Goal: Task Accomplishment & Management: Use online tool/utility

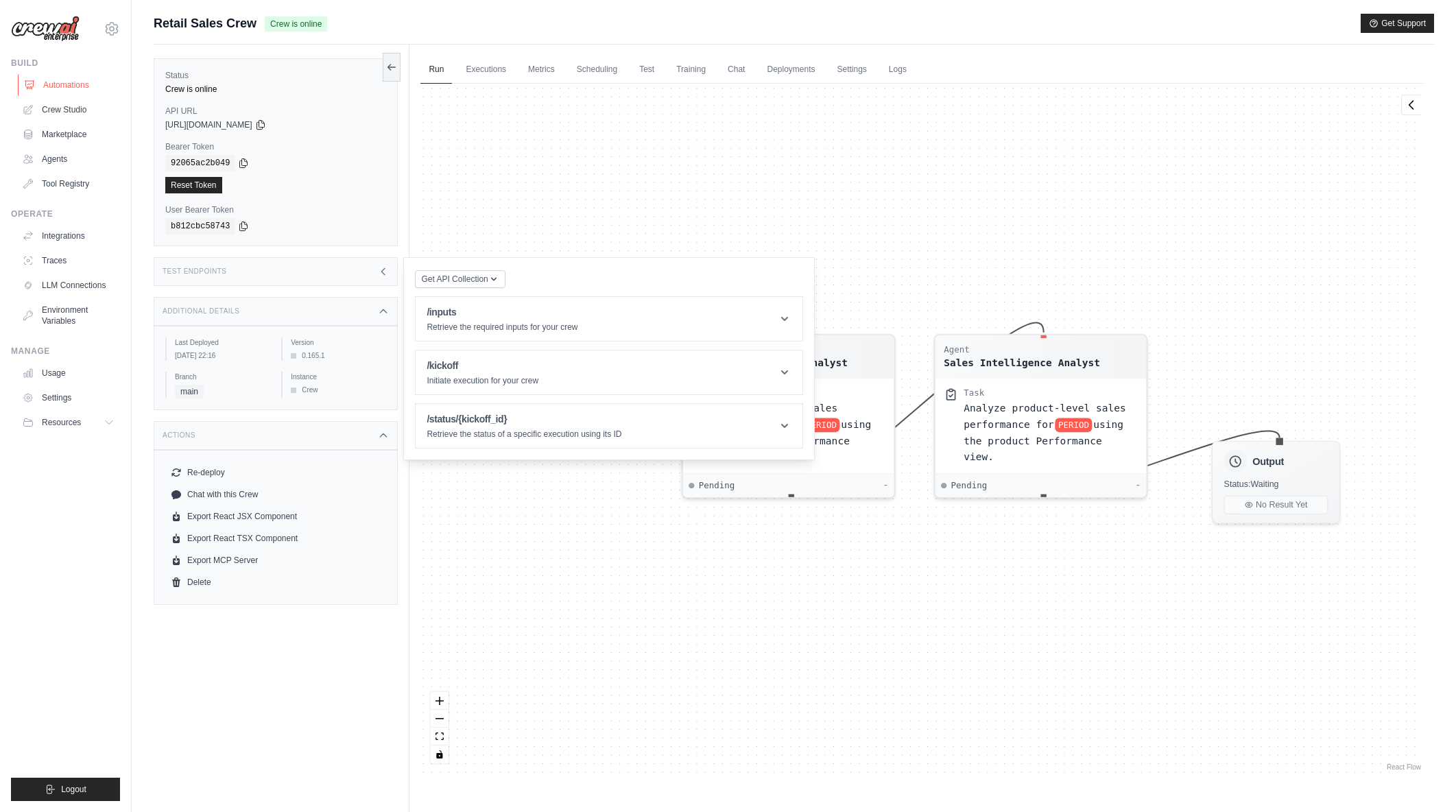
click at [73, 83] on link "Automations" at bounding box center [69, 85] width 104 height 22
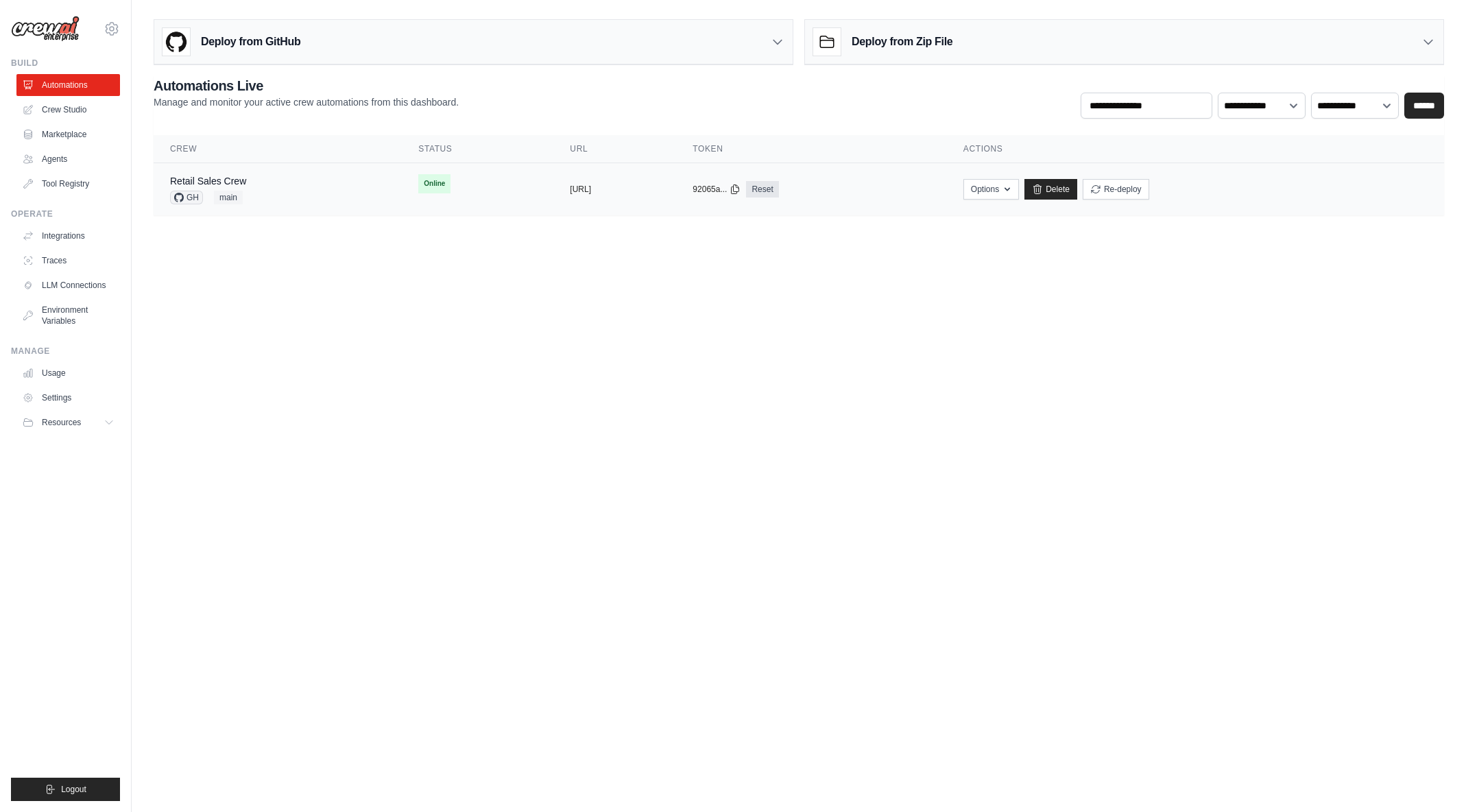
click at [286, 182] on div "Retail Sales Crew GH main" at bounding box center [277, 189] width 216 height 31
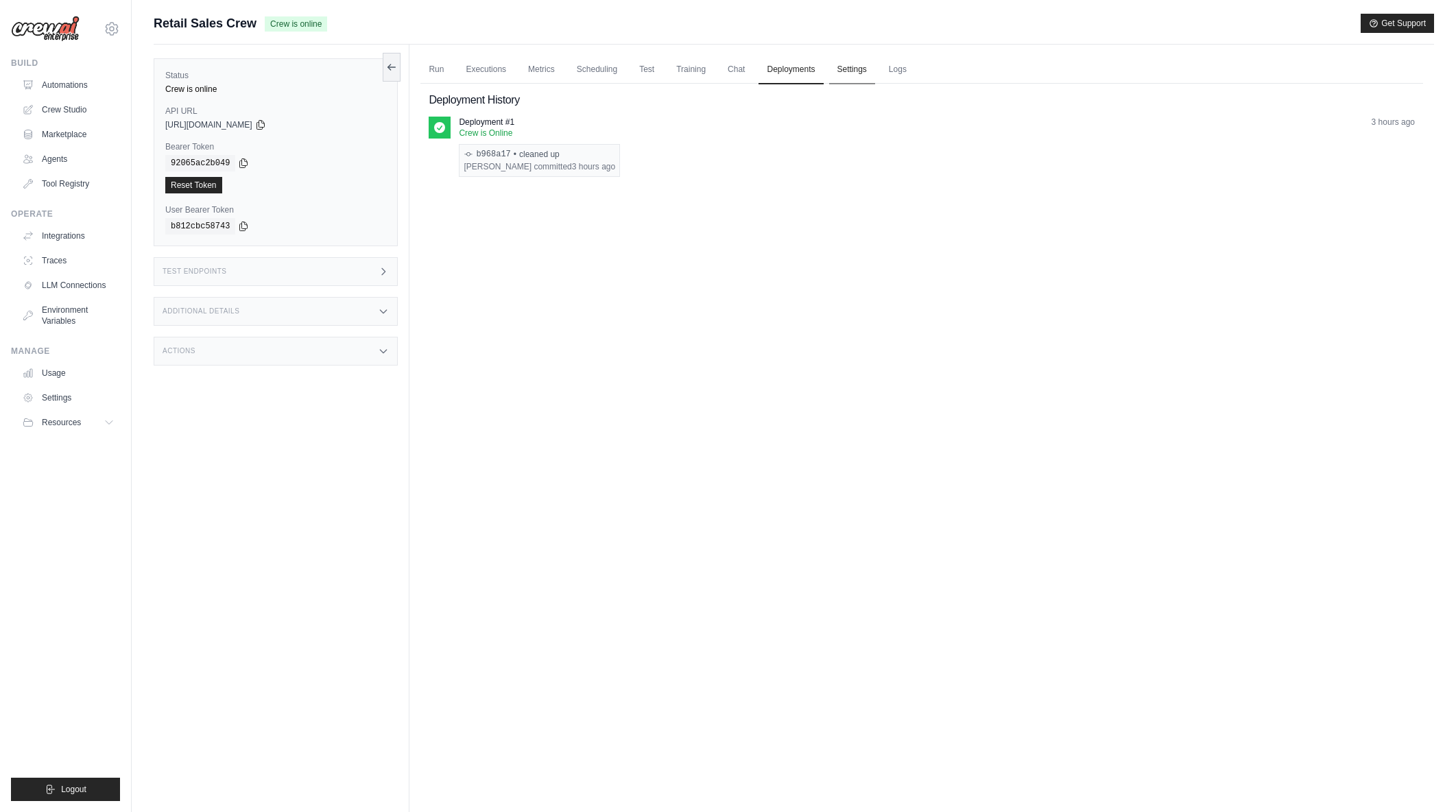
click at [855, 68] on link "Settings" at bounding box center [851, 70] width 46 height 29
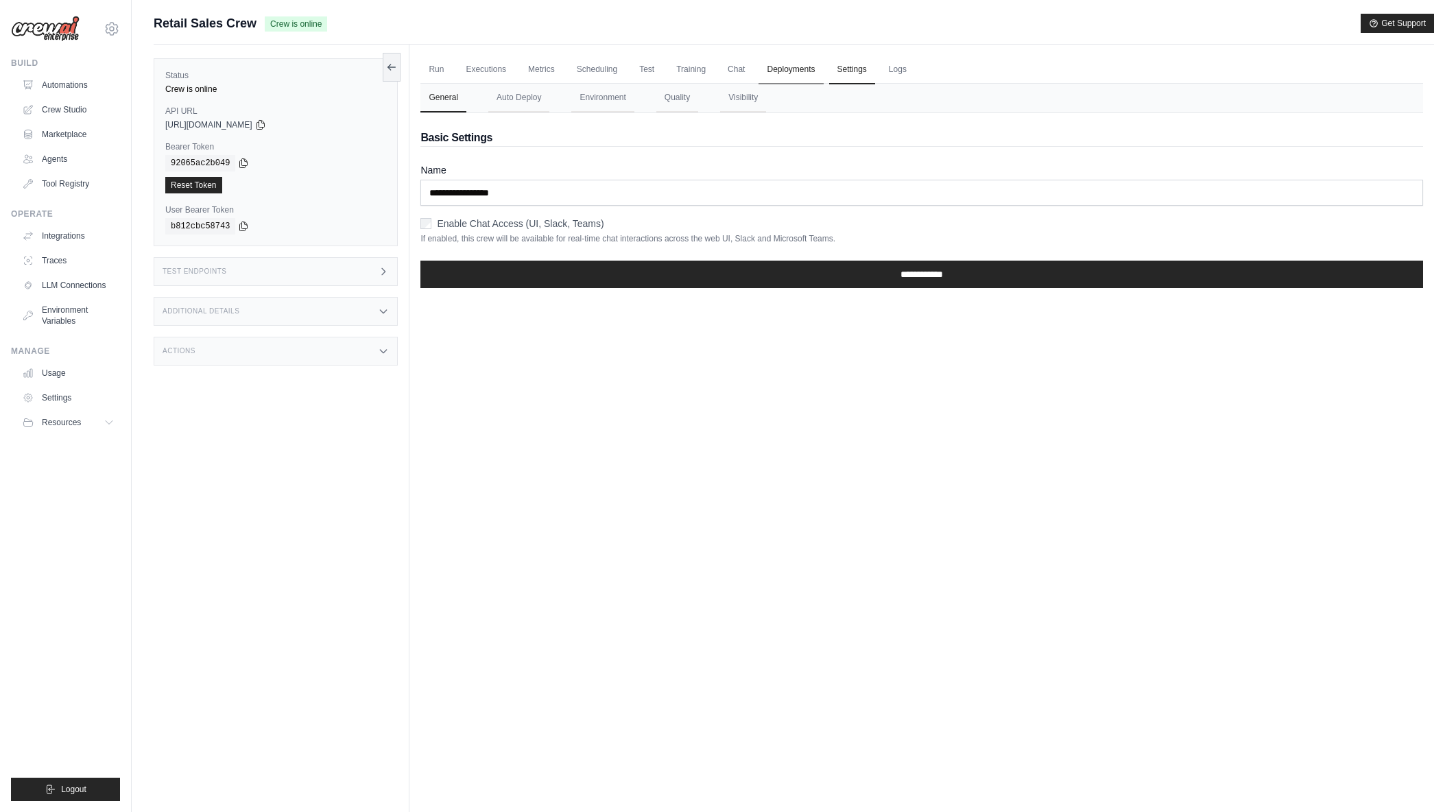
click at [777, 66] on link "Deployments" at bounding box center [790, 70] width 65 height 29
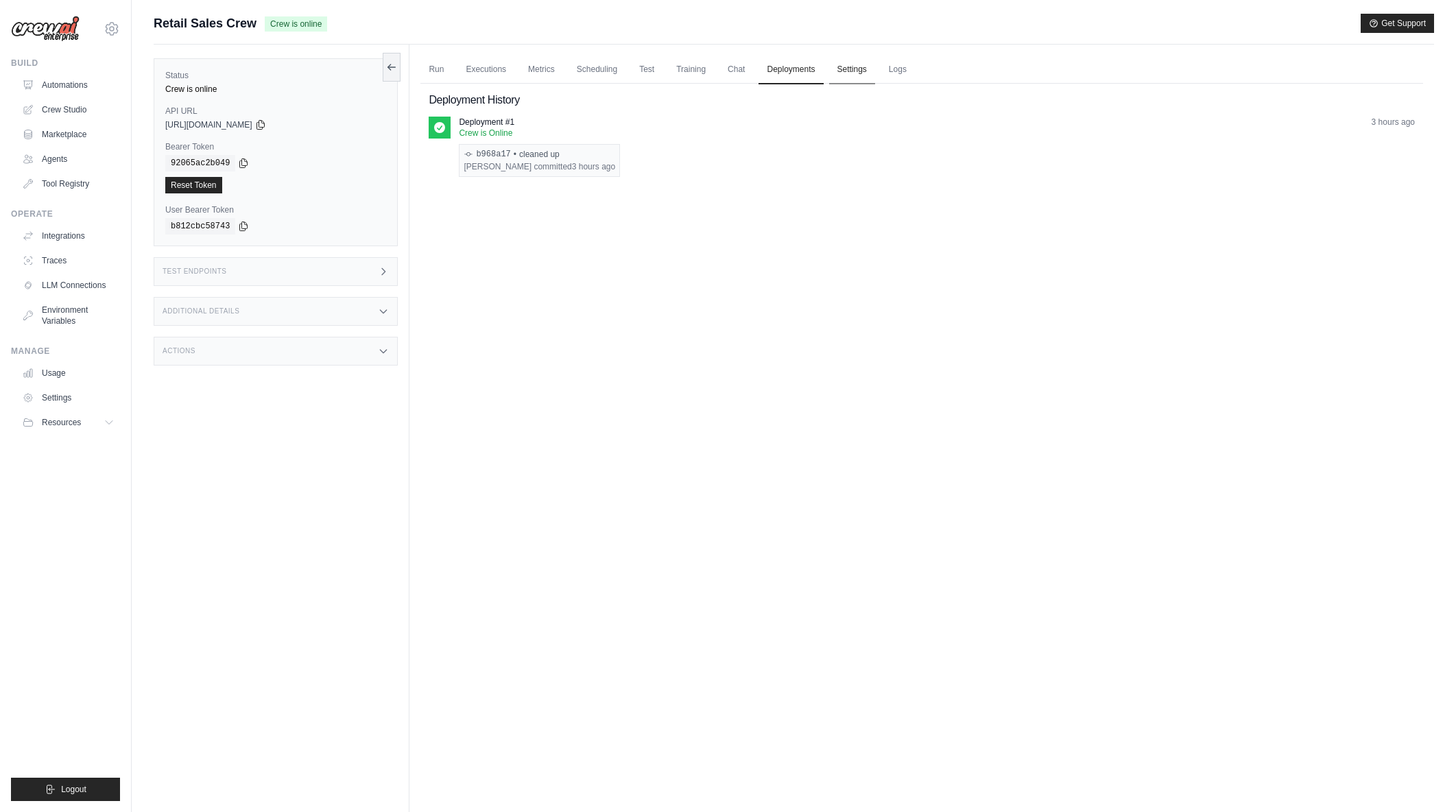
click at [832, 71] on link "Settings" at bounding box center [851, 70] width 46 height 29
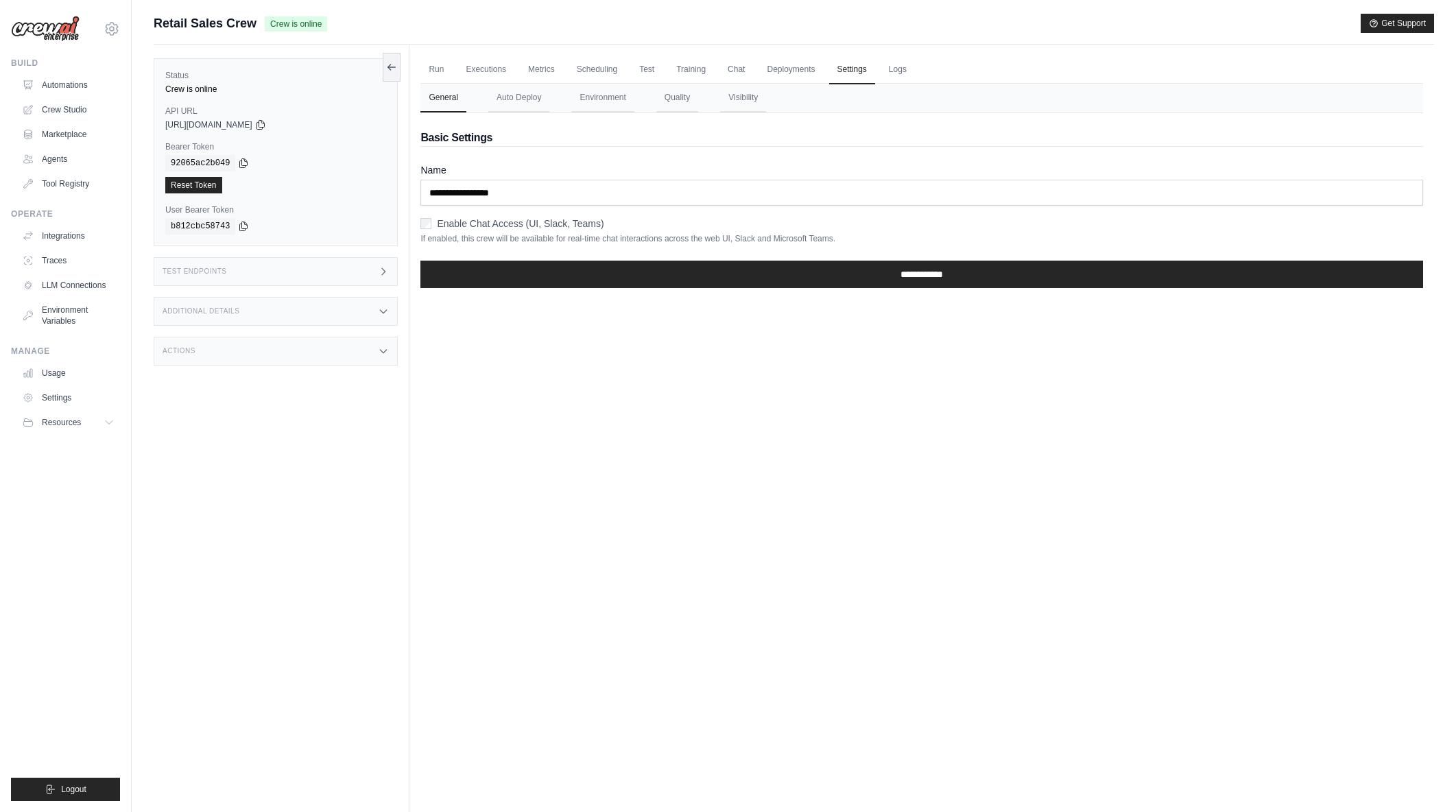
click at [519, 96] on button "Auto Deploy" at bounding box center [519, 98] width 61 height 29
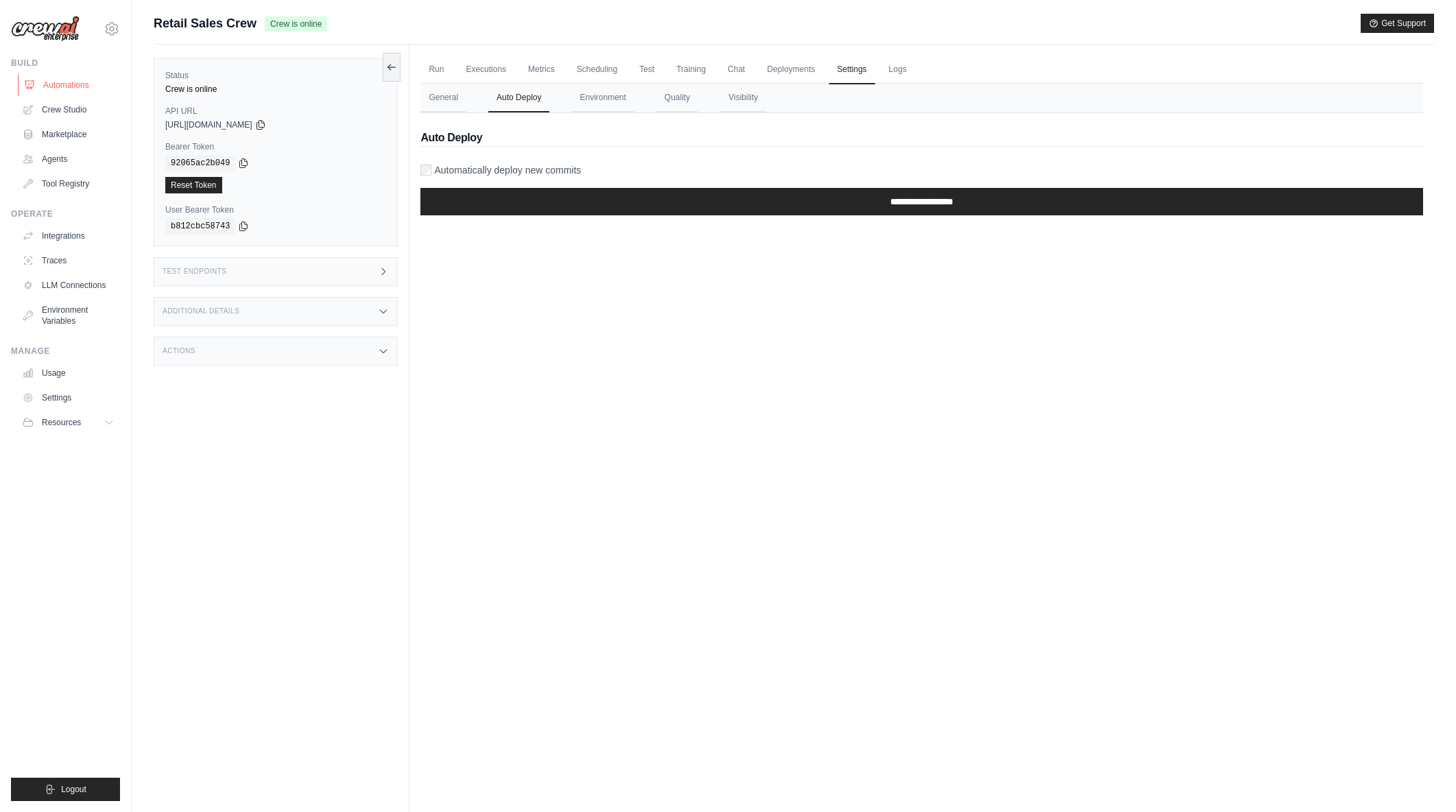
click at [65, 85] on link "Automations" at bounding box center [69, 85] width 104 height 22
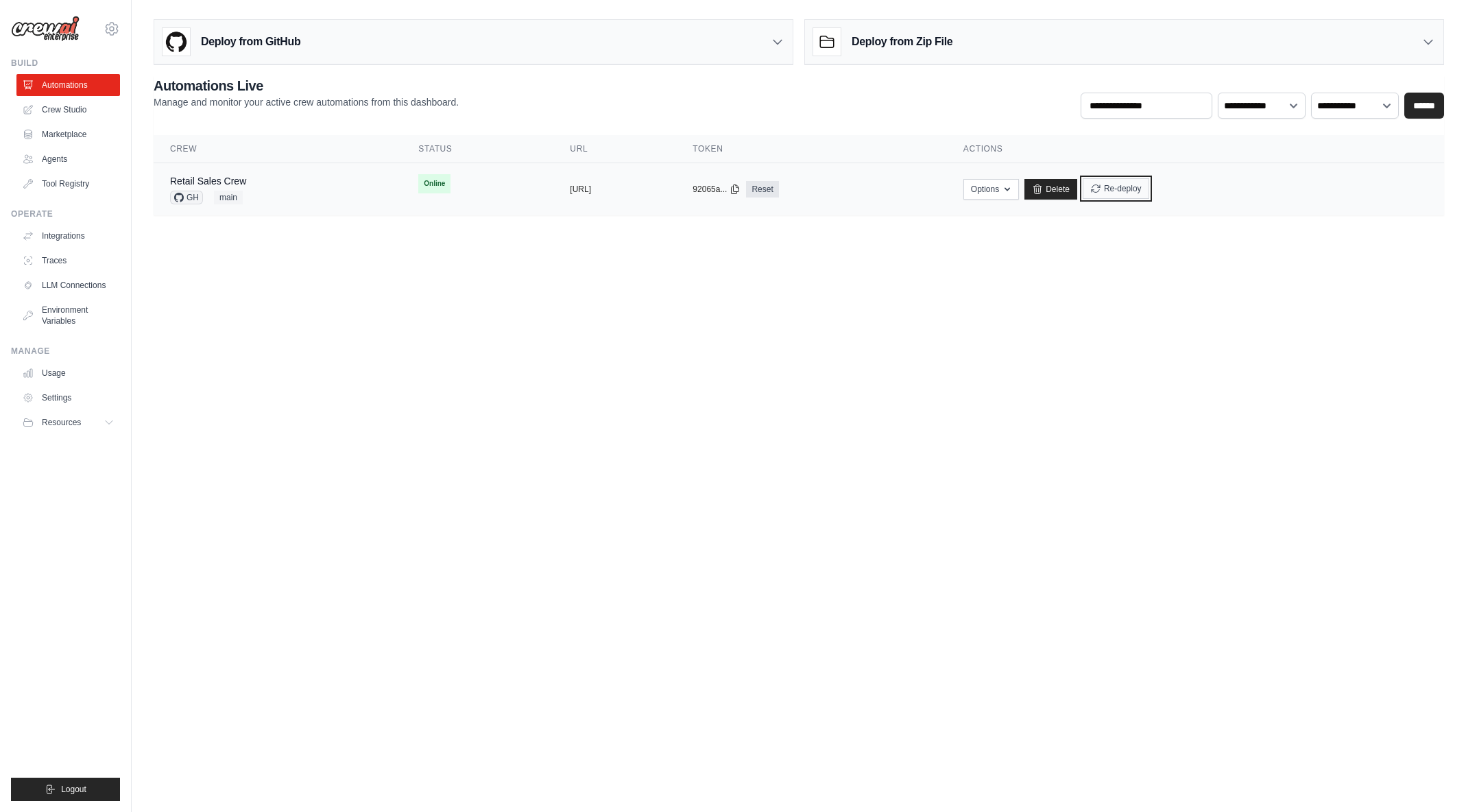
click at [1149, 193] on button "Re-deploy" at bounding box center [1116, 188] width 66 height 21
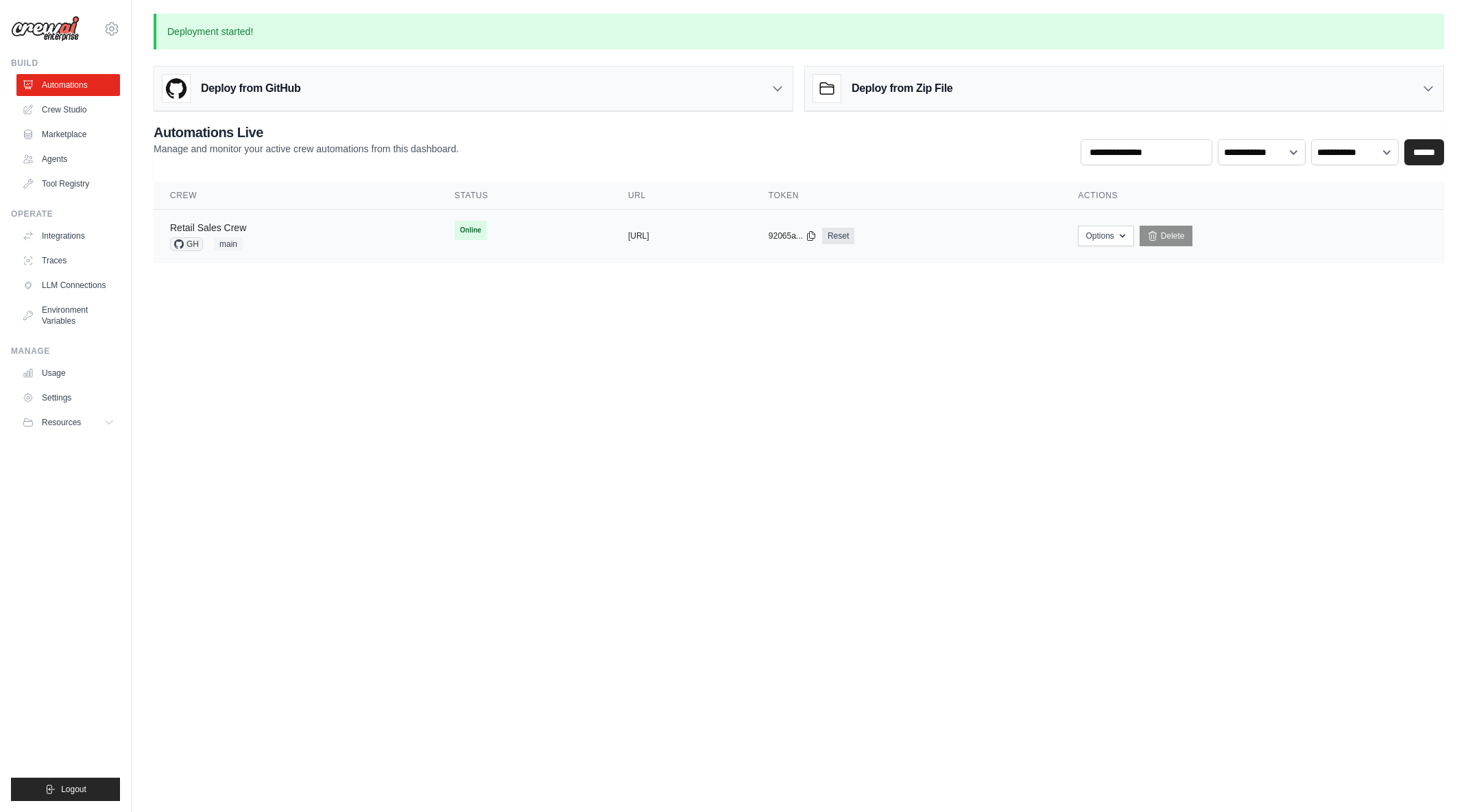
click at [238, 226] on link "Retail Sales Crew" at bounding box center [208, 228] width 76 height 11
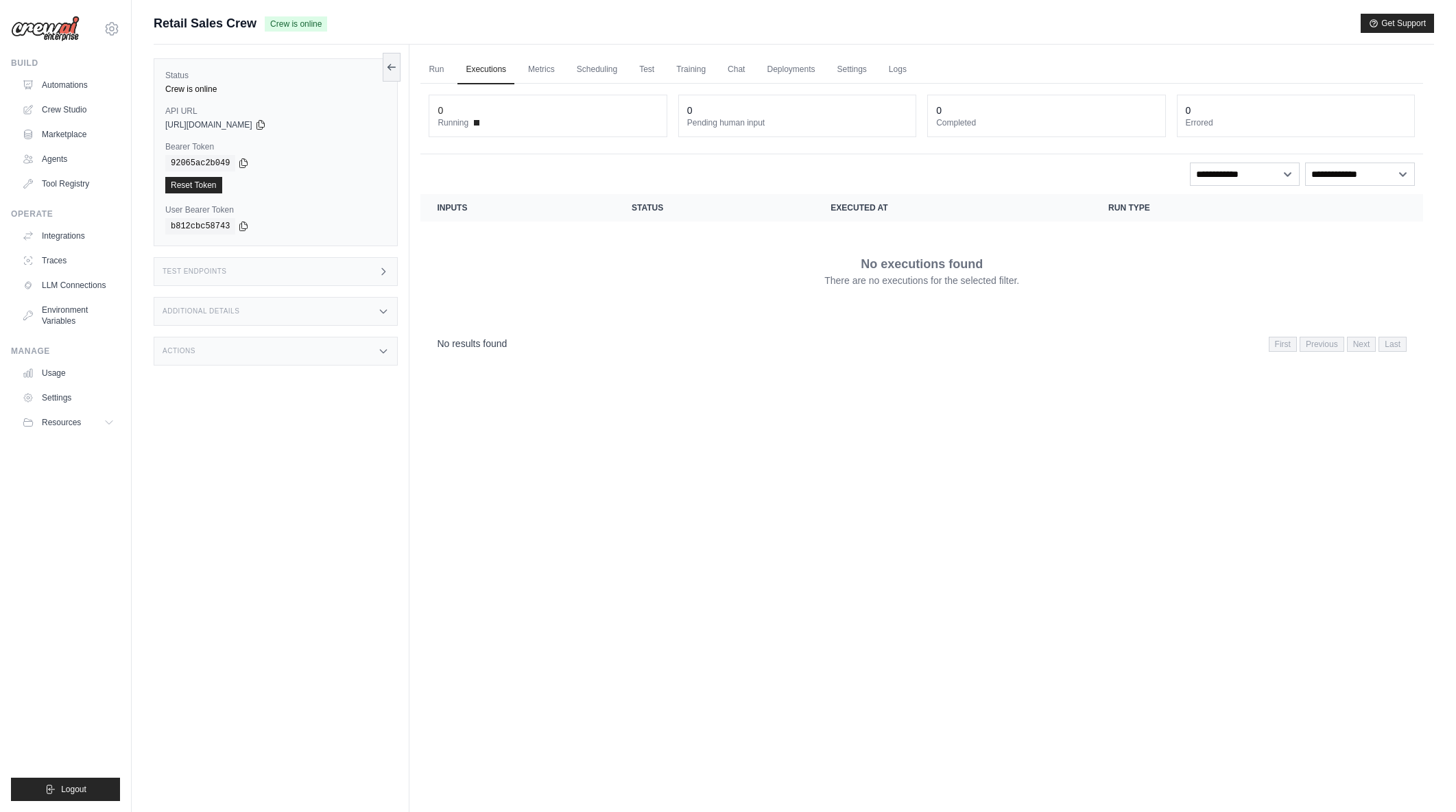
click at [380, 264] on div "Test Endpoints" at bounding box center [276, 271] width 244 height 29
click at [783, 319] on icon at bounding box center [784, 318] width 7 height 4
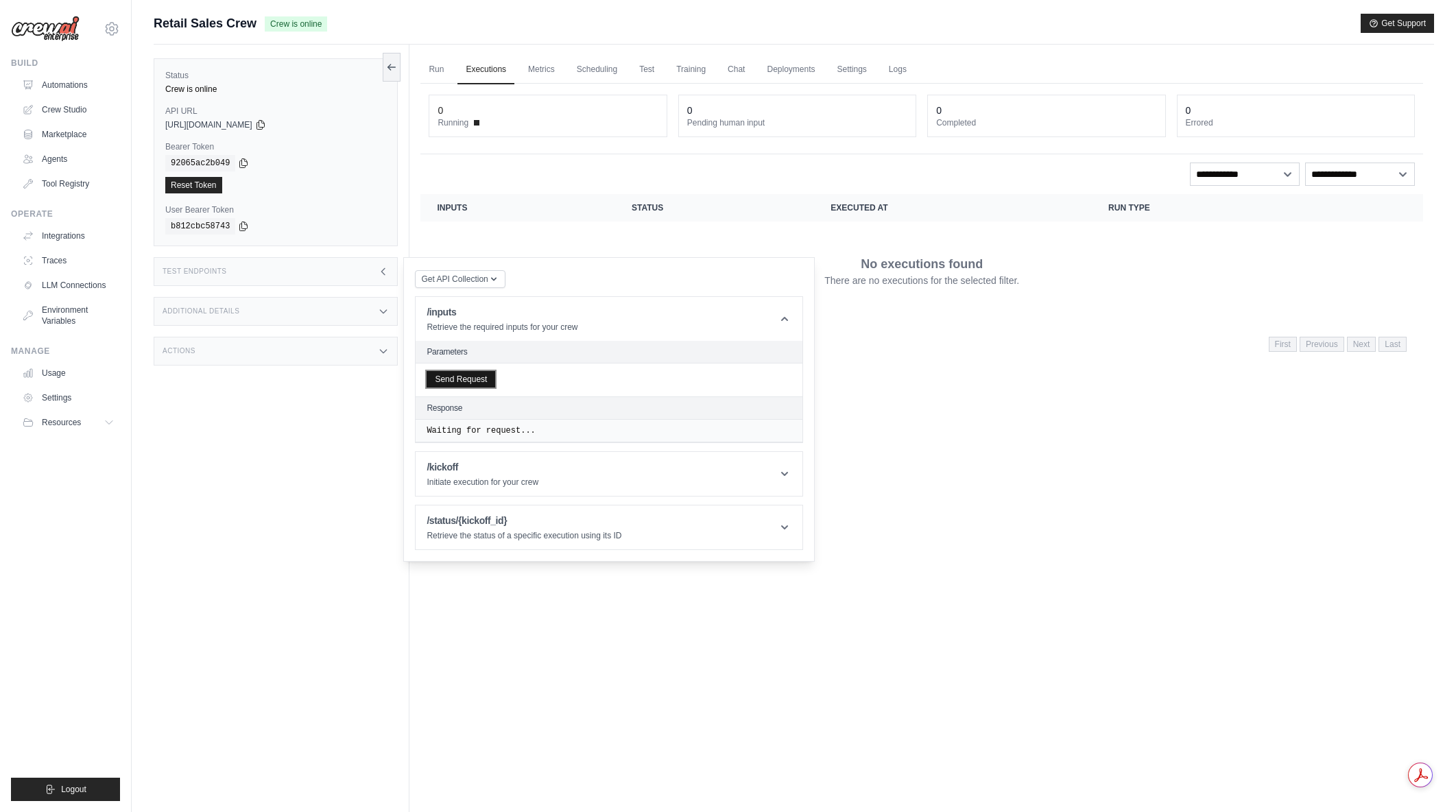
click at [479, 383] on button "Send Request" at bounding box center [461, 379] width 69 height 17
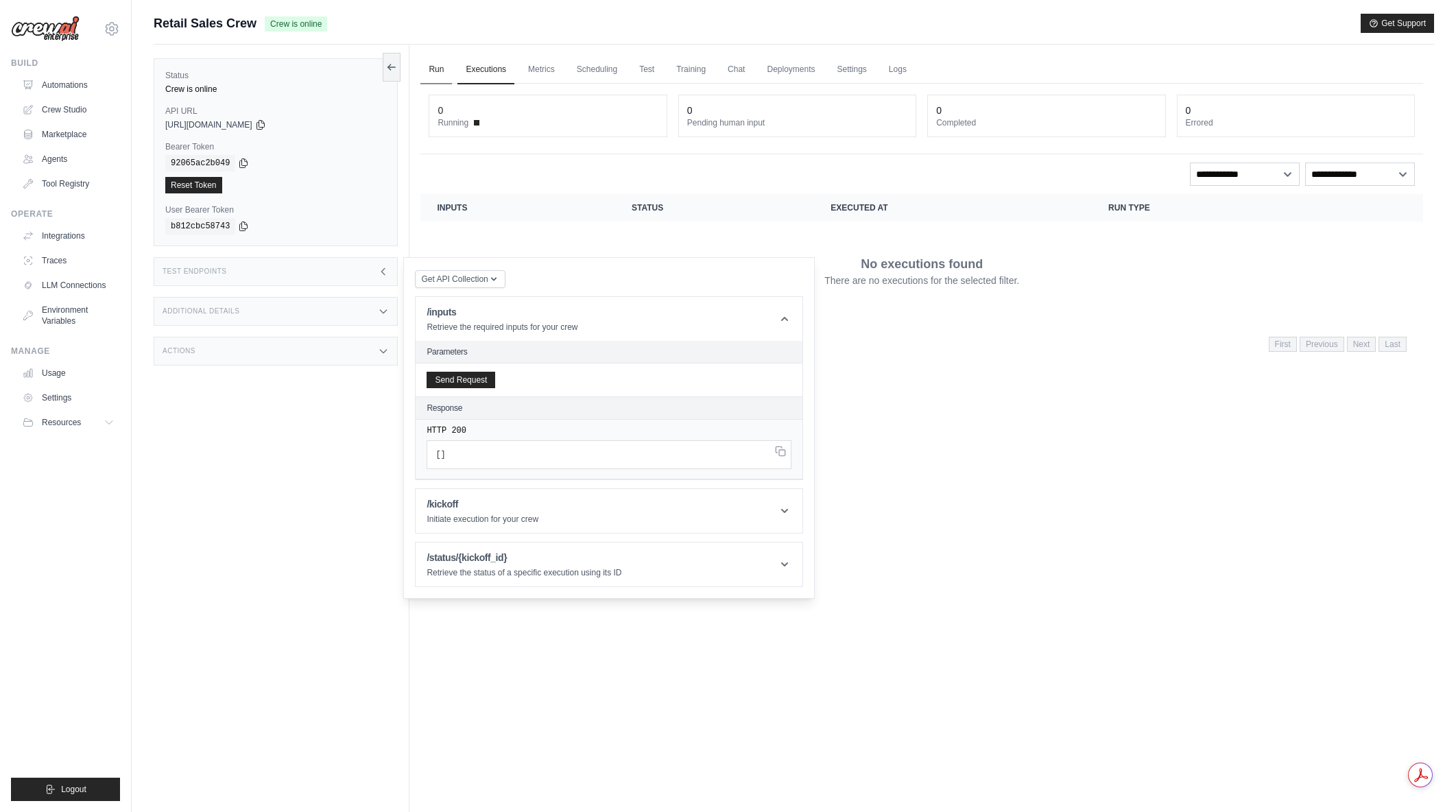
click at [447, 68] on link "Run" at bounding box center [436, 70] width 31 height 29
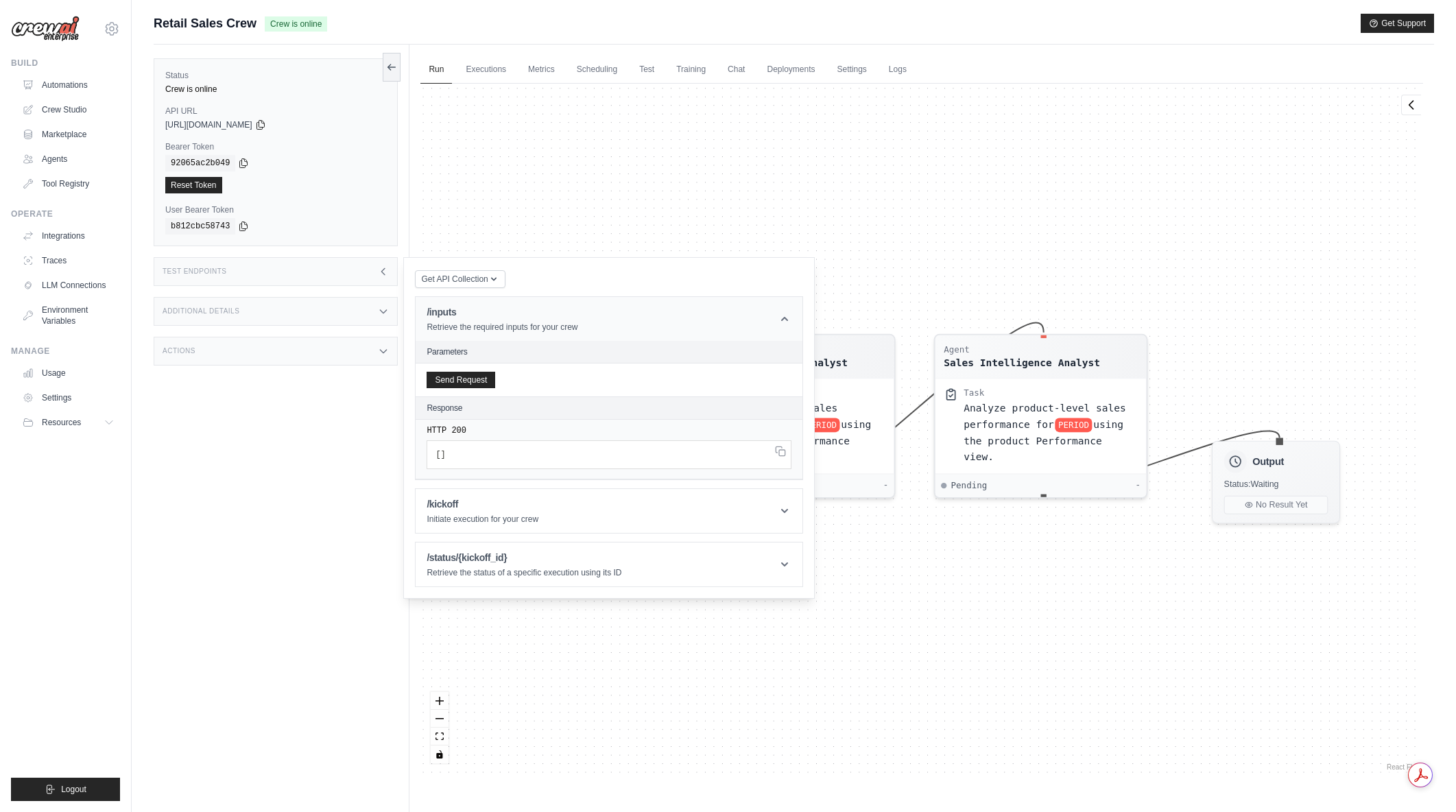
click at [781, 321] on icon at bounding box center [784, 319] width 14 height 14
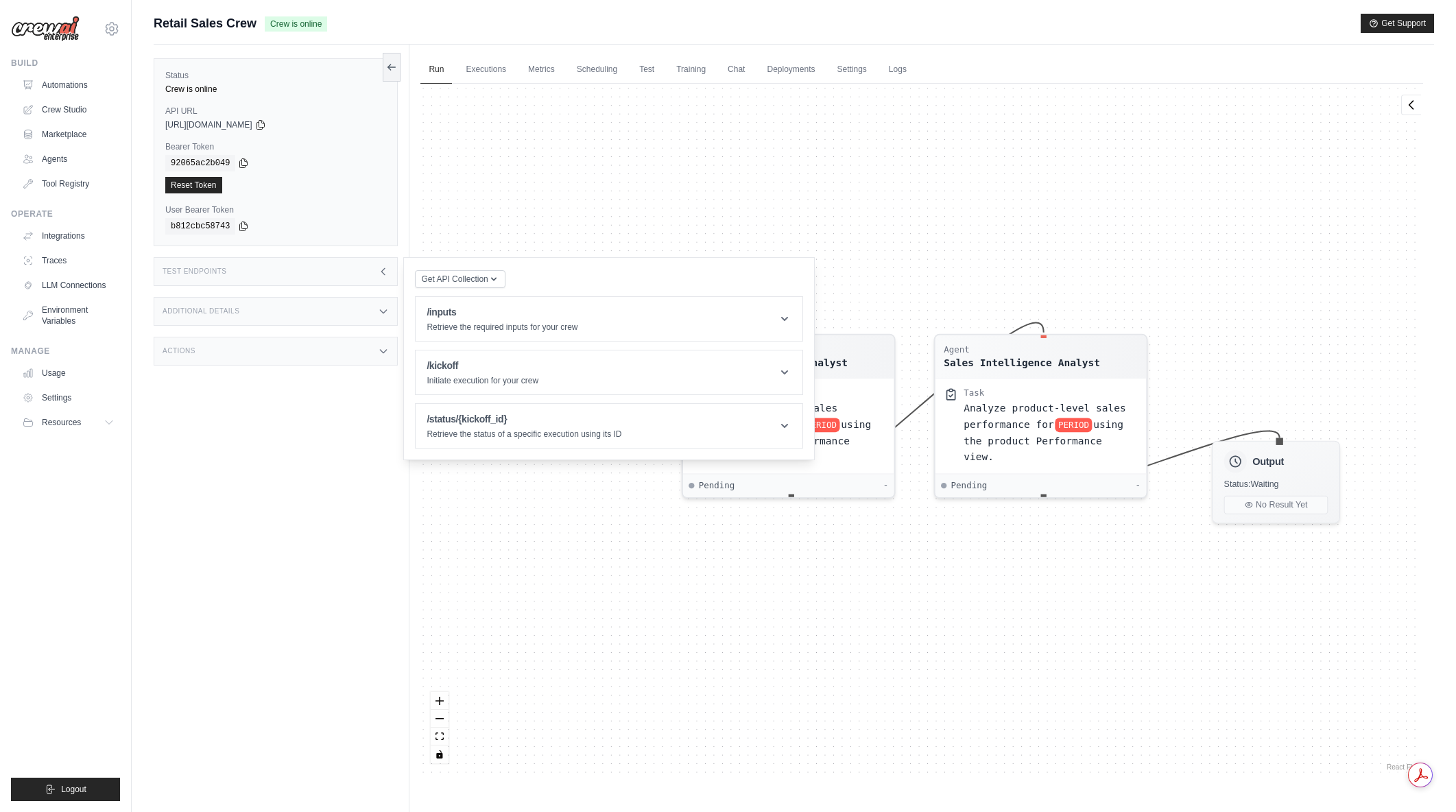
click at [378, 268] on icon at bounding box center [383, 271] width 11 height 11
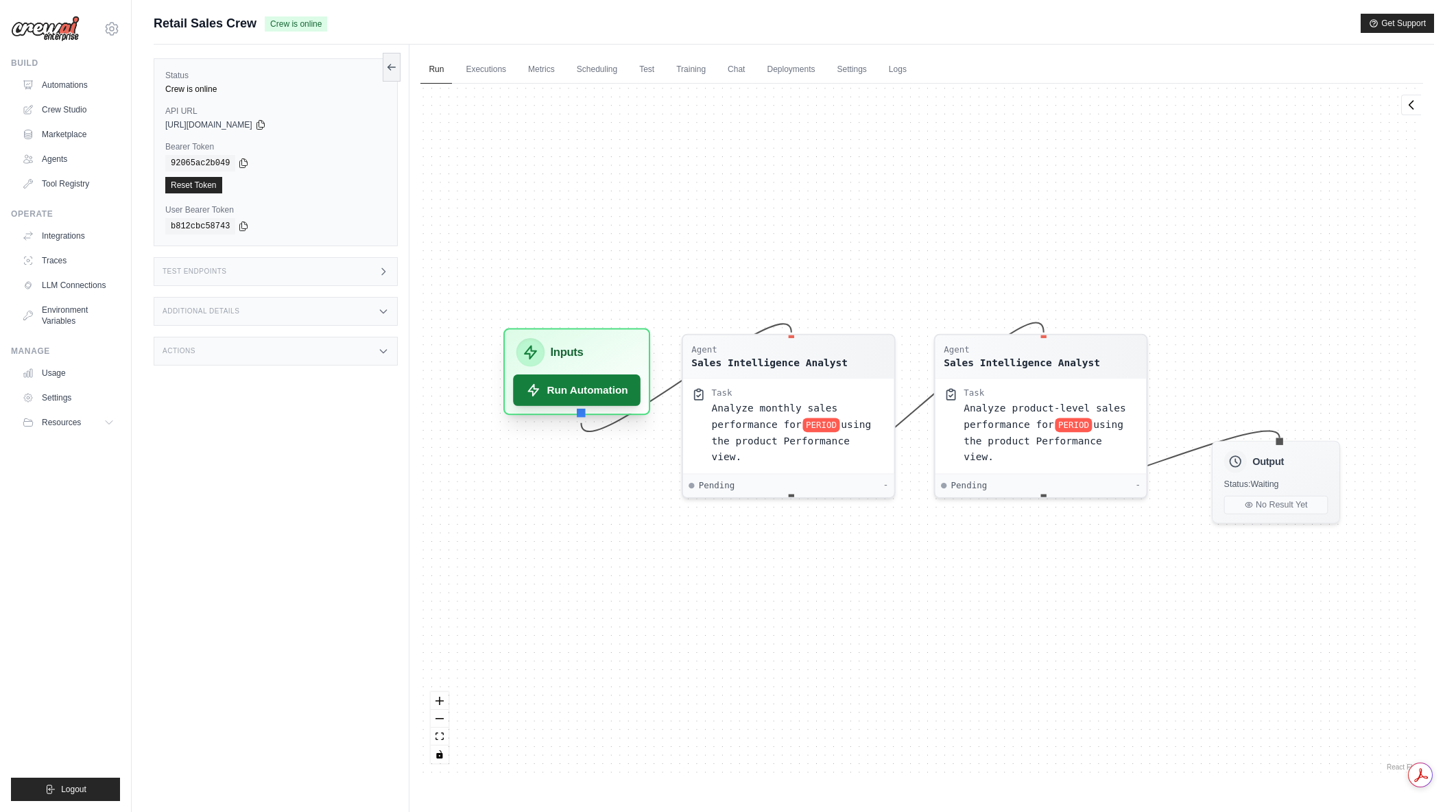
click at [613, 389] on button "Run Automation" at bounding box center [578, 390] width 127 height 31
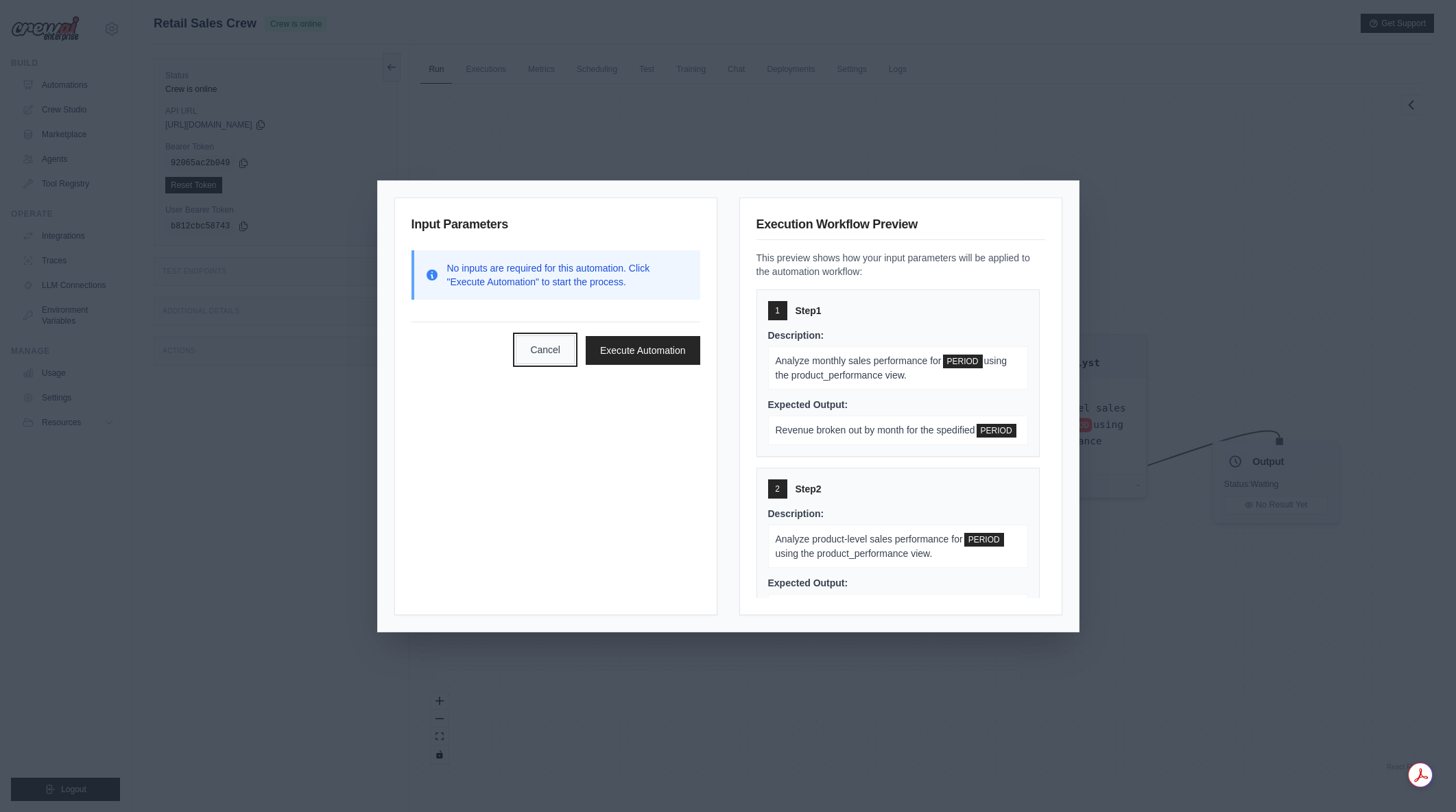
click at [537, 354] on button "Cancel" at bounding box center [545, 349] width 59 height 29
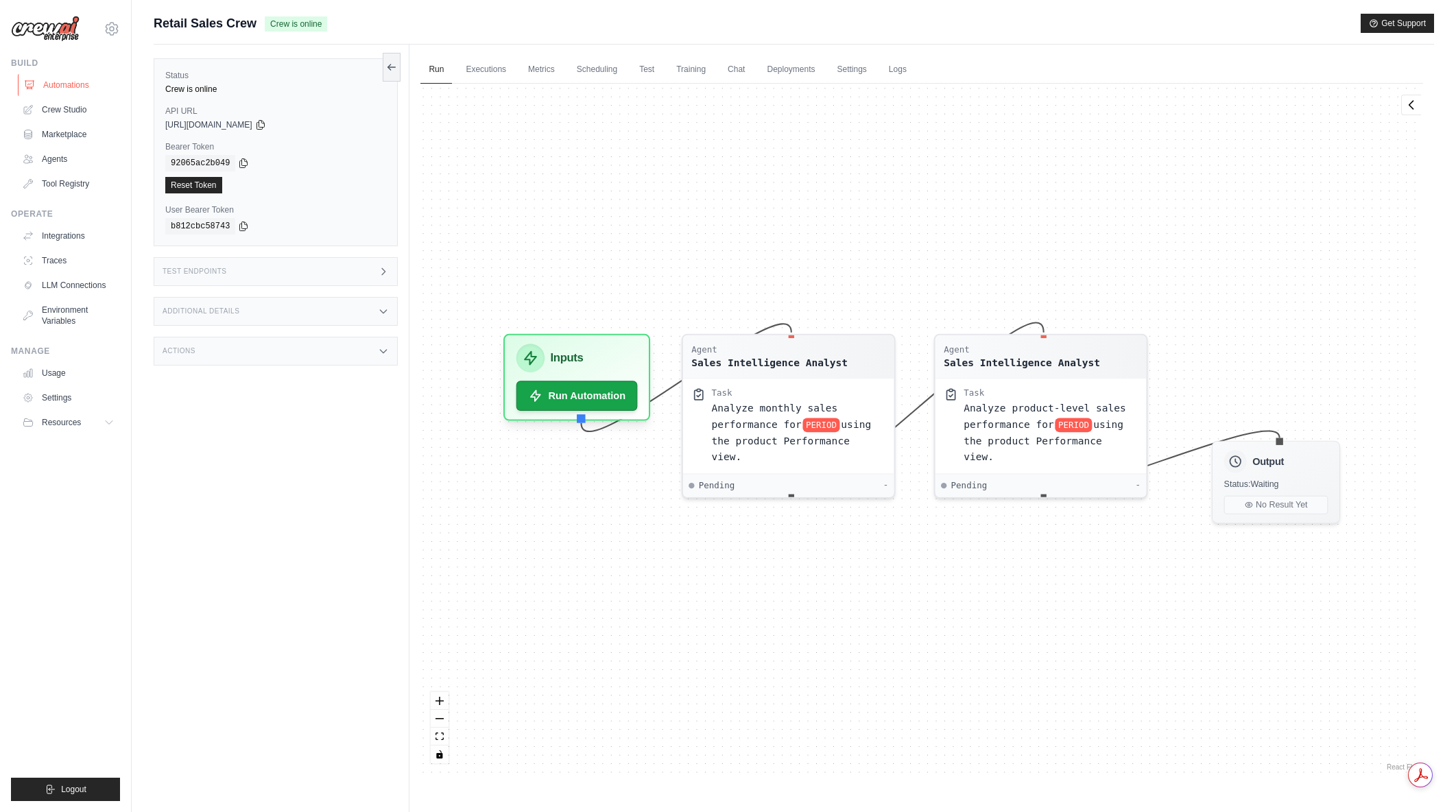
click at [68, 85] on link "Automations" at bounding box center [69, 85] width 104 height 22
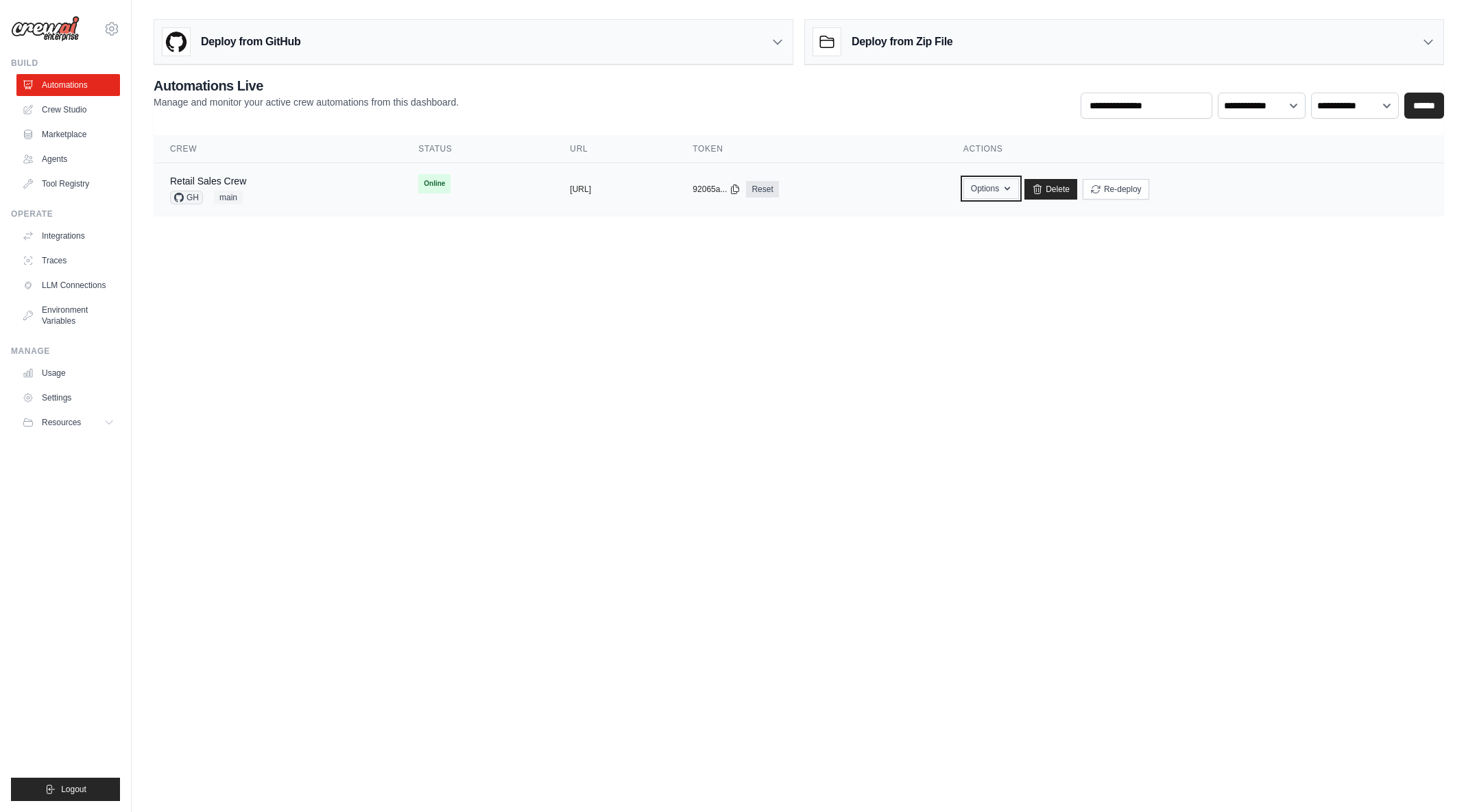
click at [1013, 193] on icon "button" at bounding box center [1007, 188] width 11 height 11
click at [1165, 248] on body "[EMAIL_ADDRESS][DOMAIN_NAME] [PERSON_NAME]'s Personal Organization Denodo Techn…" at bounding box center [733, 406] width 1466 height 812
click at [1149, 193] on button "Re-deploy" at bounding box center [1116, 188] width 66 height 21
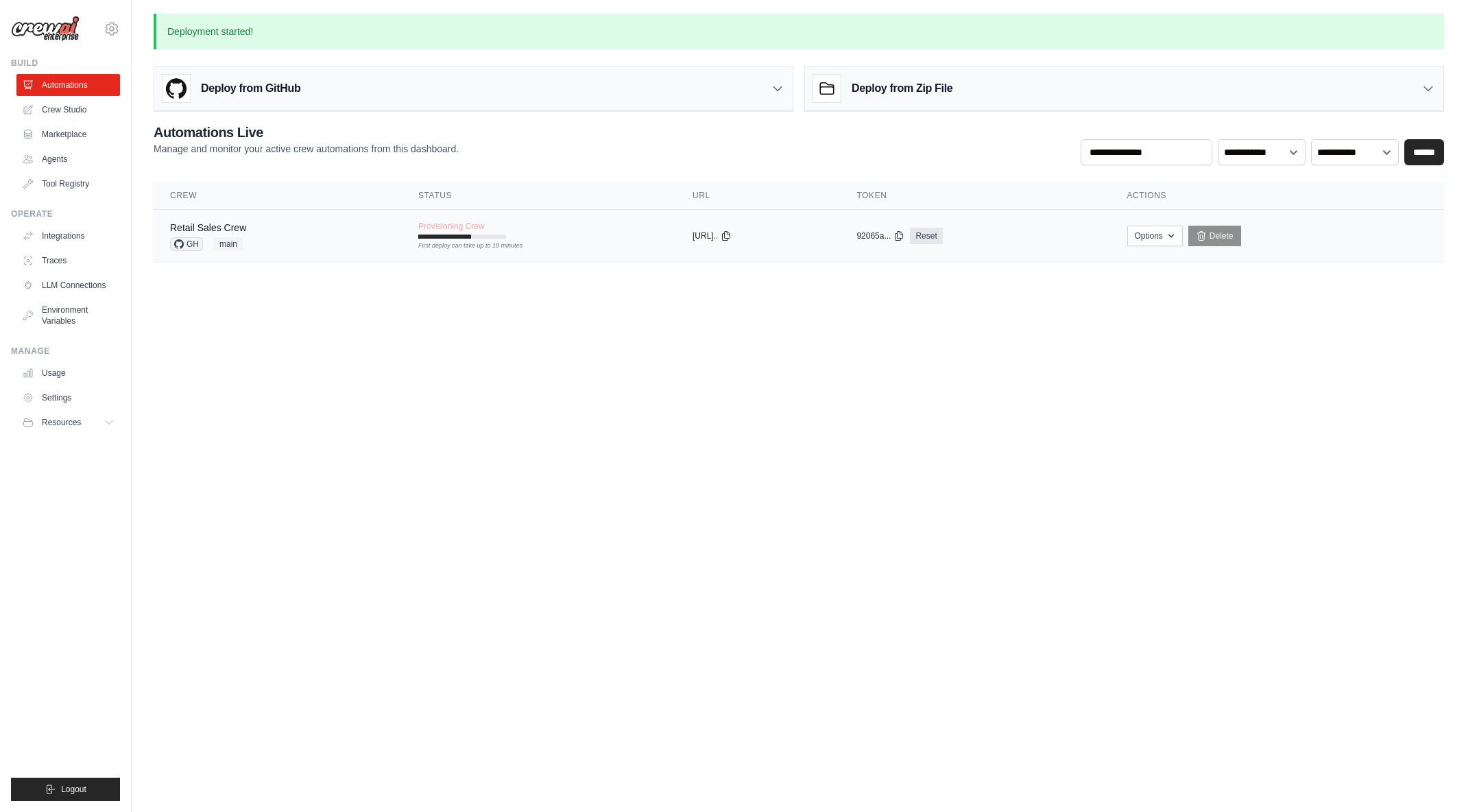
click at [287, 230] on div "Retail Sales Crew GH main" at bounding box center [277, 235] width 216 height 31
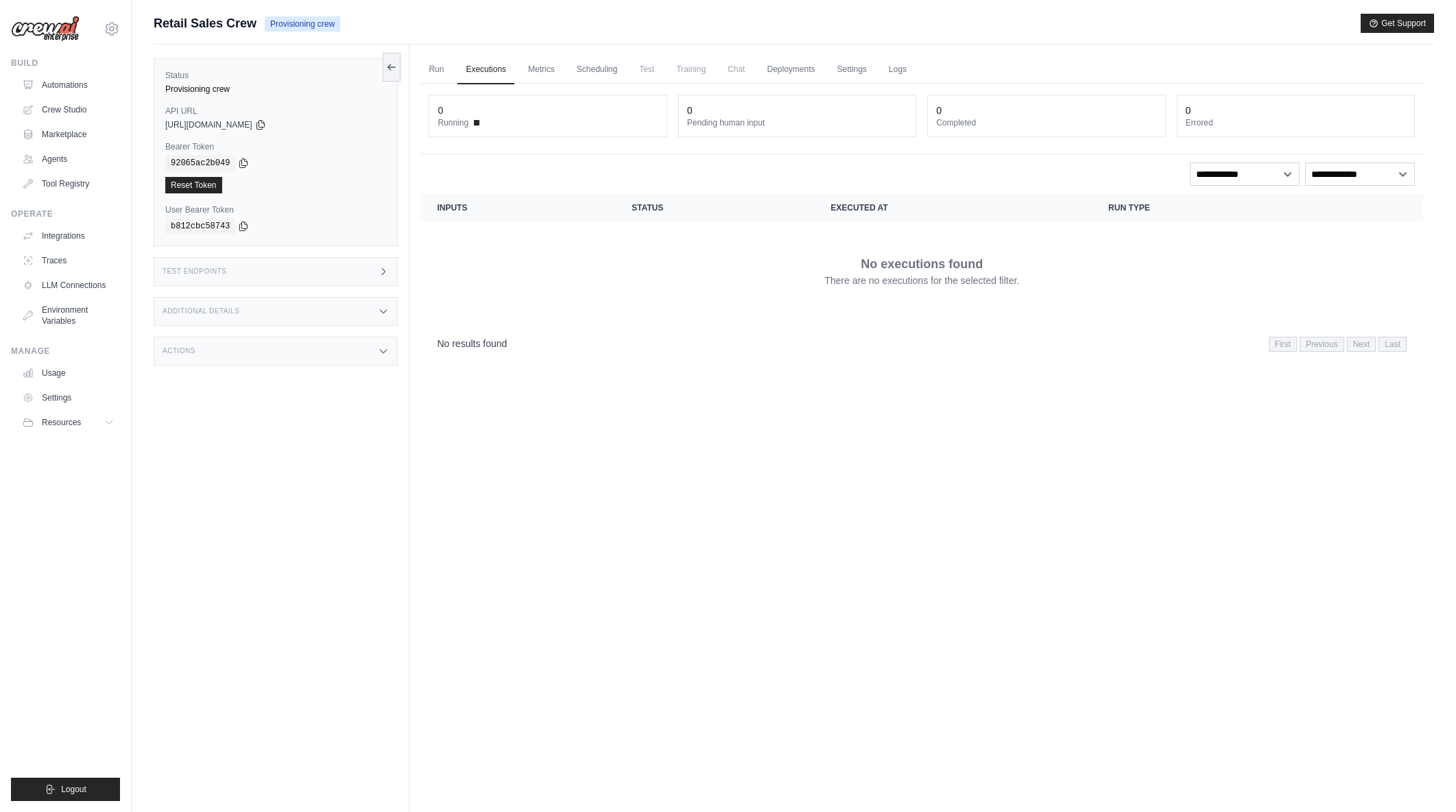
click at [386, 274] on icon at bounding box center [383, 271] width 11 height 11
click at [656, 324] on header "/inputs Retrieve the required inputs for your crew" at bounding box center [608, 318] width 386 height 44
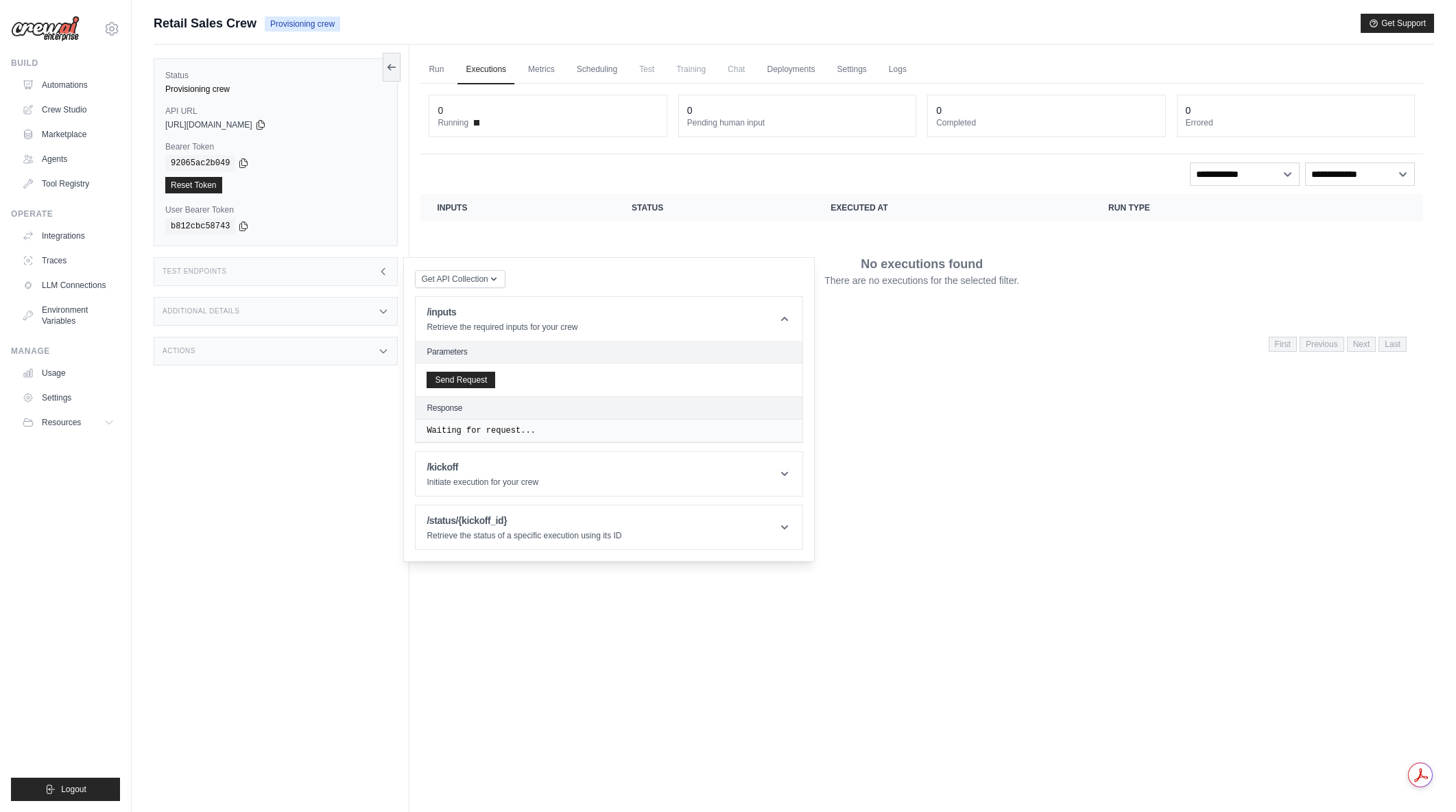
click at [297, 315] on div "Additional Details" at bounding box center [276, 310] width 244 height 29
click at [778, 317] on icon at bounding box center [784, 319] width 14 height 14
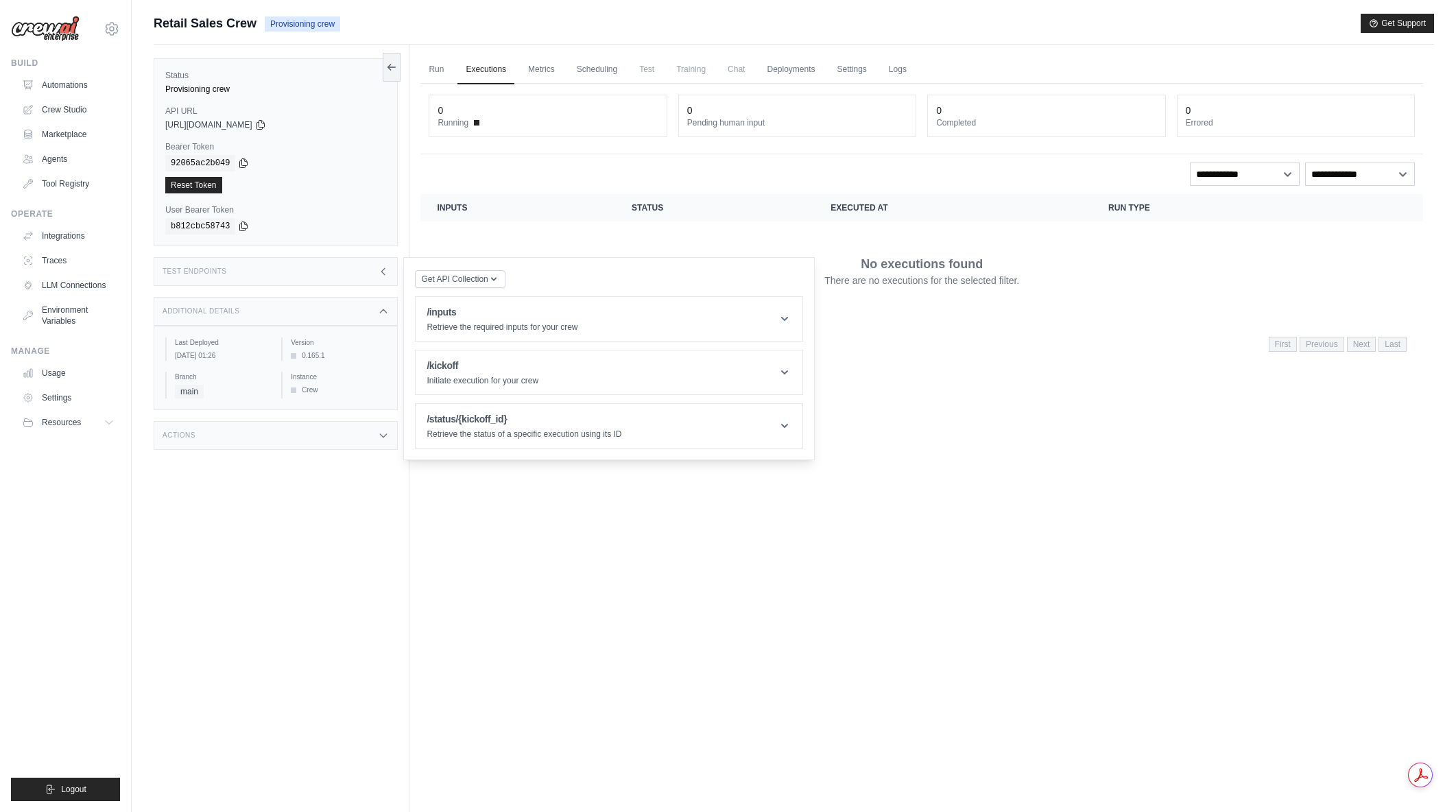
click at [865, 387] on div "Run Executions Metrics Scheduling Test Training Chat Deployments Settings Logs …" at bounding box center [921, 450] width 1024 height 812
click at [441, 66] on link "Run" at bounding box center [436, 70] width 31 height 29
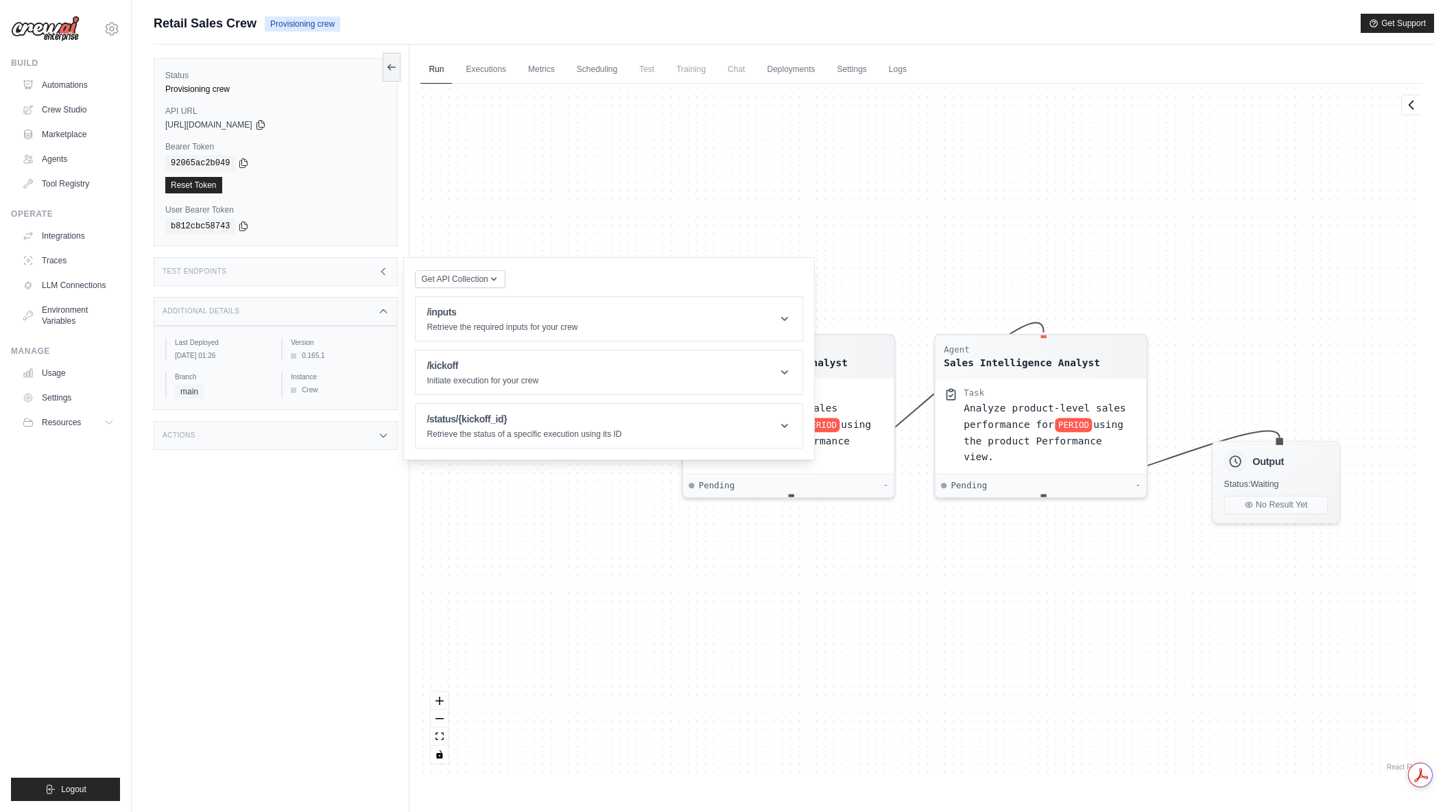
click at [382, 274] on icon at bounding box center [383, 271] width 11 height 11
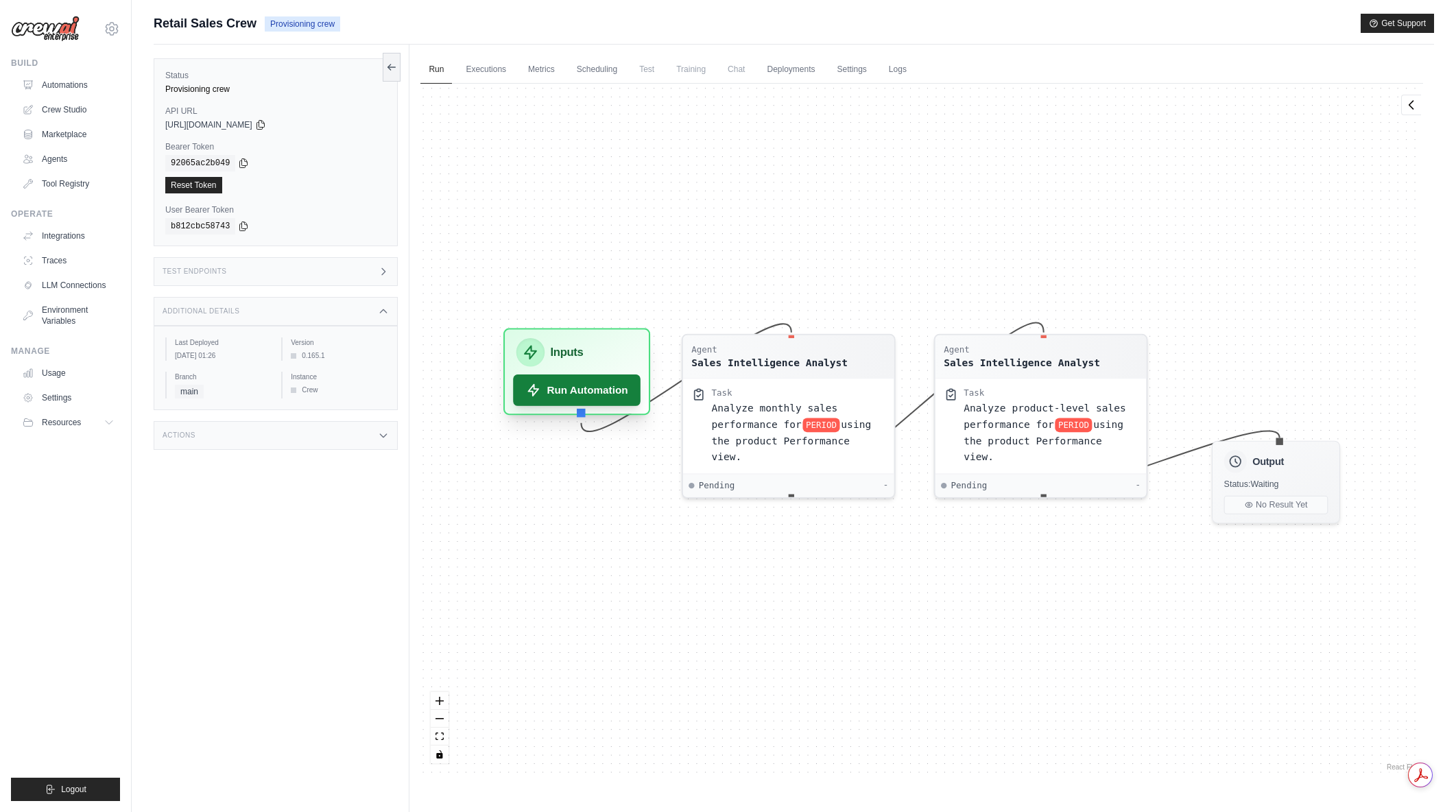
click at [605, 390] on button "Run Automation" at bounding box center [578, 390] width 127 height 31
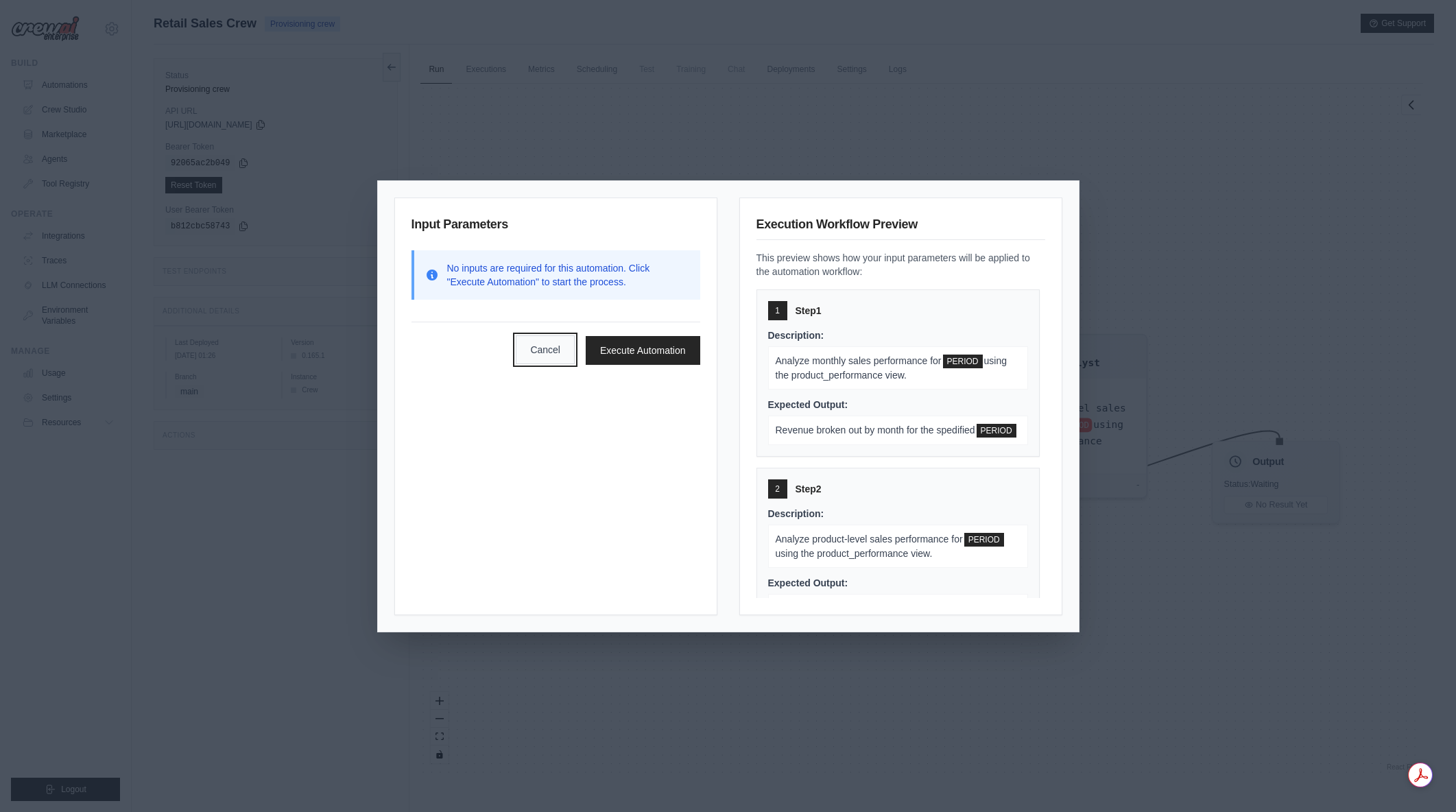
click at [528, 354] on button "Cancel" at bounding box center [545, 349] width 59 height 29
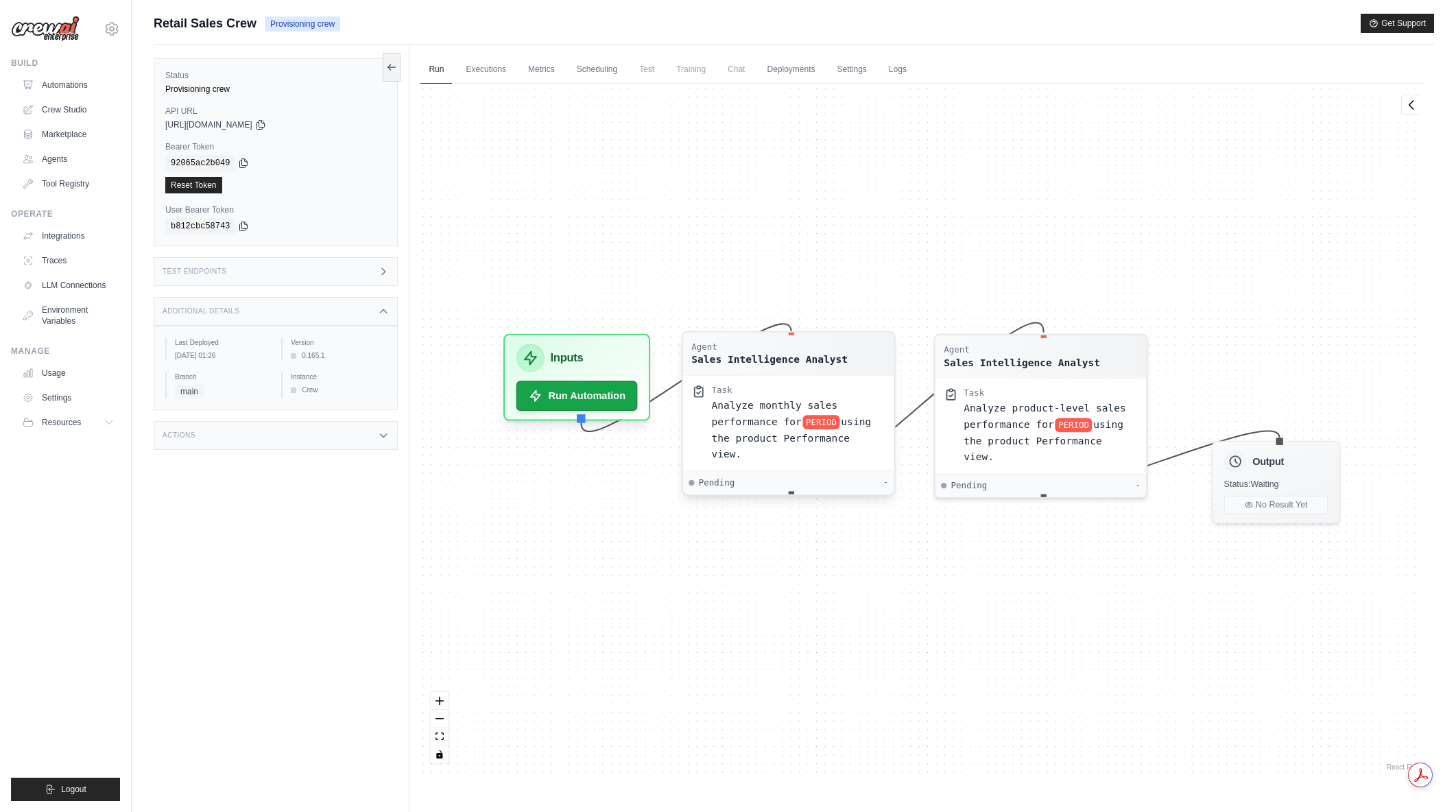
click at [866, 432] on span "using the product Performance view." at bounding box center [791, 437] width 160 height 44
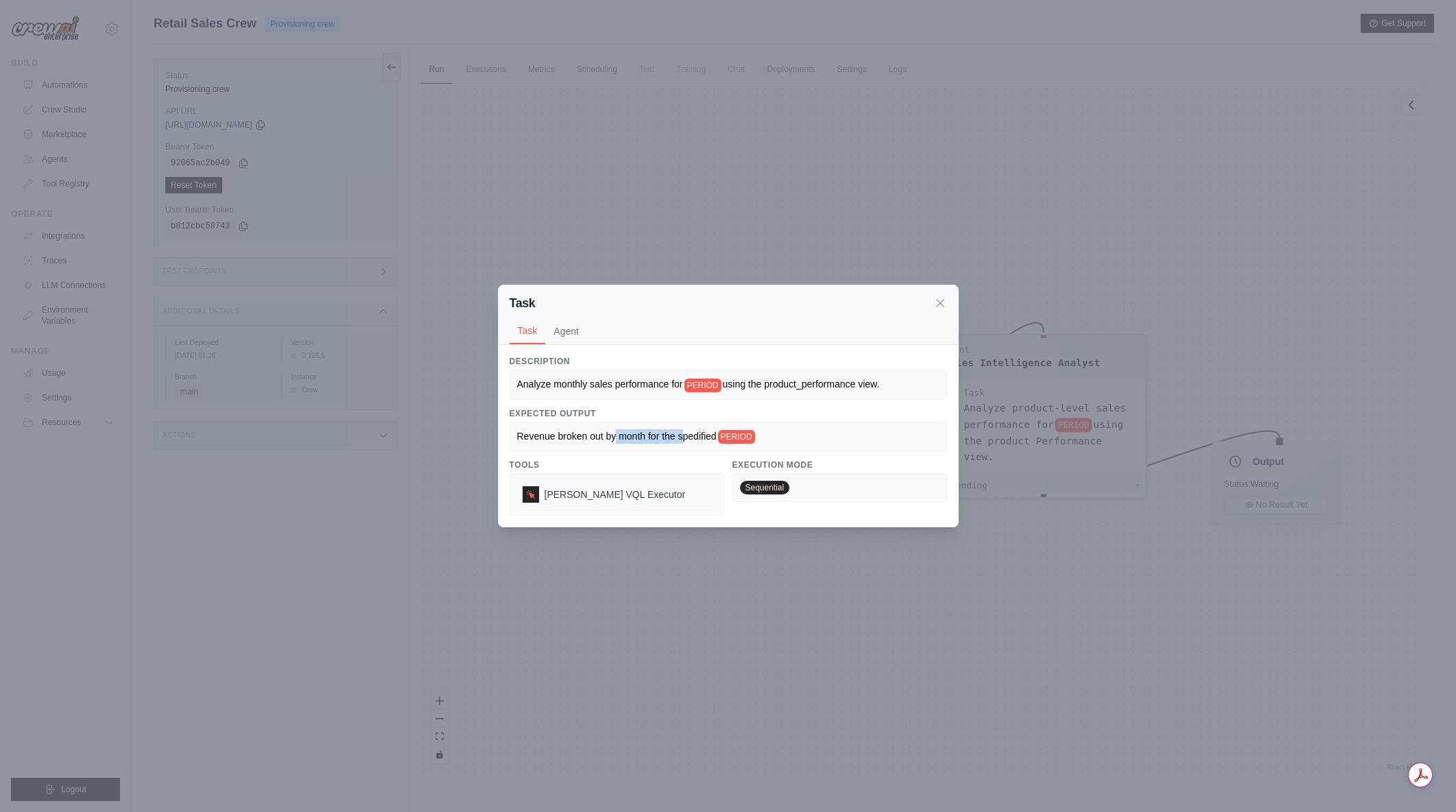
drag, startPoint x: 646, startPoint y: 433, endPoint x: 682, endPoint y: 433, distance: 36.0
click at [682, 433] on span "Revenue broken out by month for the spedified" at bounding box center [617, 436] width 200 height 11
drag, startPoint x: 605, startPoint y: 426, endPoint x: 684, endPoint y: 427, distance: 79.0
click at [684, 427] on div "Revenue broken out by month for the spedified PERIOD" at bounding box center [728, 436] width 437 height 30
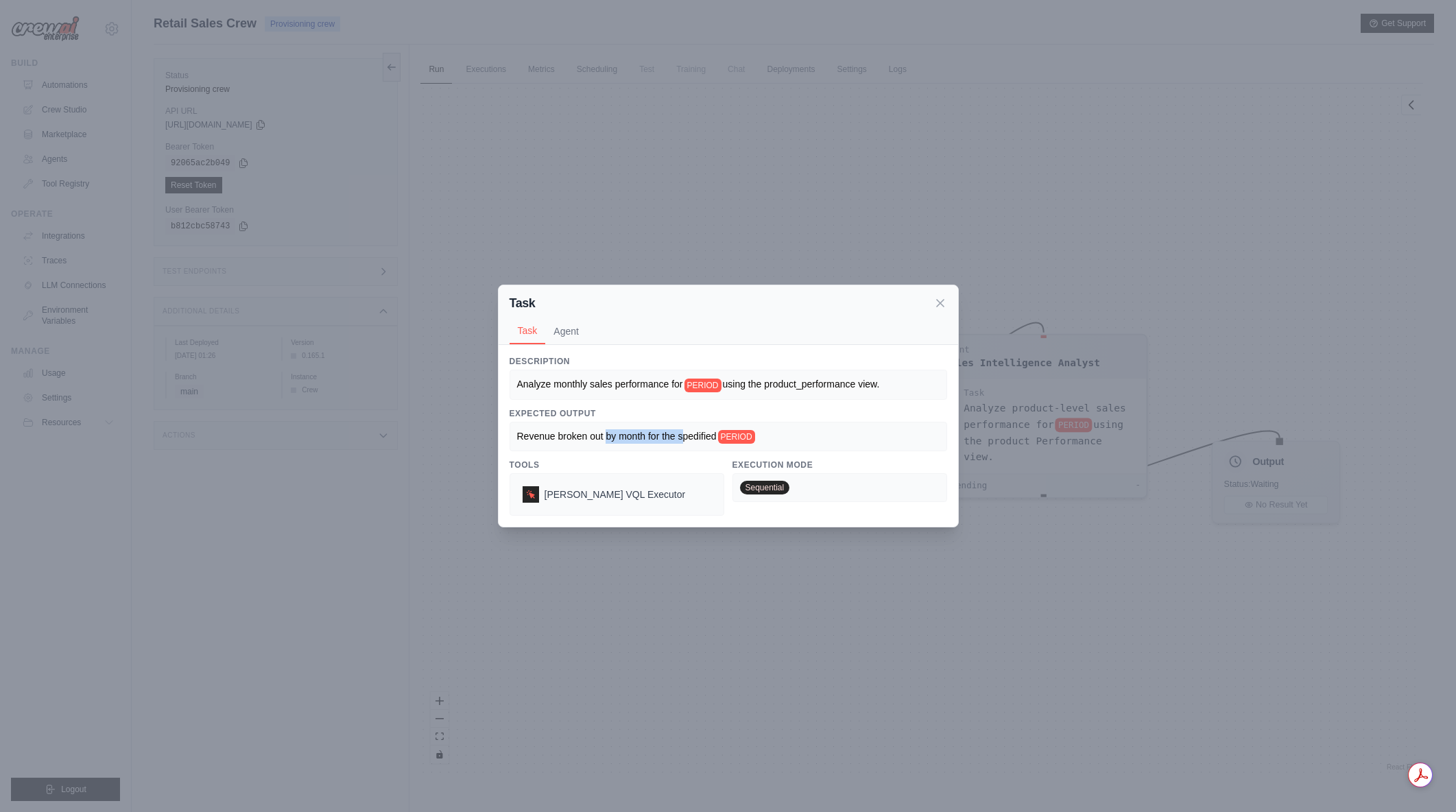
click at [684, 427] on div "Revenue broken out by month for the spedified PERIOD" at bounding box center [728, 436] width 437 height 30
click at [947, 303] on icon at bounding box center [940, 303] width 14 height 14
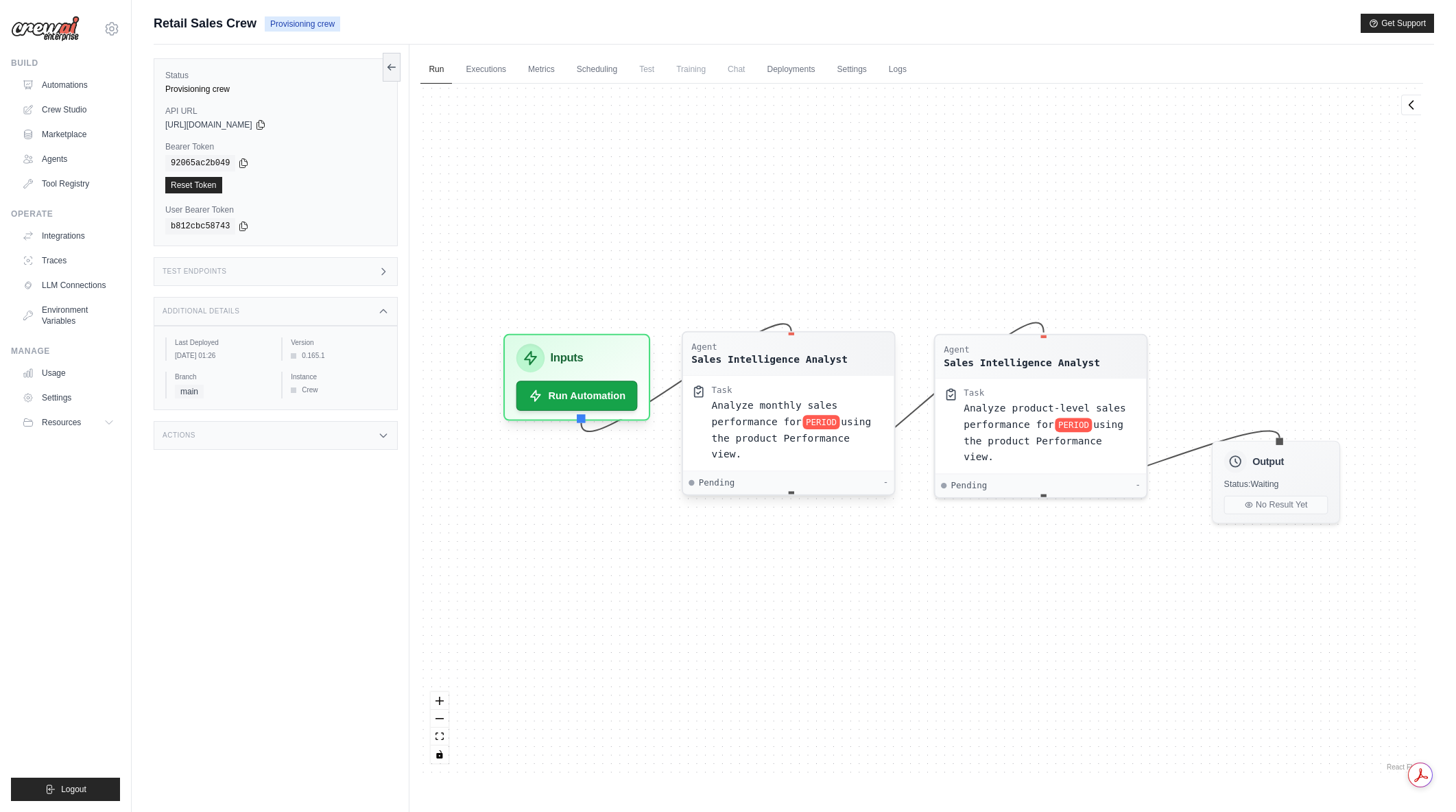
click at [798, 396] on div "Task Analyze monthly sales performance for PERIOD using the product Performance…" at bounding box center [799, 423] width 174 height 78
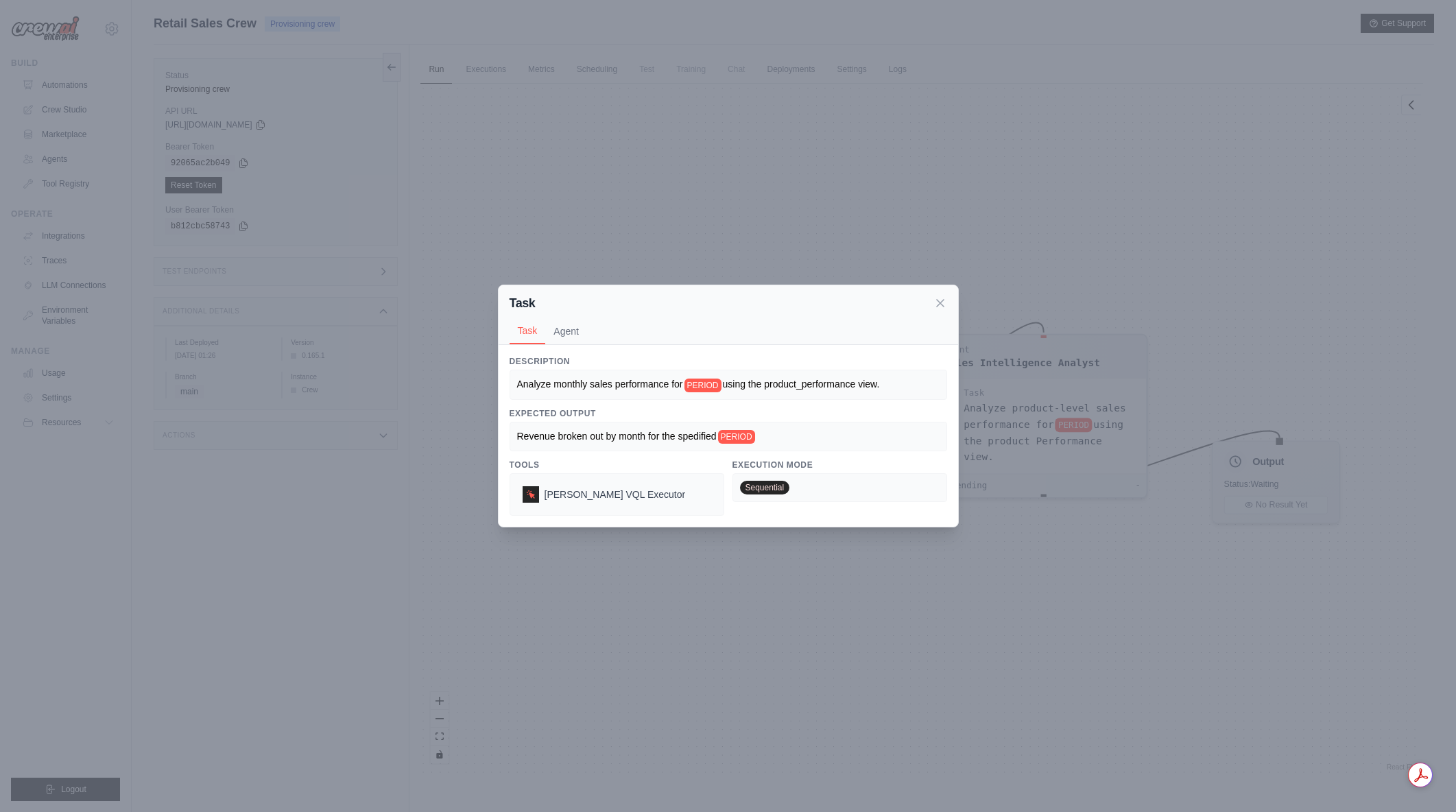
click at [514, 151] on div "Task Task Agent Description Analyze monthly sales performance for PERIOD using …" at bounding box center [728, 406] width 1456 height 812
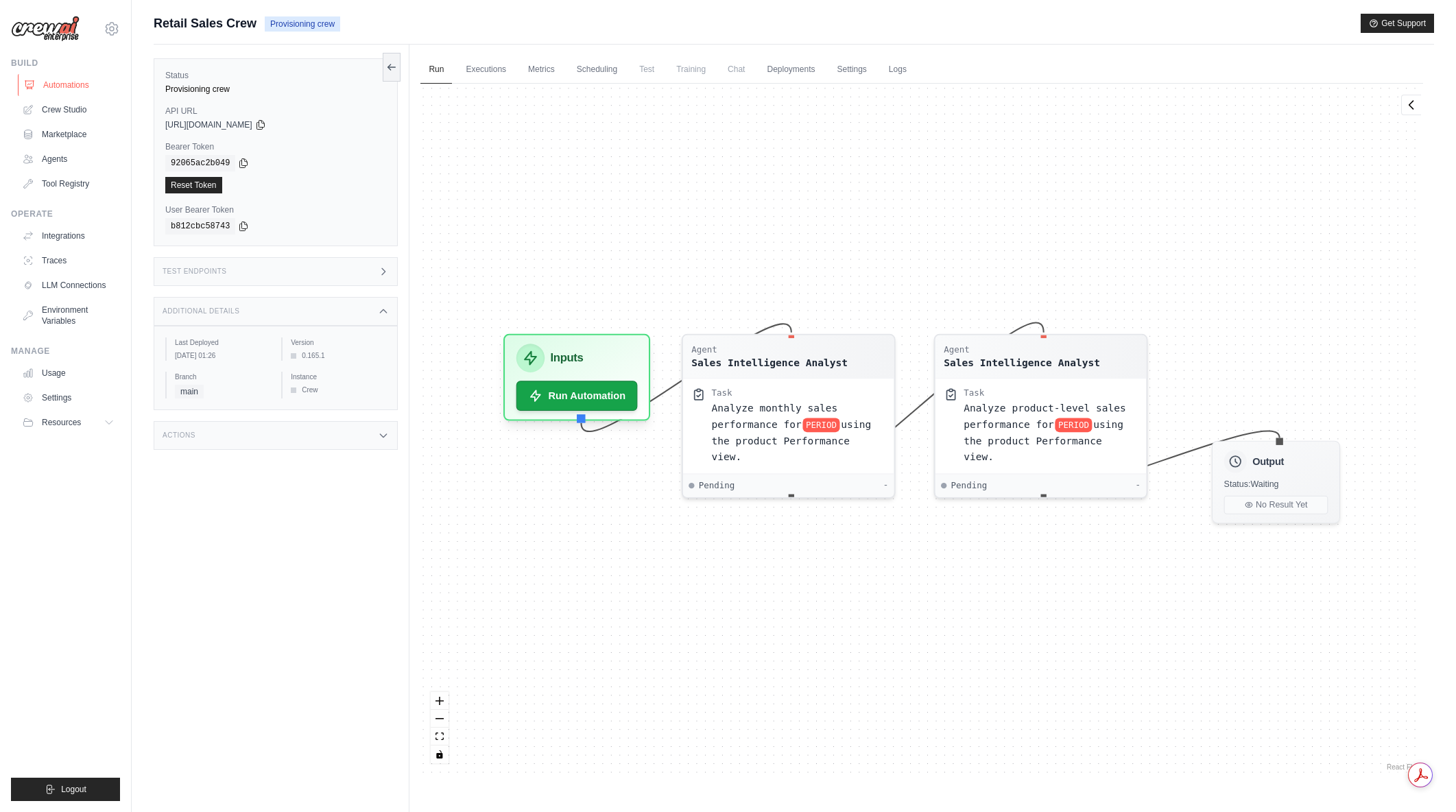
click at [75, 88] on link "Automations" at bounding box center [69, 85] width 104 height 22
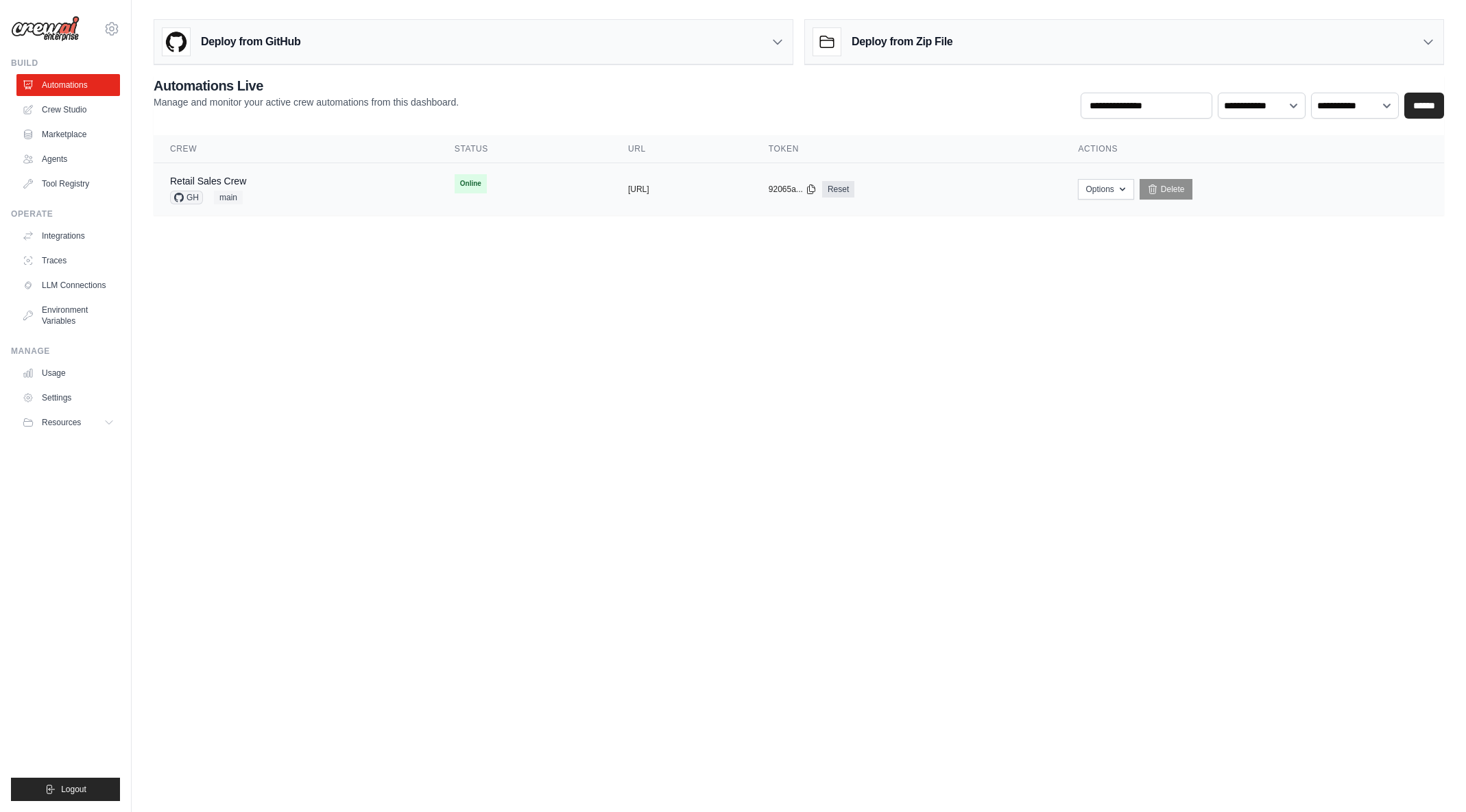
click at [284, 181] on div "Retail Sales Crew GH main" at bounding box center [296, 189] width 251 height 31
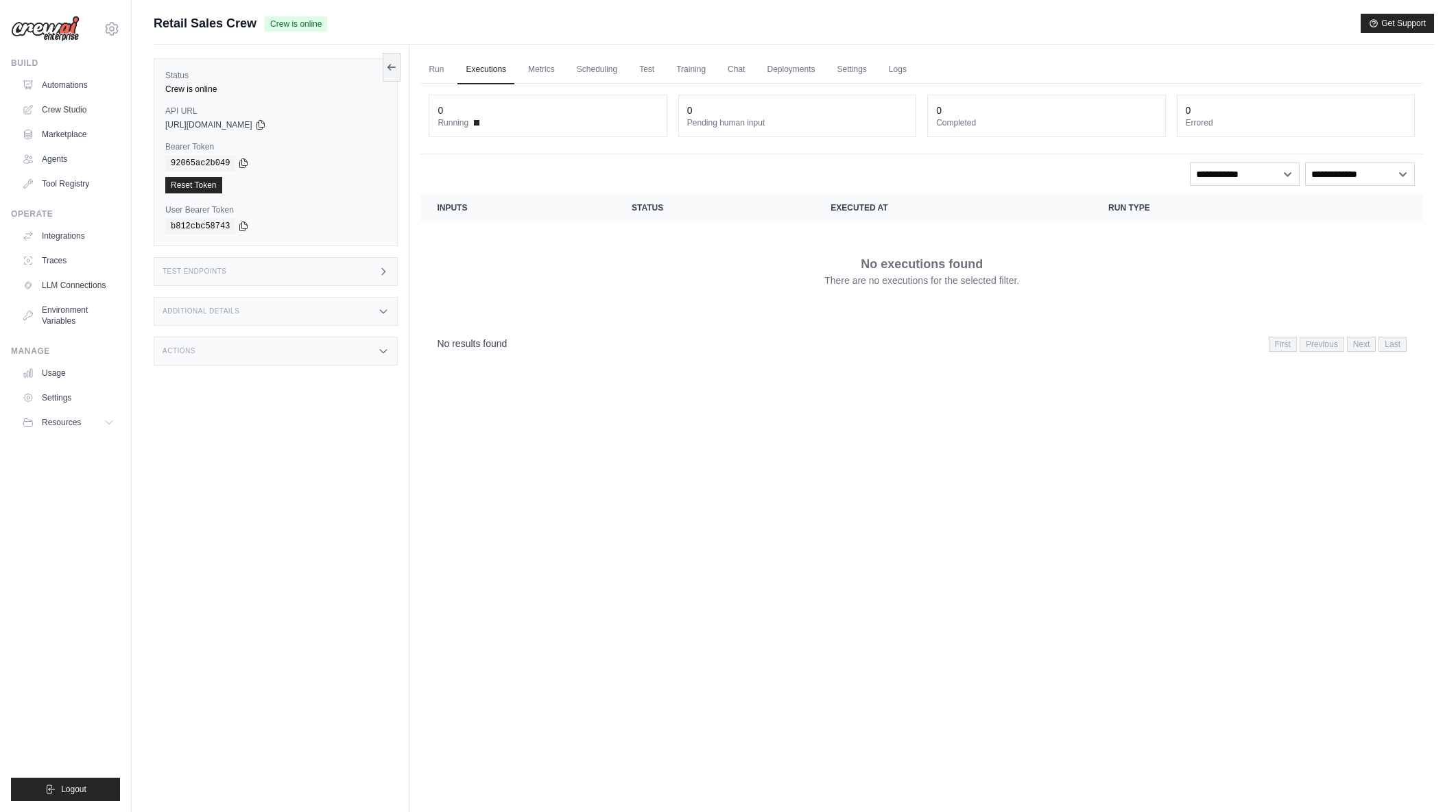
click at [378, 309] on icon at bounding box center [383, 311] width 11 height 11
click at [530, 312] on td "No executions found There are no executions for the selected filter." at bounding box center [921, 270] width 1002 height 99
click at [443, 68] on link "Run" at bounding box center [436, 70] width 31 height 29
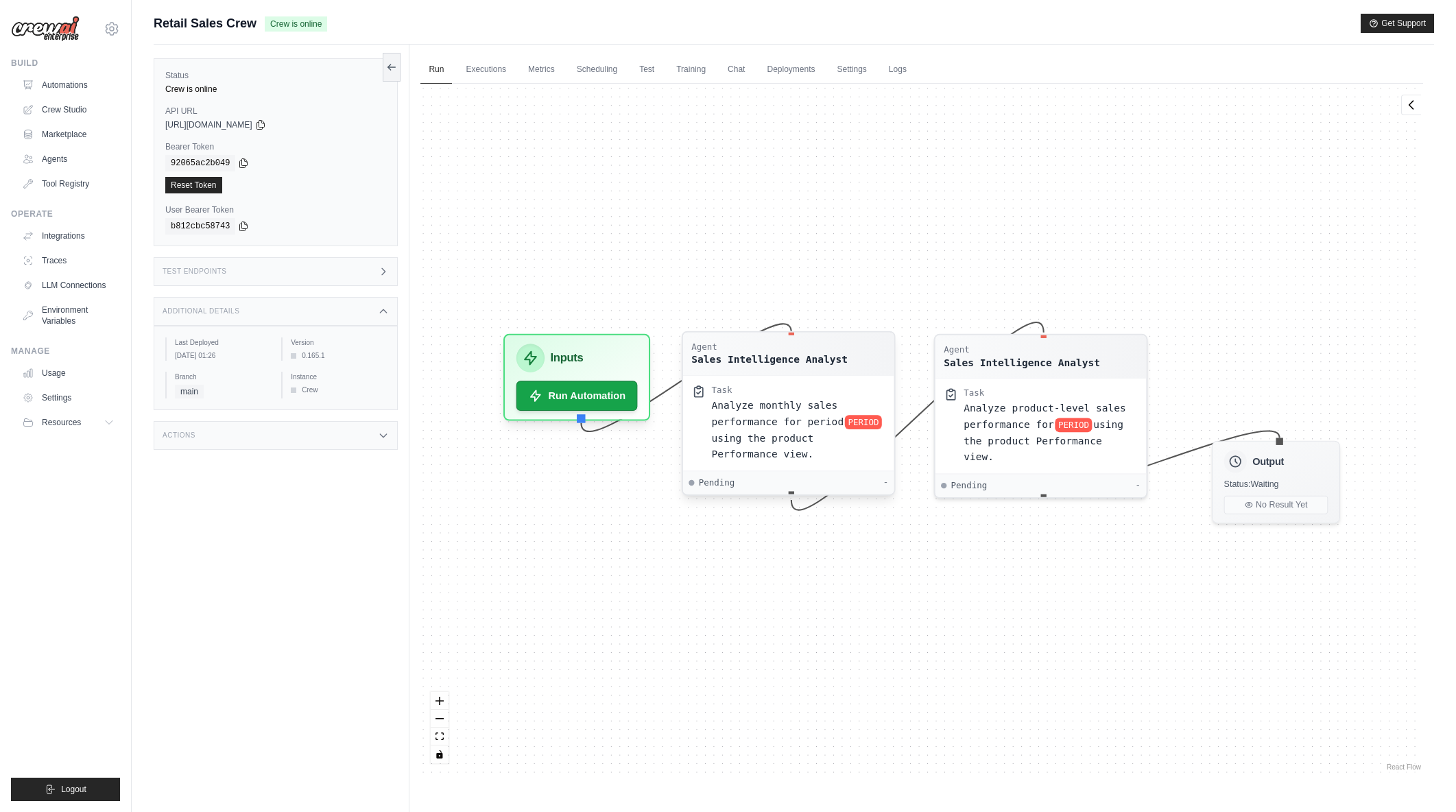
click at [779, 437] on span "using the product Performance view." at bounding box center [762, 445] width 102 height 27
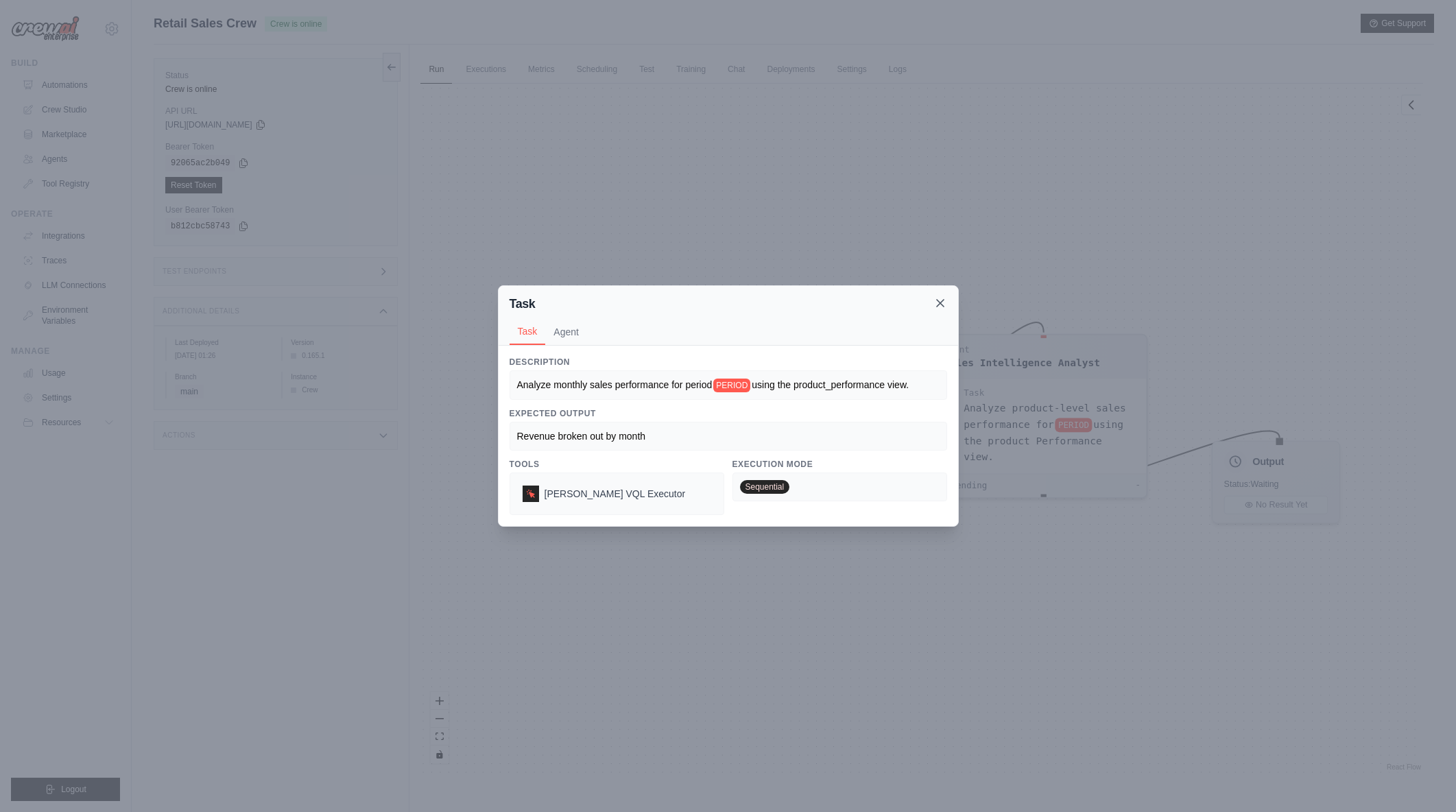
click at [944, 302] on icon at bounding box center [940, 304] width 14 height 14
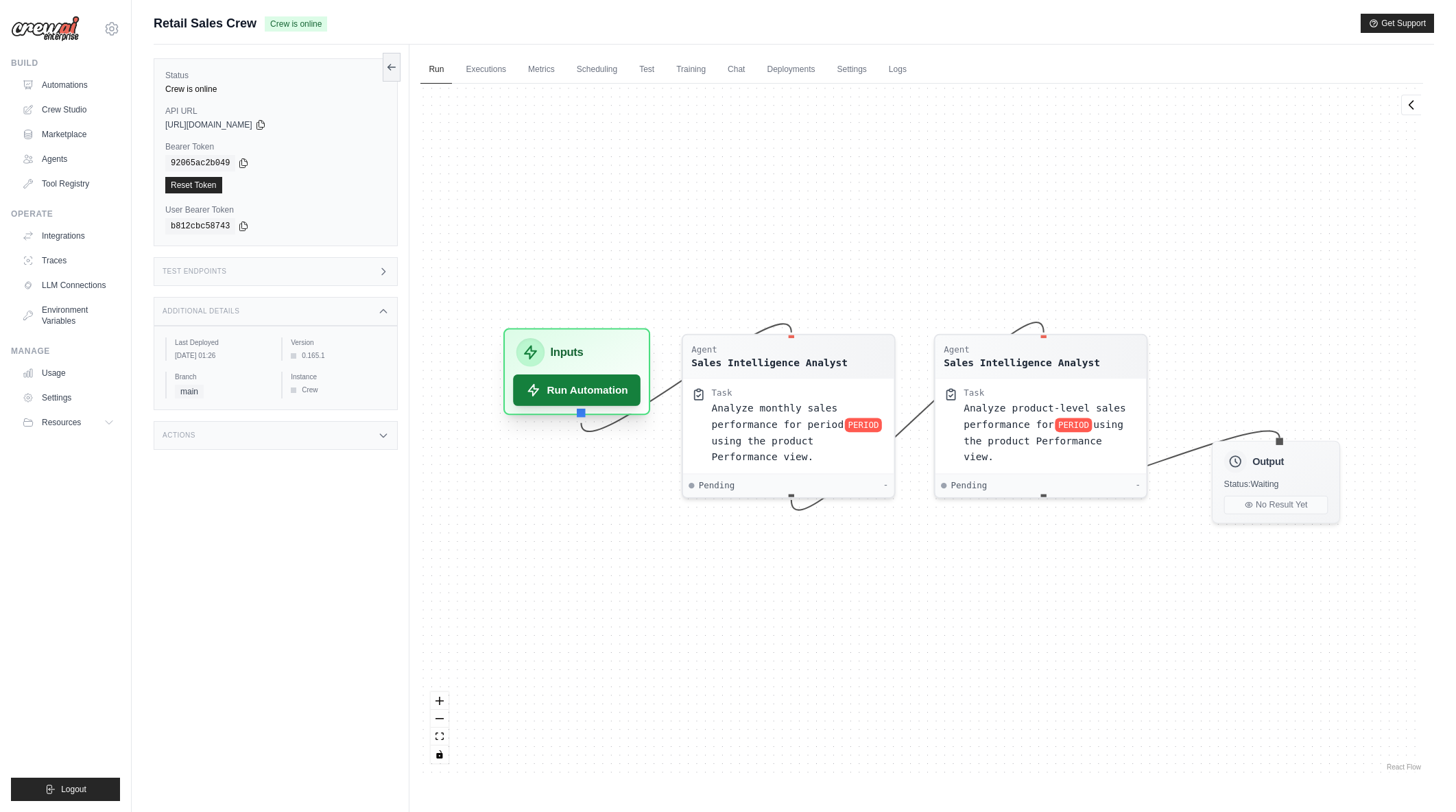
click at [589, 394] on button "Run Automation" at bounding box center [578, 390] width 127 height 31
click at [581, 388] on button "Run Automation" at bounding box center [578, 390] width 127 height 31
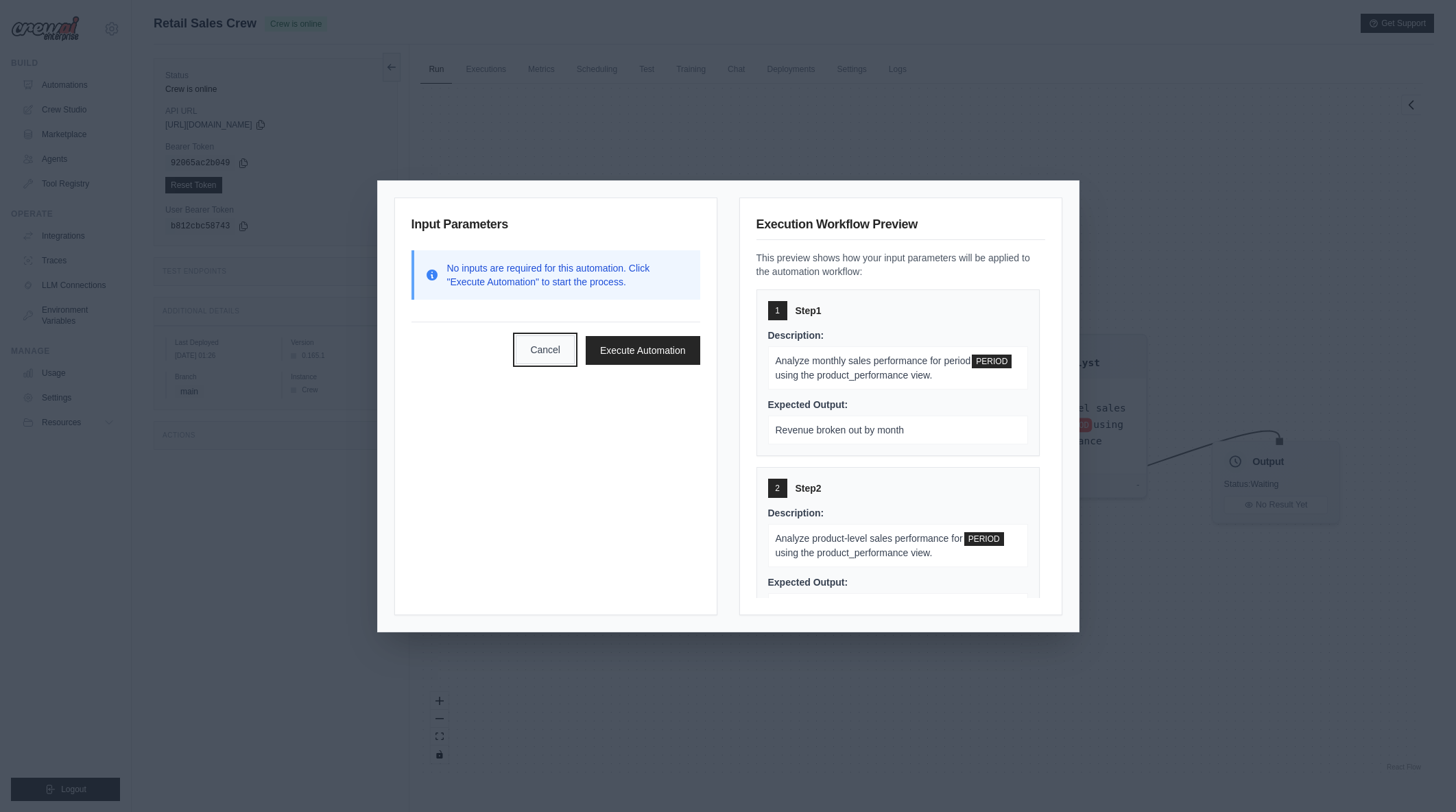
click at [540, 352] on button "Cancel" at bounding box center [545, 349] width 59 height 29
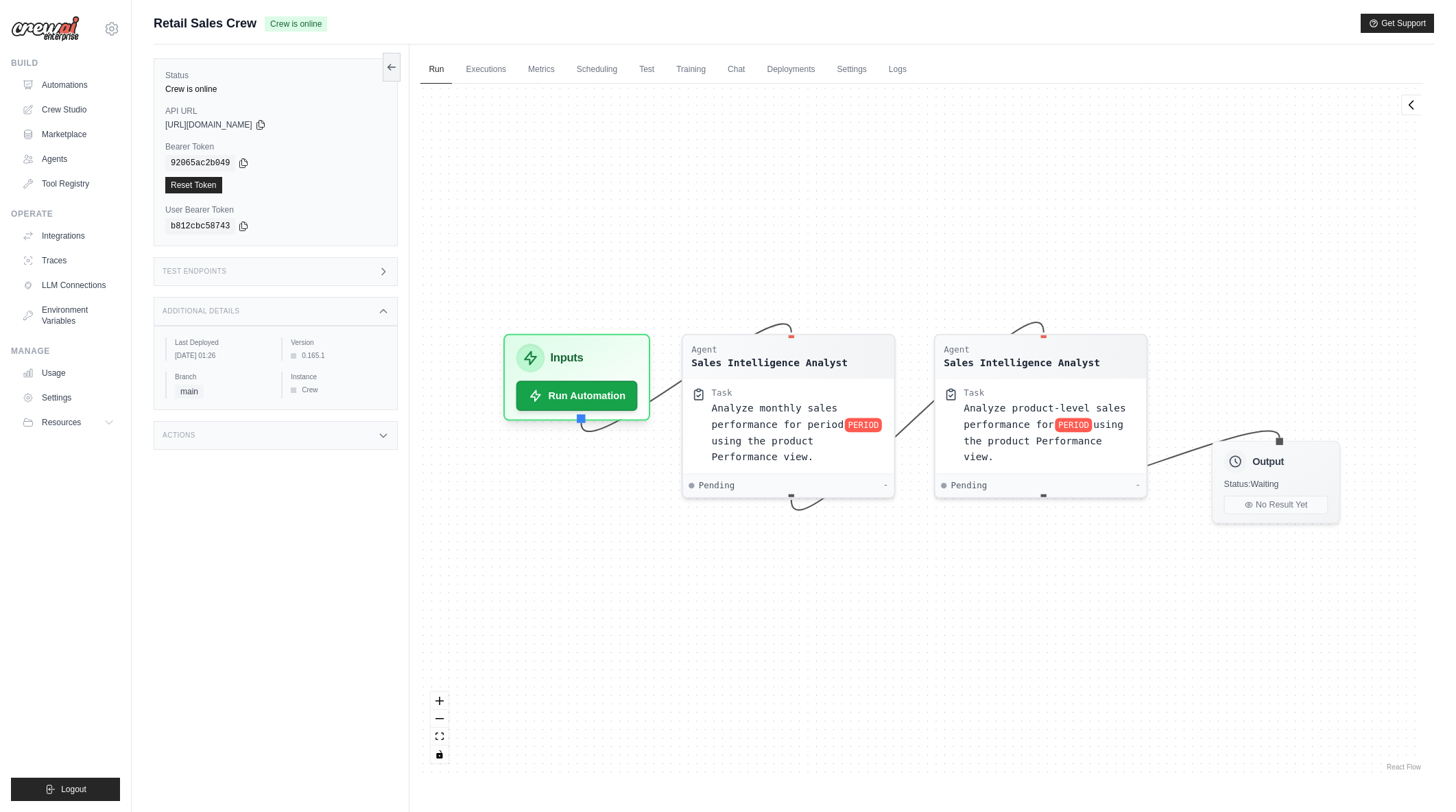
click at [386, 440] on icon at bounding box center [383, 435] width 11 height 11
click at [797, 433] on span "using the product Performance view." at bounding box center [762, 445] width 102 height 27
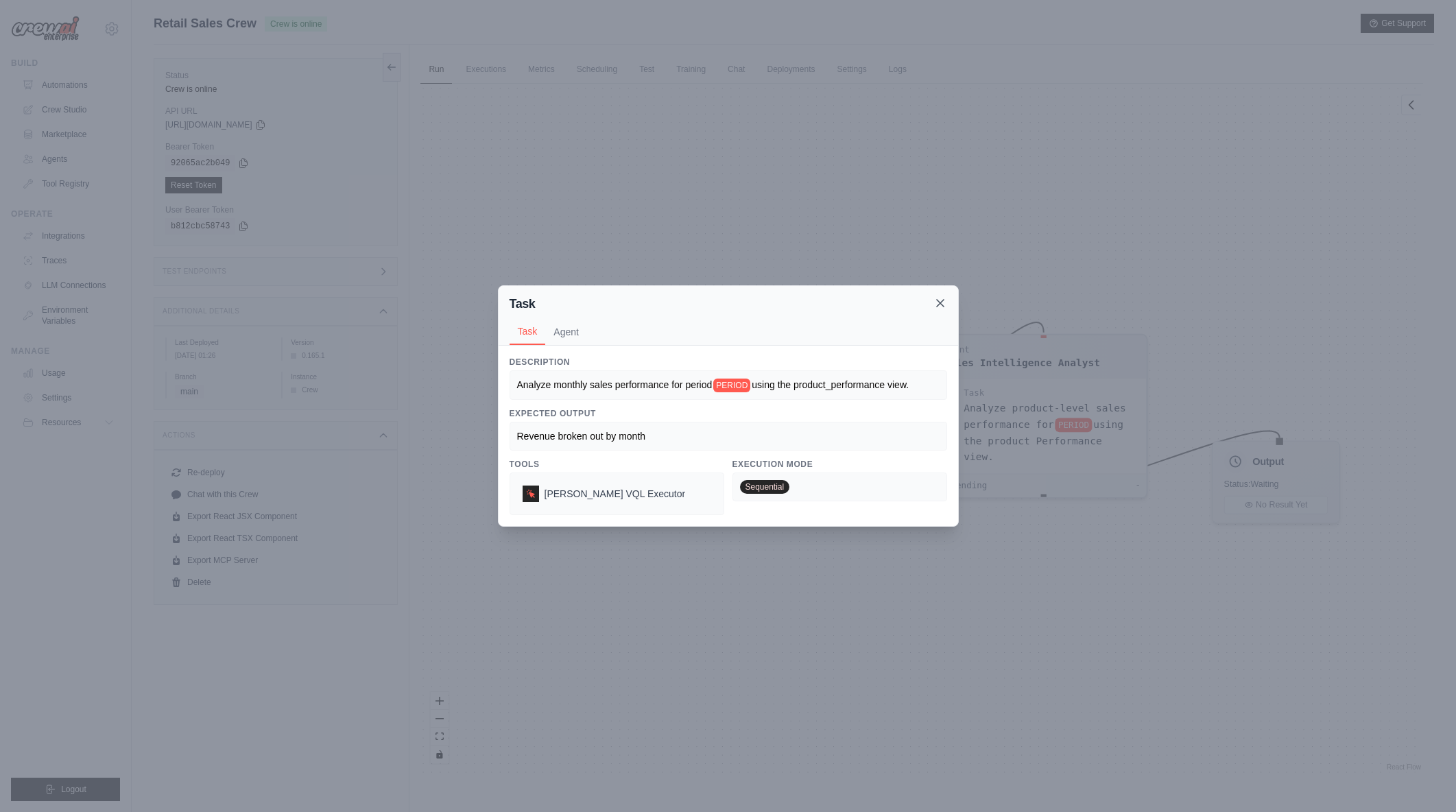
click at [940, 307] on icon at bounding box center [940, 304] width 14 height 14
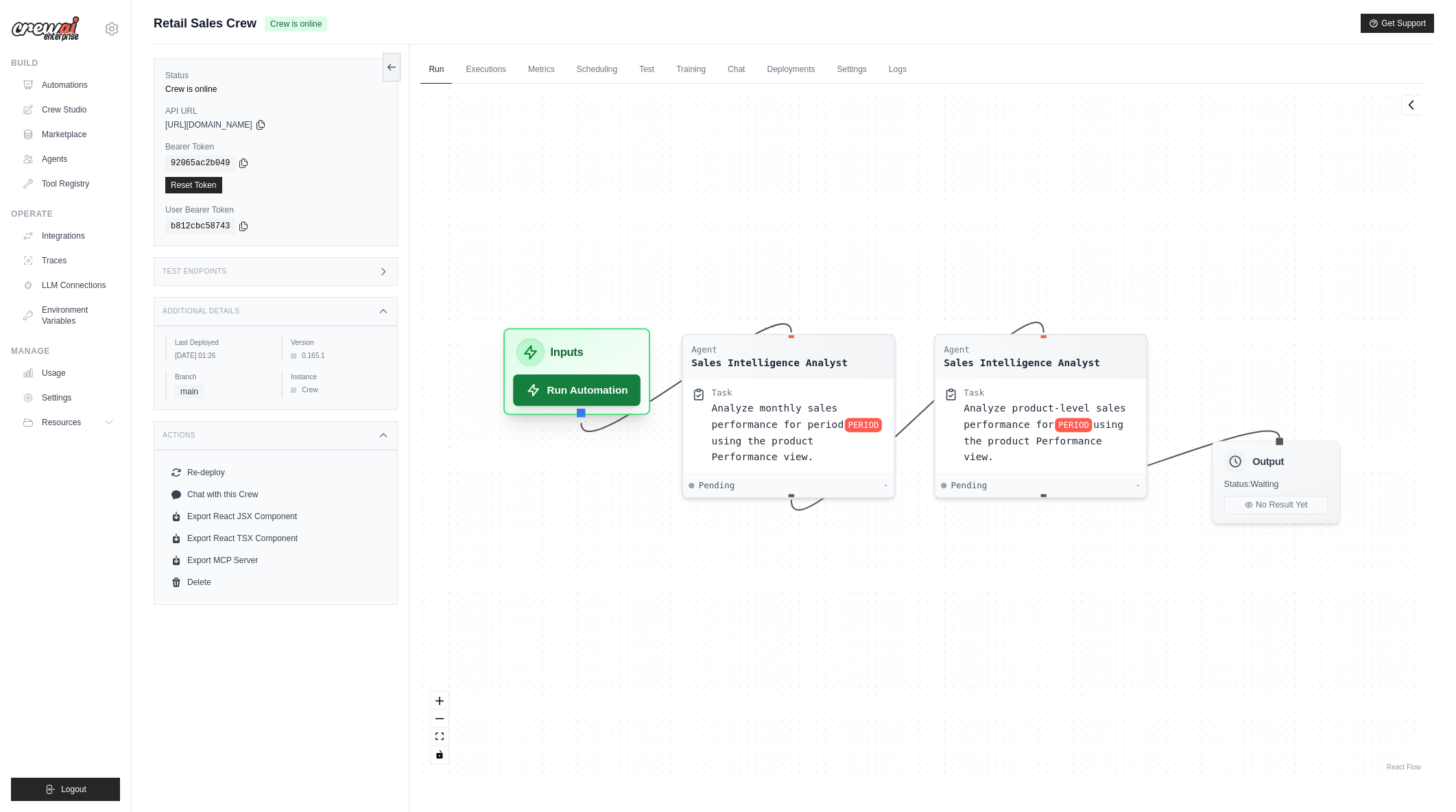
click at [601, 404] on button "Run Automation" at bounding box center [578, 390] width 127 height 31
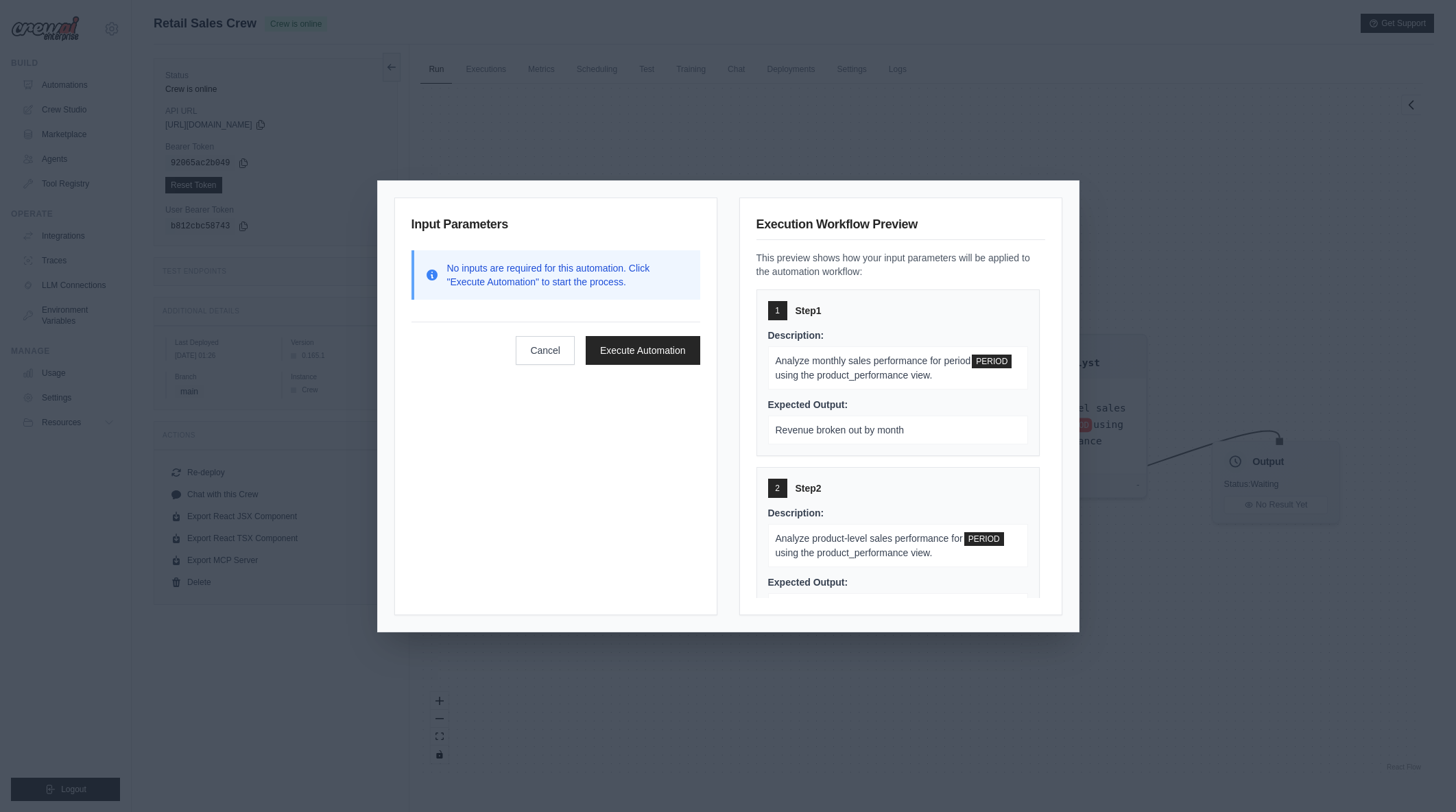
click at [688, 201] on div "Input Parameters No inputs are required for this automation. Click "Execute Aut…" at bounding box center [556, 406] width 323 height 418
click at [543, 358] on button "Cancel" at bounding box center [545, 349] width 59 height 29
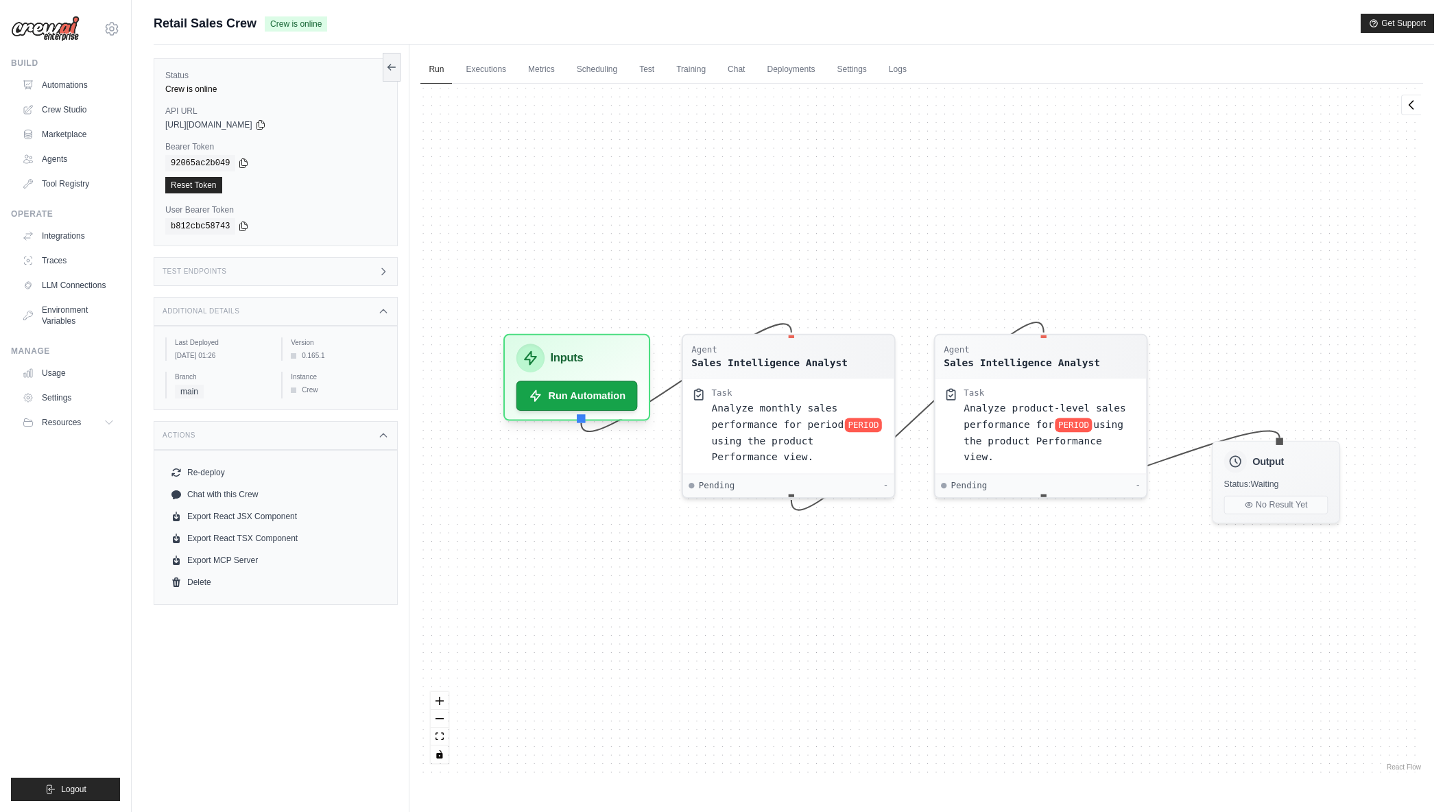
click at [1050, 711] on div "Agent Sales Intelligence Analyst Task Analyze monthly sales performance for per…" at bounding box center [921, 428] width 1002 height 690
click at [79, 92] on link "Automations" at bounding box center [69, 85] width 104 height 22
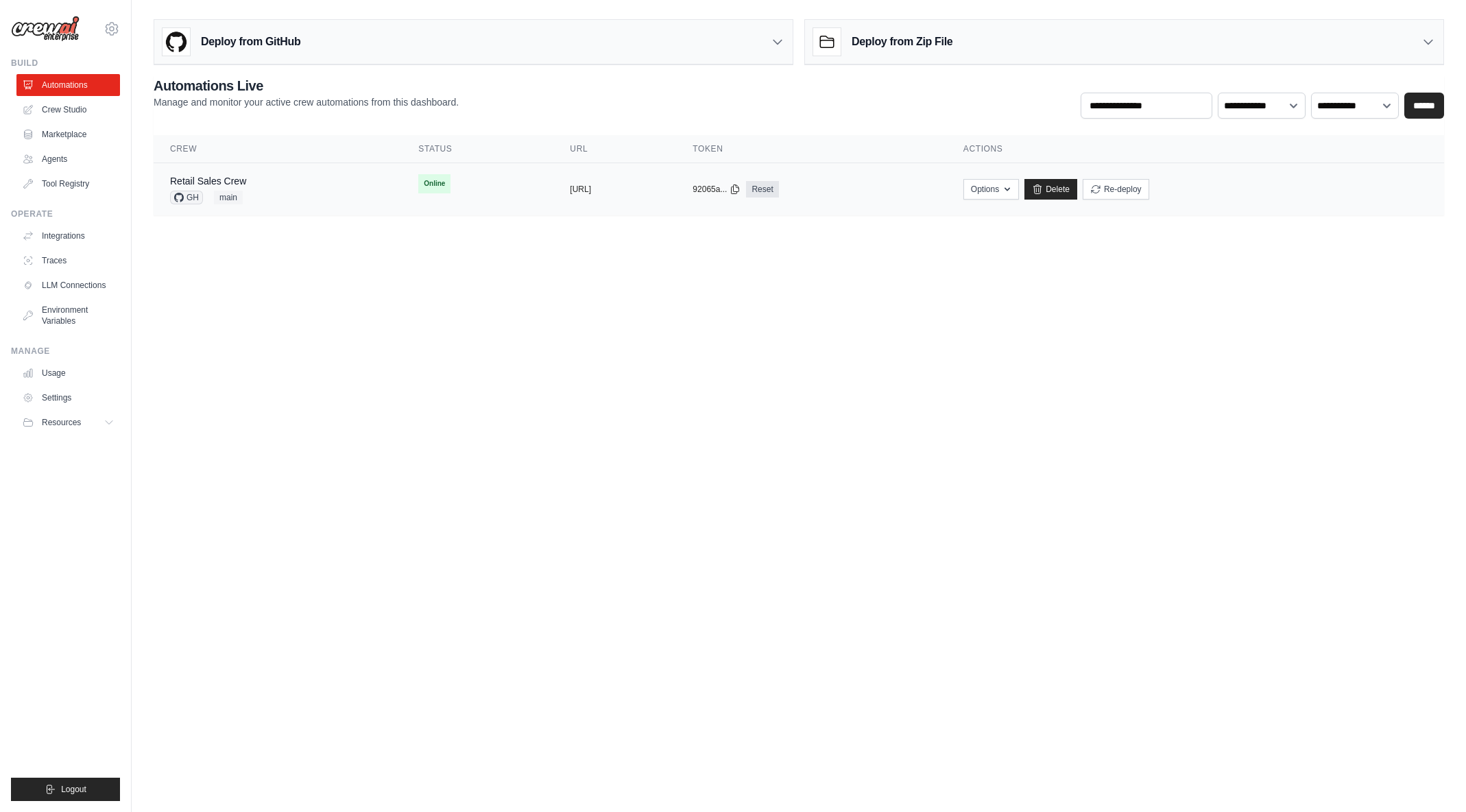
click at [1201, 200] on td "Options Chat with this Crew Export React JSX Component Export React TSX Compone…" at bounding box center [1195, 189] width 497 height 53
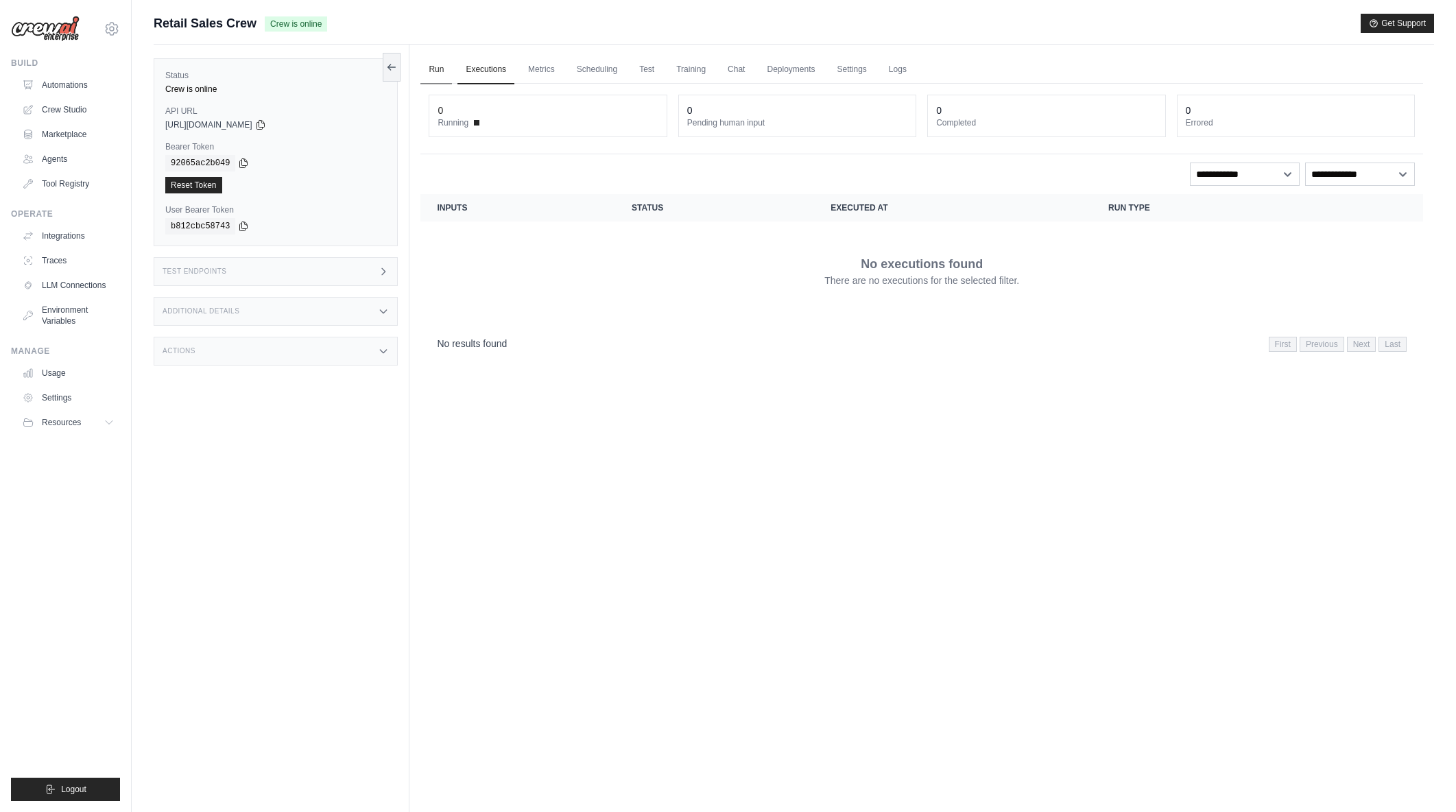
click at [431, 64] on link "Run" at bounding box center [436, 70] width 31 height 29
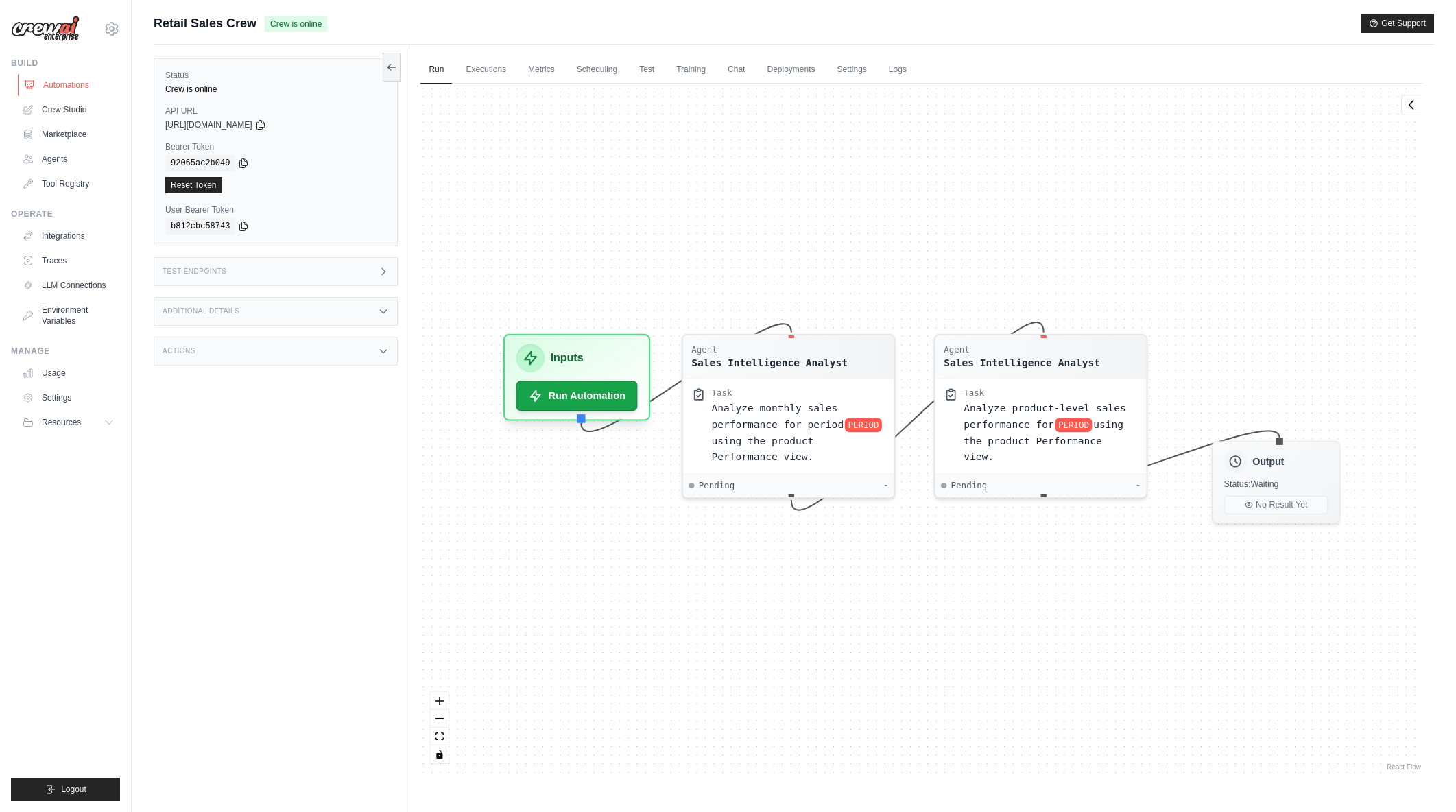
click at [65, 88] on link "Automations" at bounding box center [69, 85] width 104 height 22
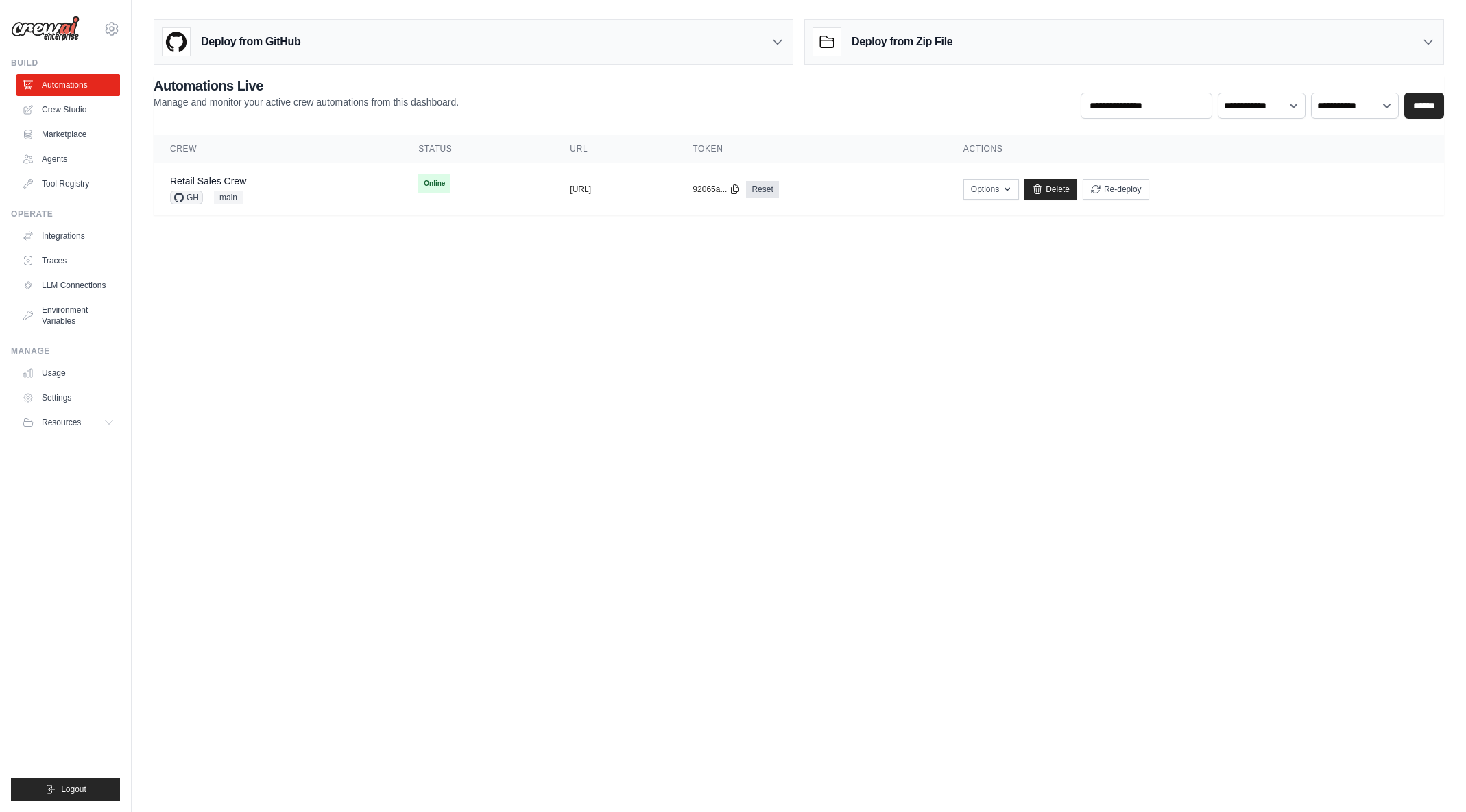
click at [508, 294] on body "[EMAIL_ADDRESS][DOMAIN_NAME] [PERSON_NAME]'s Personal Organization Denodo Techn…" at bounding box center [733, 406] width 1466 height 812
click at [1149, 189] on button "Re-deploy" at bounding box center [1116, 188] width 66 height 21
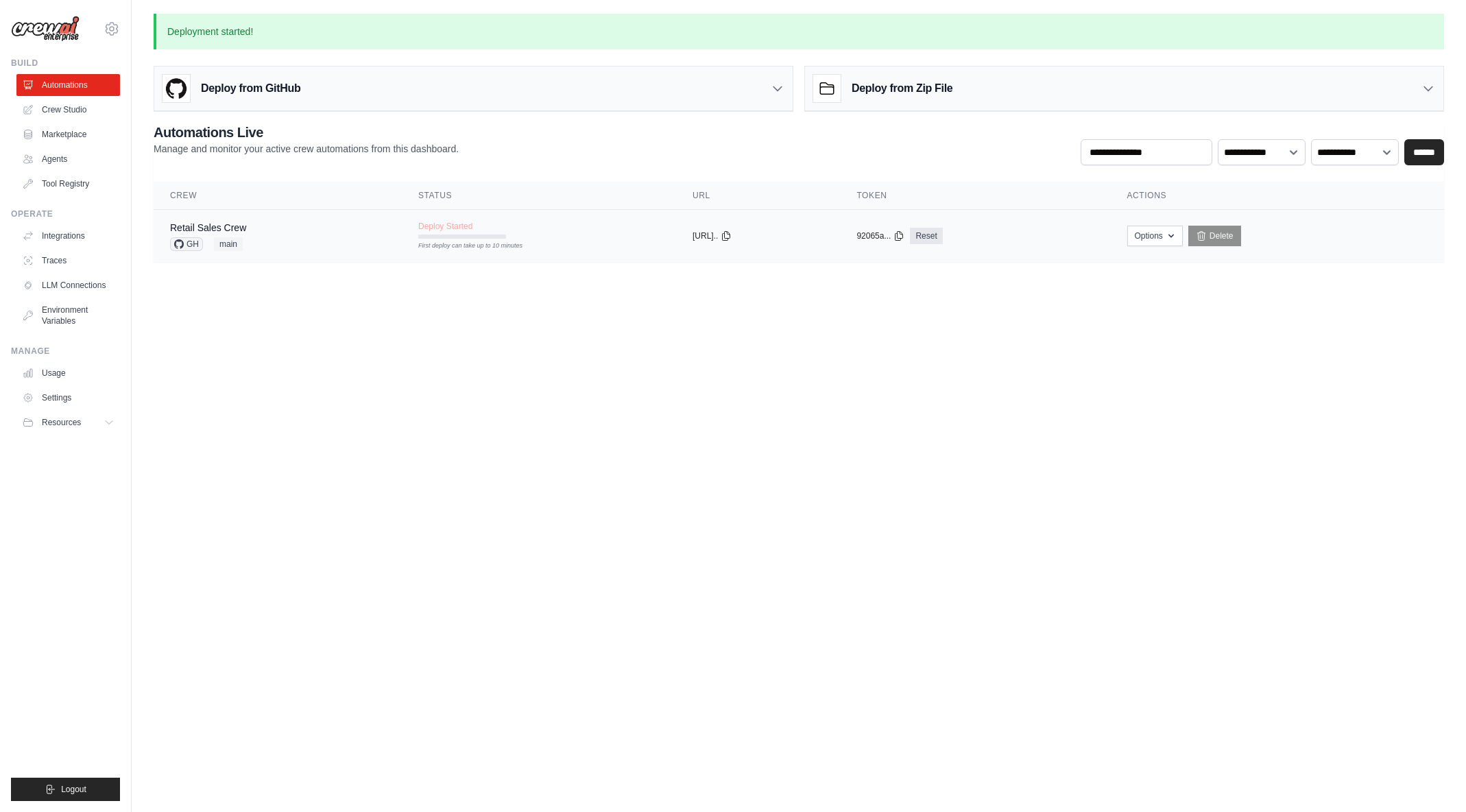
click at [442, 228] on span "Deploy Started" at bounding box center [445, 226] width 54 height 11
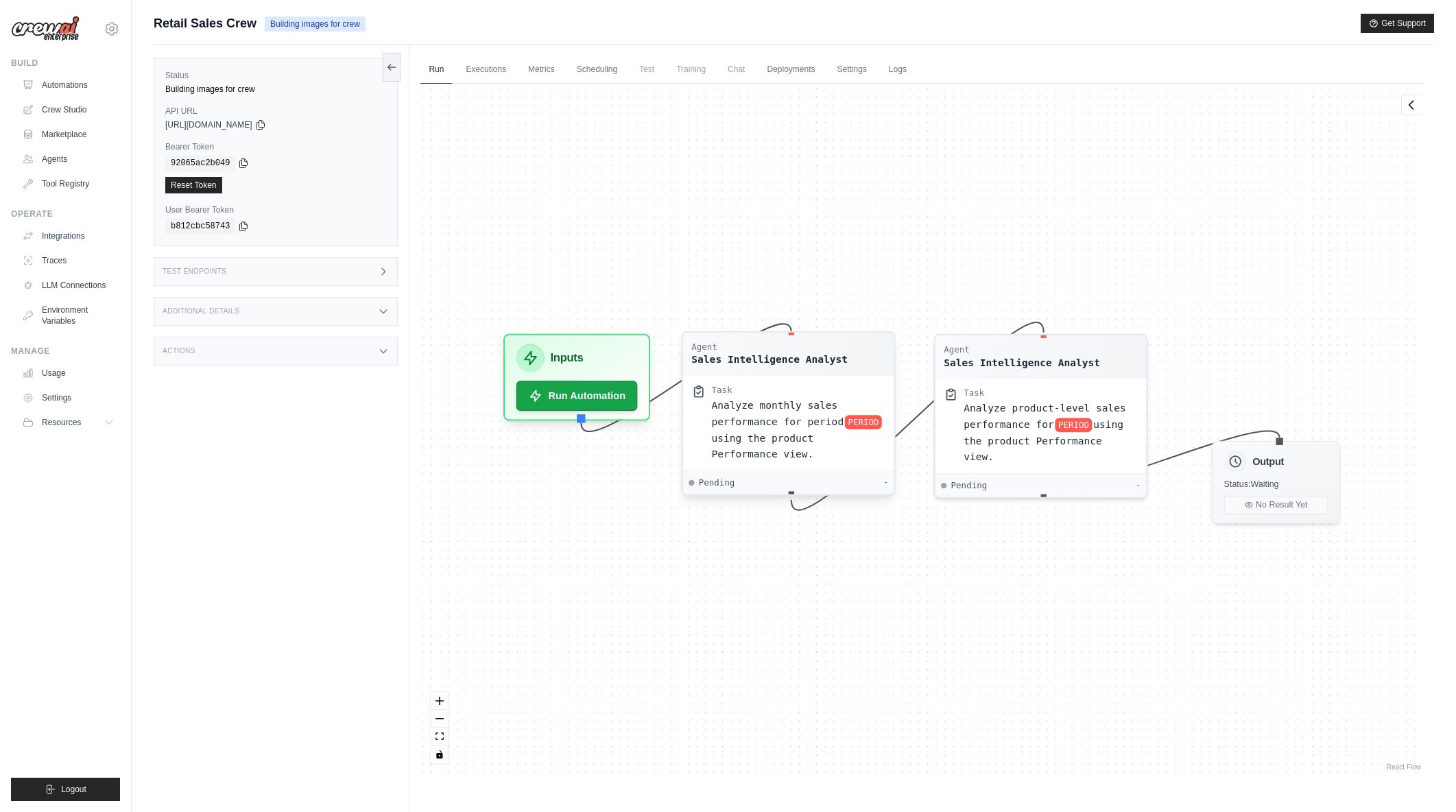
click at [776, 436] on span "using the product Performance view." at bounding box center [762, 445] width 102 height 27
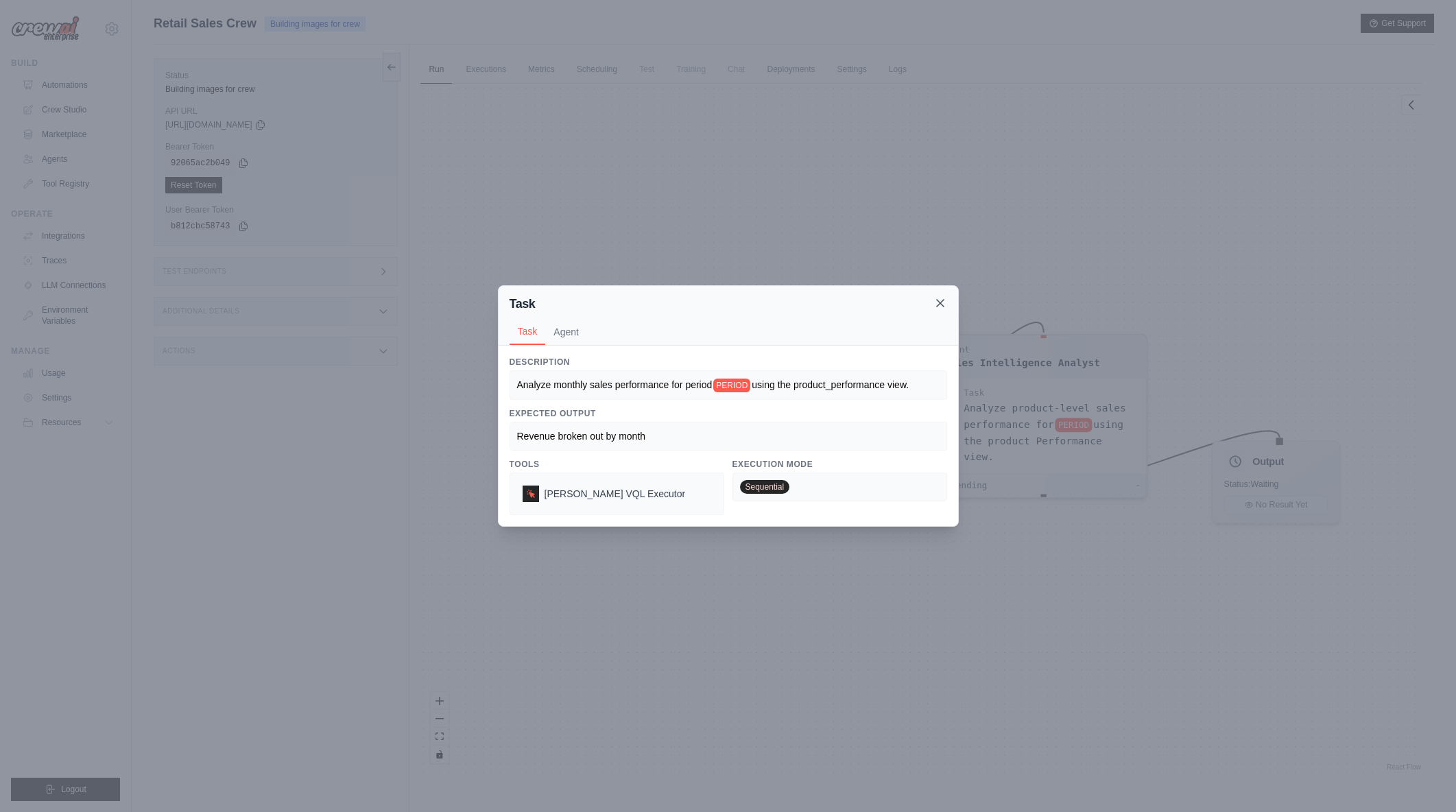
click at [944, 306] on icon at bounding box center [940, 304] width 14 height 14
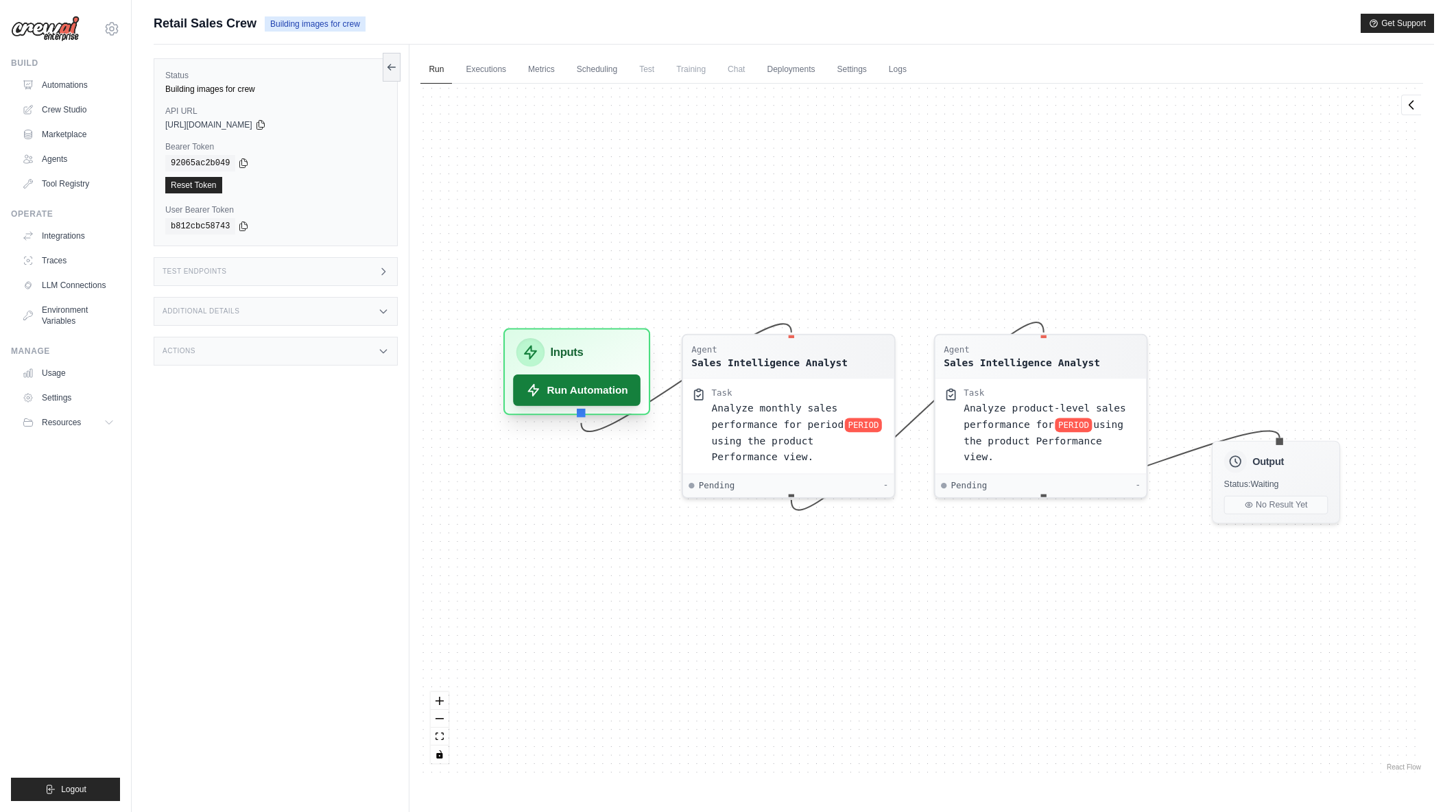
click at [611, 389] on button "Run Automation" at bounding box center [578, 390] width 127 height 31
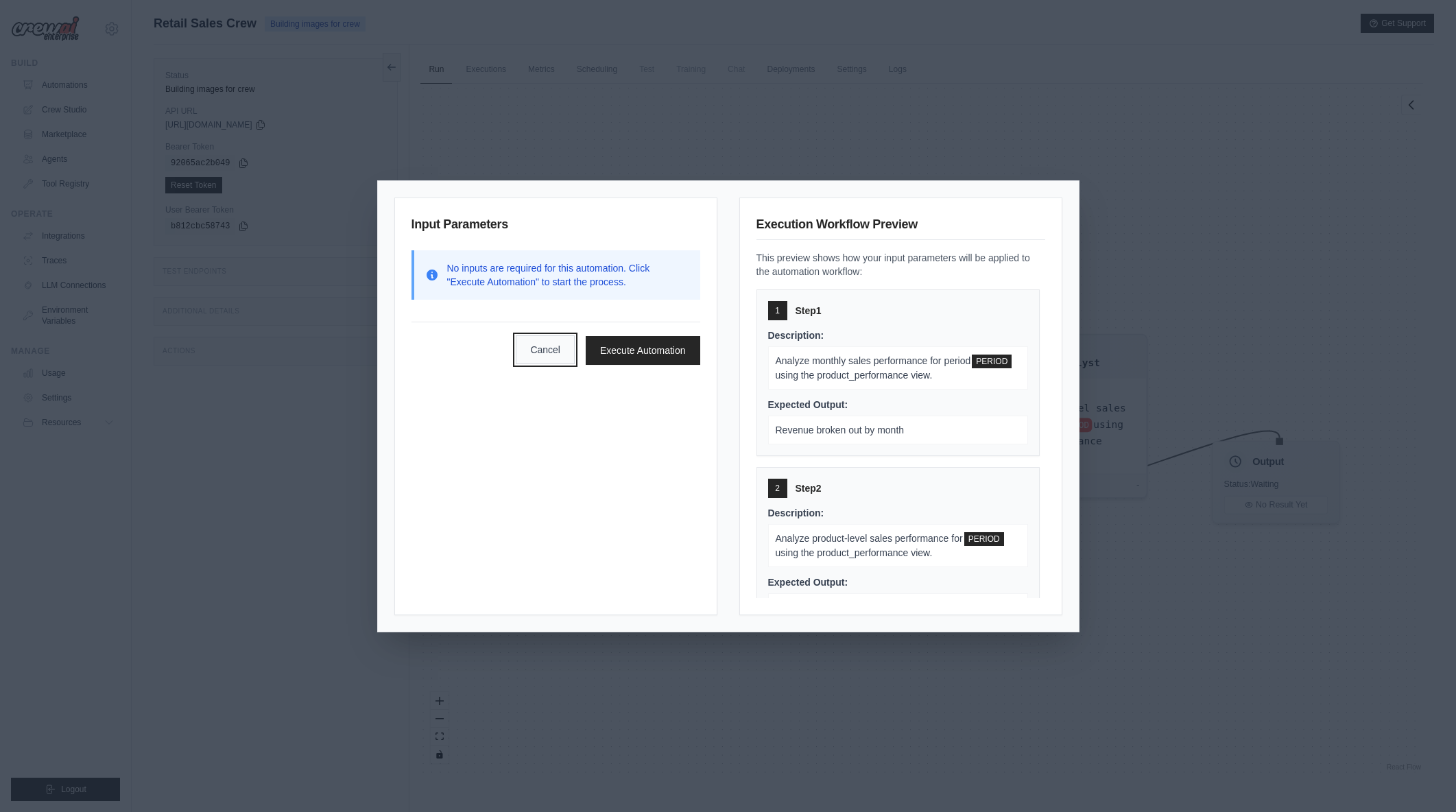
click at [562, 351] on button "Cancel" at bounding box center [545, 349] width 59 height 29
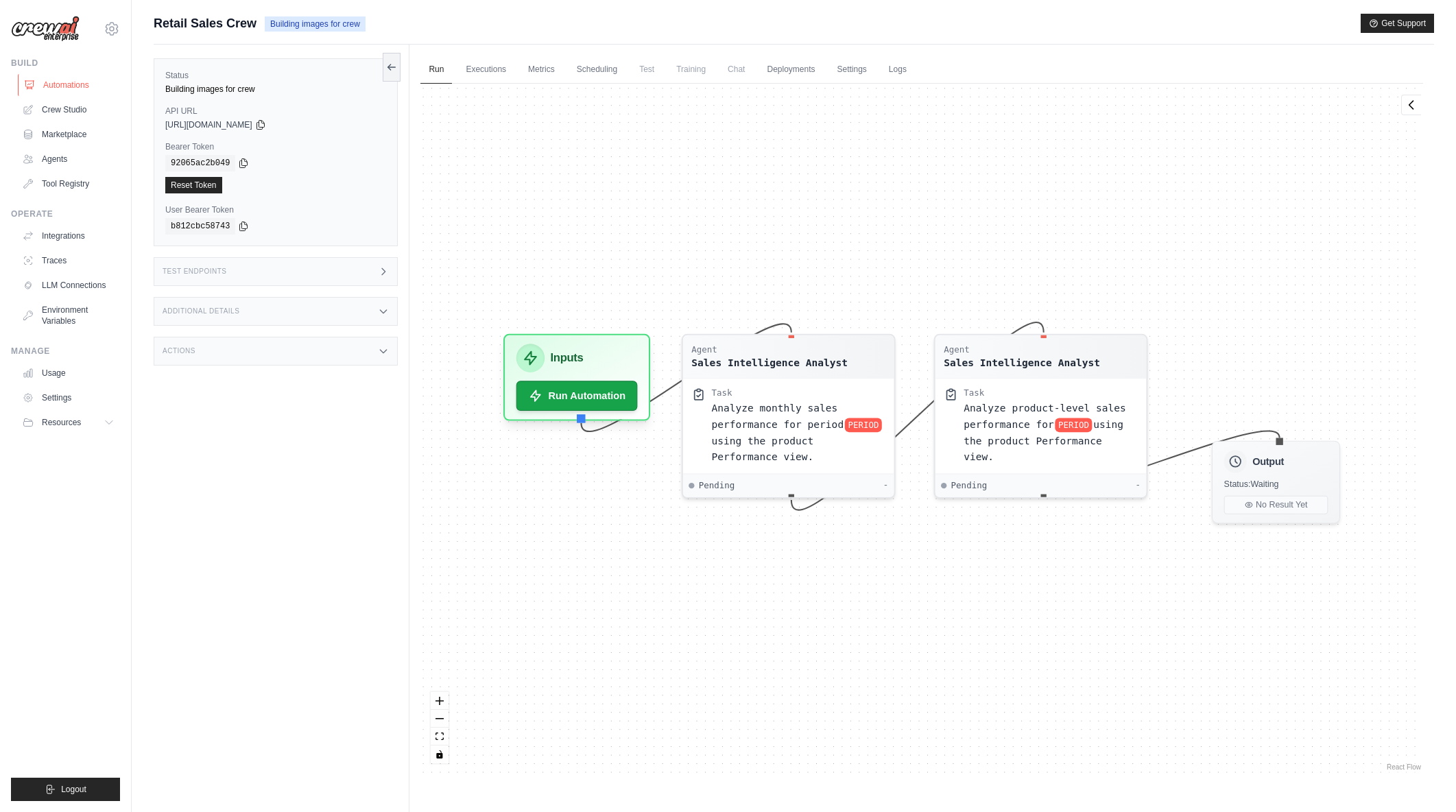
click at [72, 82] on link "Automations" at bounding box center [69, 85] width 104 height 22
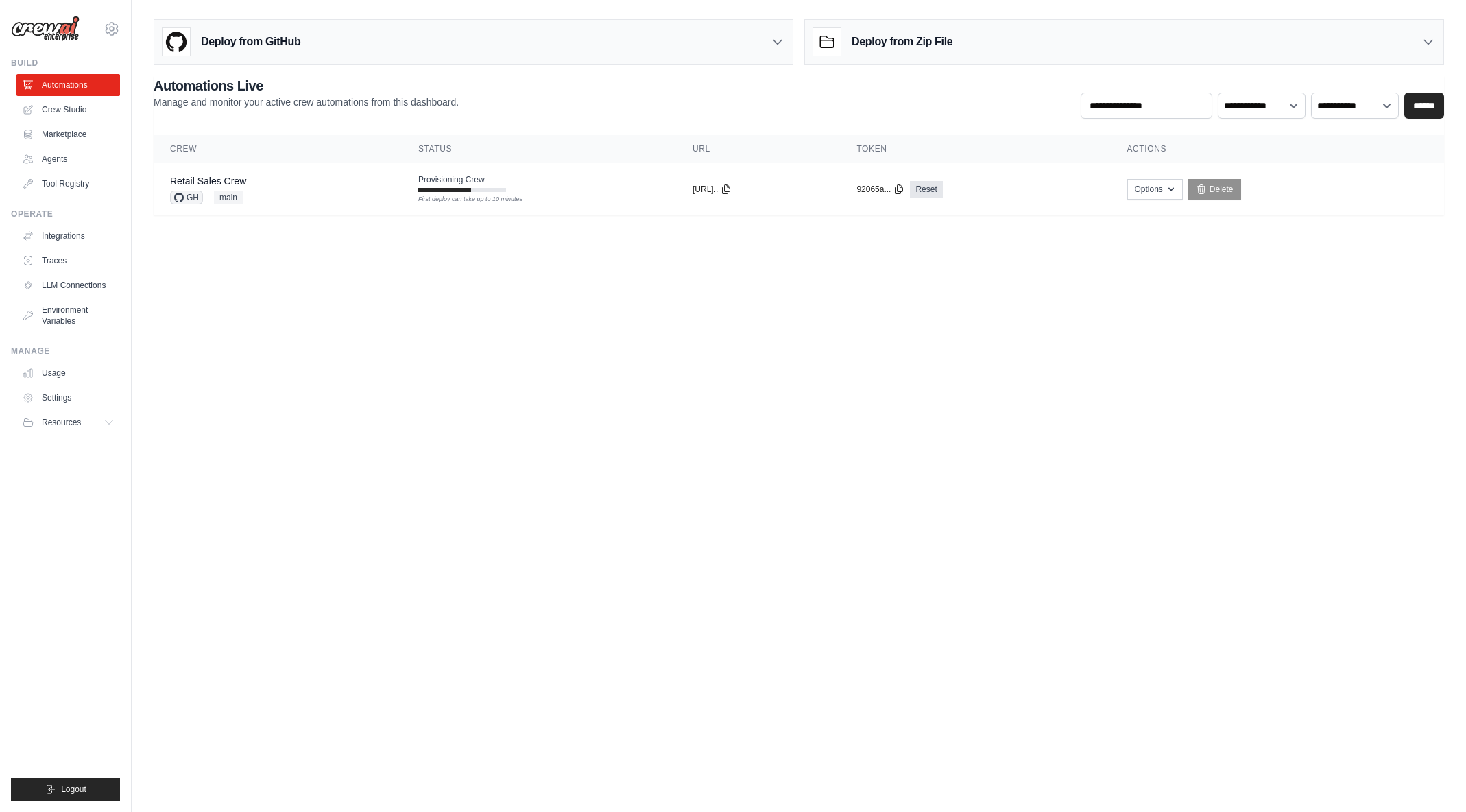
click at [489, 303] on body "arajwani@denodo.com Arif's Personal Organization Denodo Technologies ✓ Settings…" at bounding box center [733, 406] width 1466 height 812
click at [334, 187] on div "Retail Sales Crew GH main" at bounding box center [277, 189] width 216 height 31
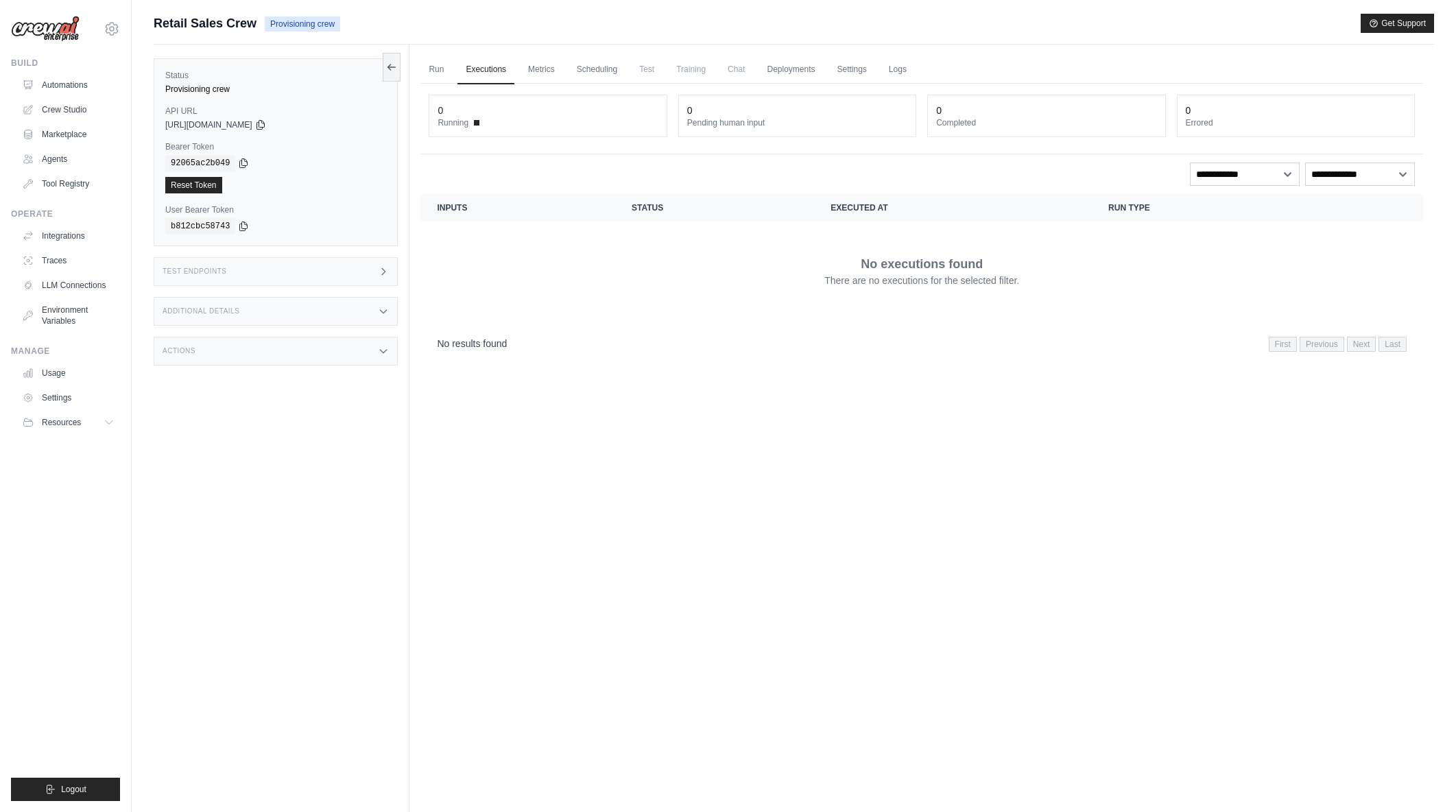
click at [383, 310] on icon at bounding box center [383, 311] width 11 height 11
click at [386, 307] on icon at bounding box center [383, 311] width 11 height 11
click at [384, 276] on icon at bounding box center [383, 271] width 11 height 11
click at [277, 430] on div "Status Provisioning crew API URL copied [URL][DOMAIN_NAME] Bearer Token copied …" at bounding box center [281, 450] width 256 height 812
click at [386, 63] on icon at bounding box center [391, 66] width 11 height 11
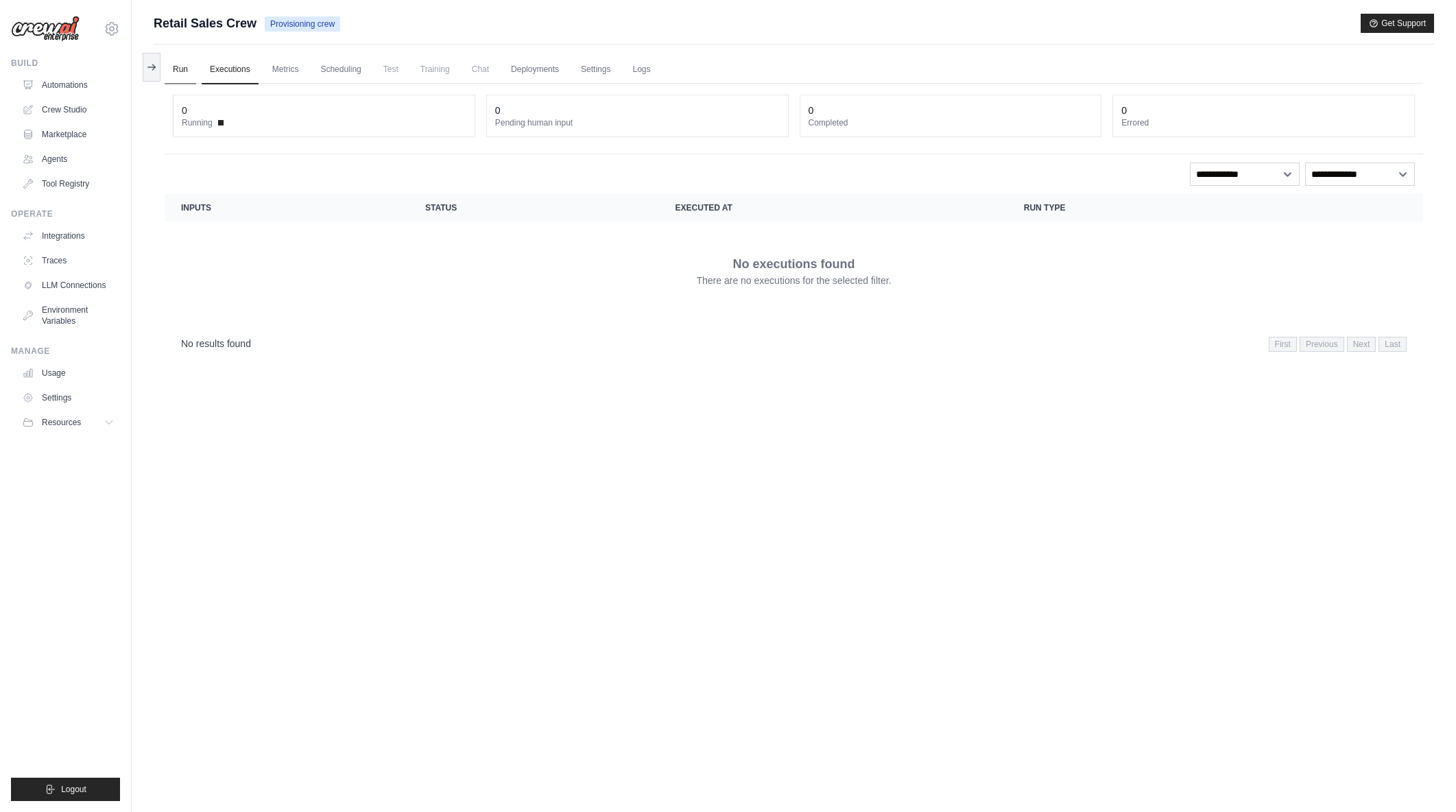
click at [189, 71] on link "Run" at bounding box center [181, 70] width 31 height 29
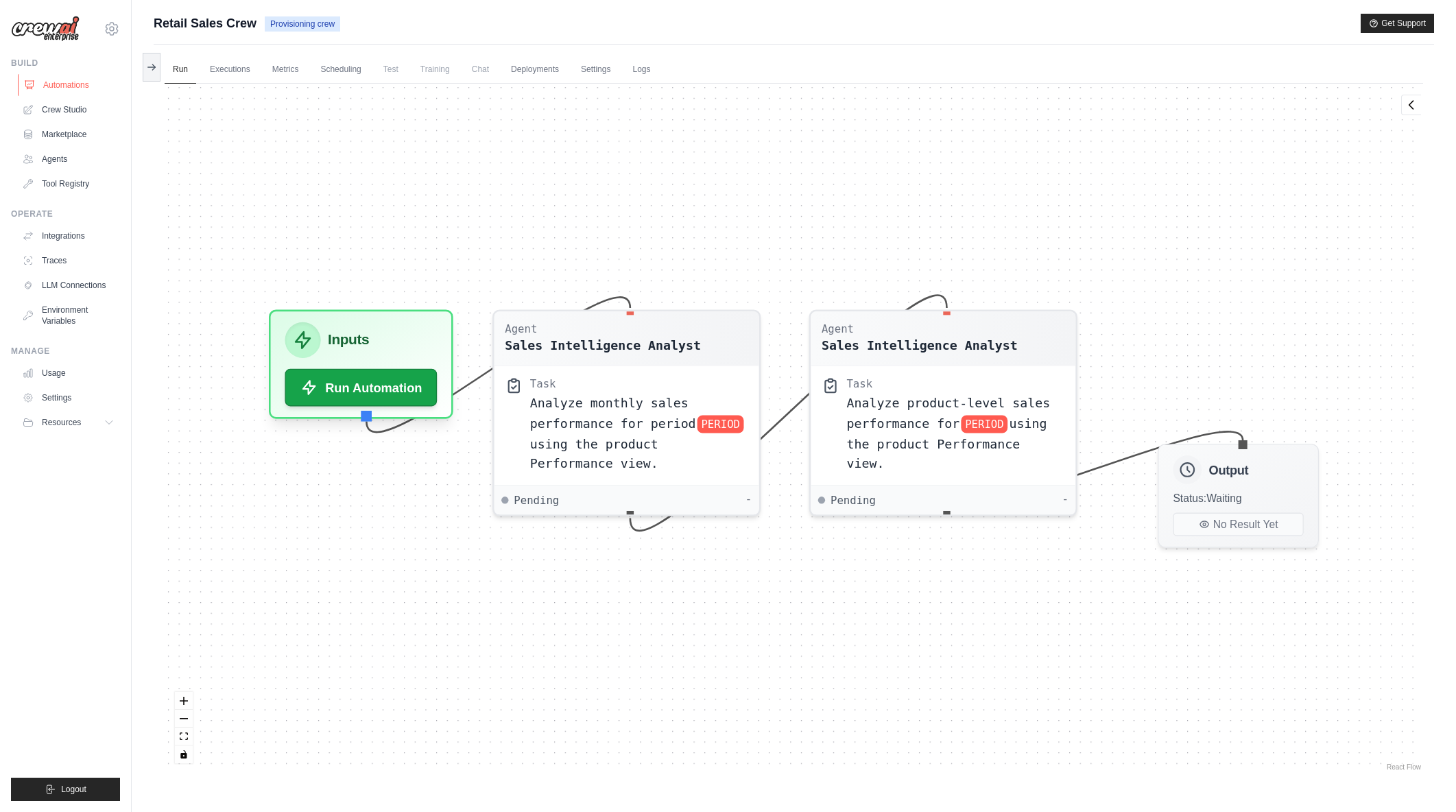
click at [86, 82] on link "Automations" at bounding box center [69, 85] width 104 height 22
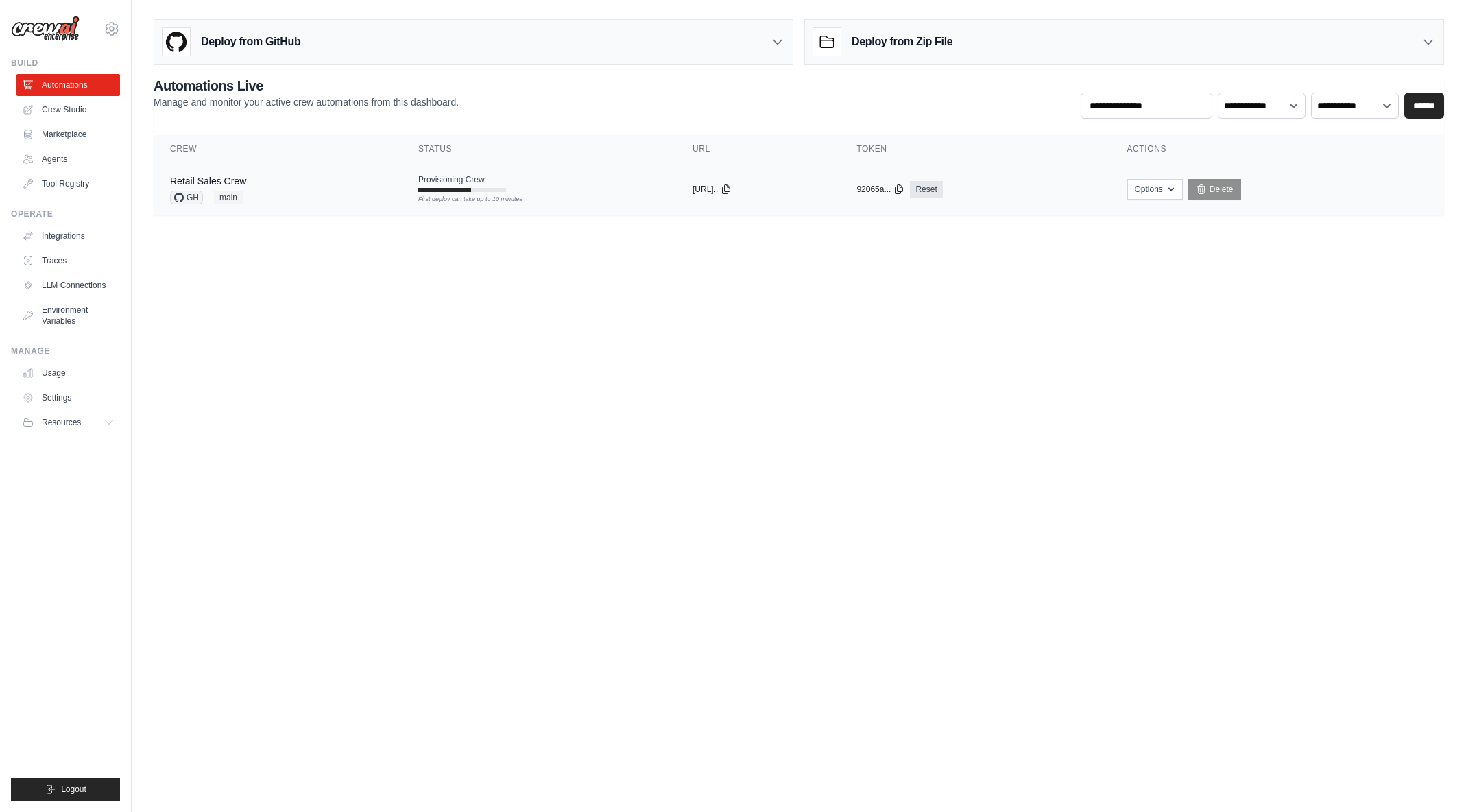
click at [492, 200] on div "First deploy can take up to 10 minutes" at bounding box center [462, 199] width 88 height 10
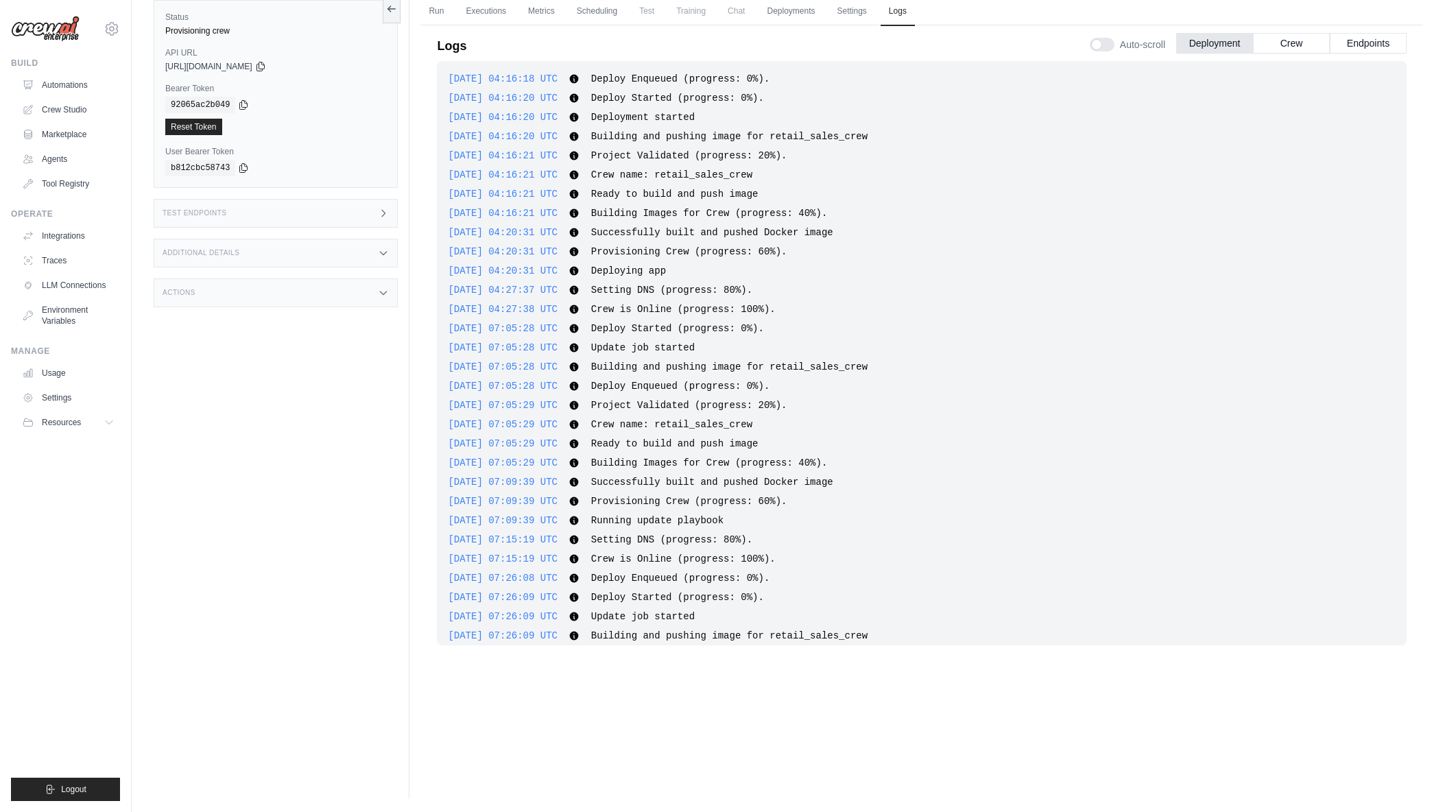
scroll to position [412, 0]
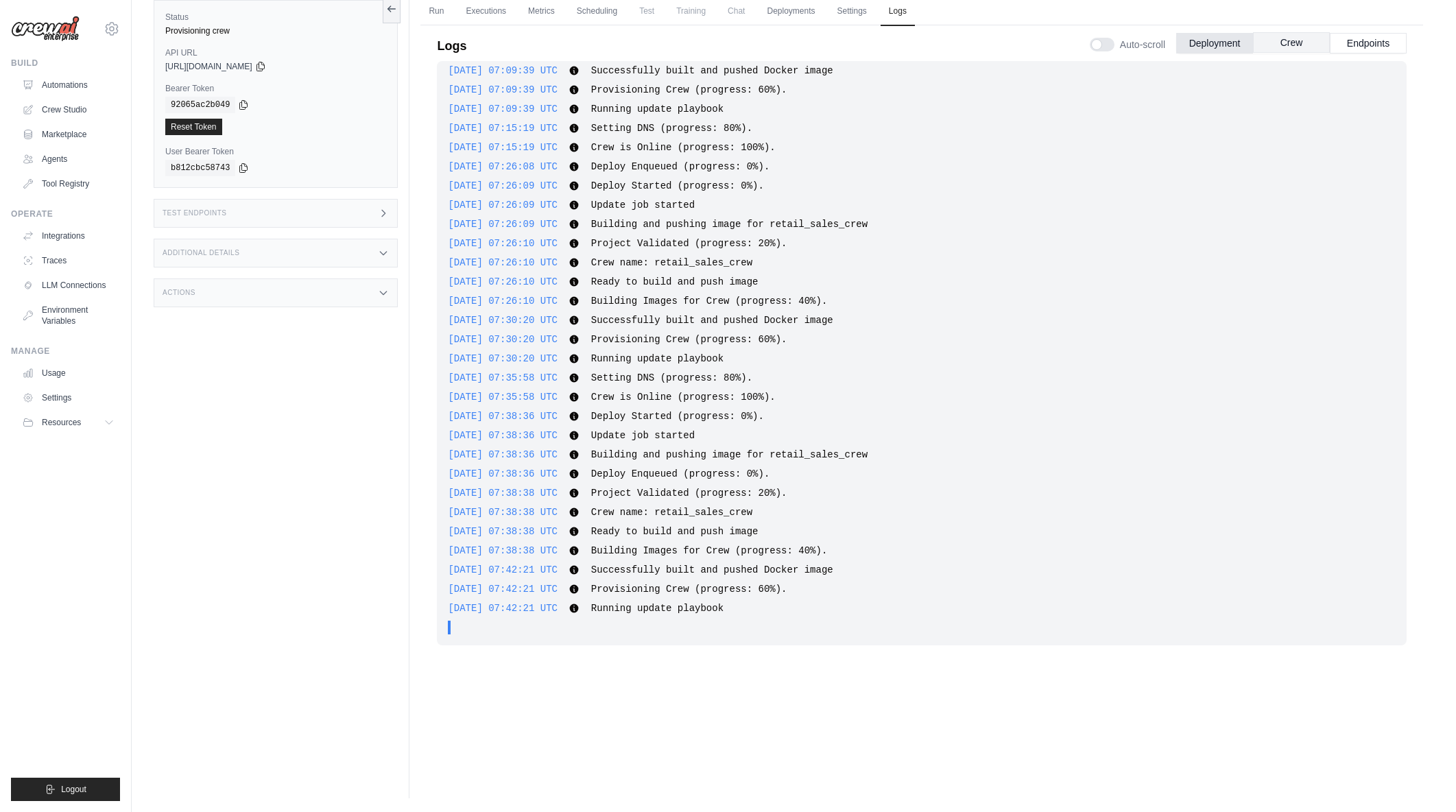
click at [1328, 46] on button "Crew" at bounding box center [1291, 43] width 77 height 21
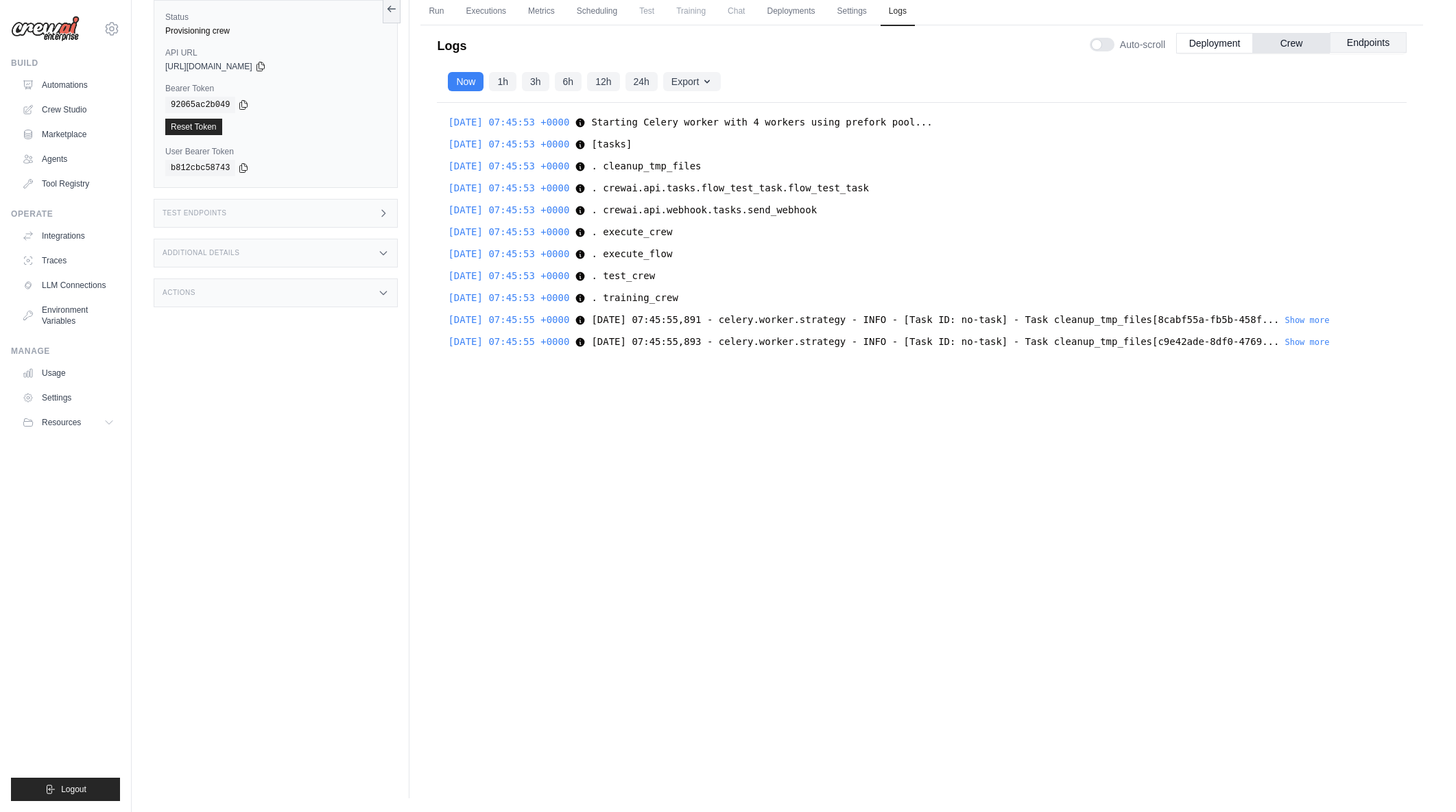
click at [1346, 39] on button "Endpoints" at bounding box center [1368, 43] width 77 height 21
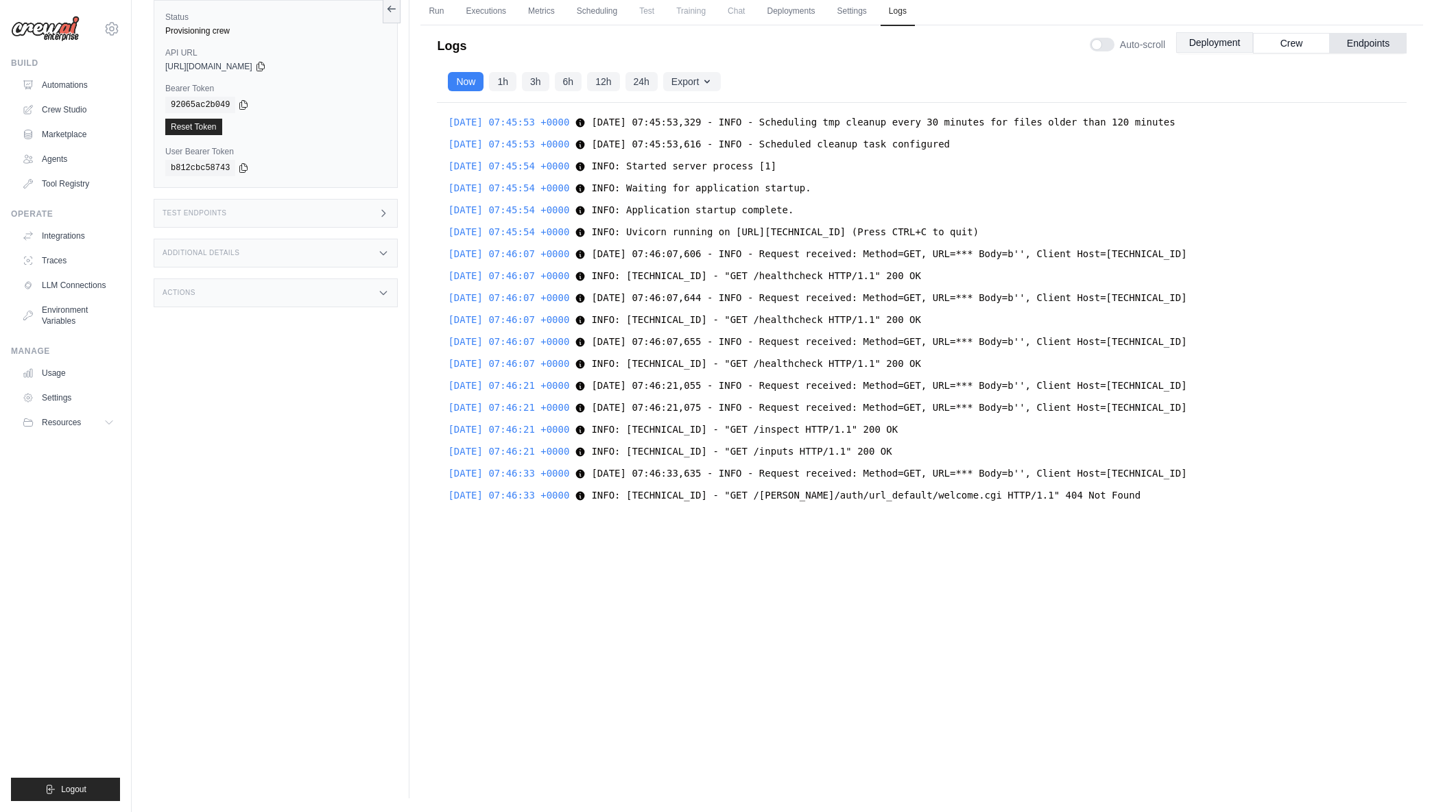
click at [1238, 51] on button "Deployment" at bounding box center [1214, 43] width 77 height 21
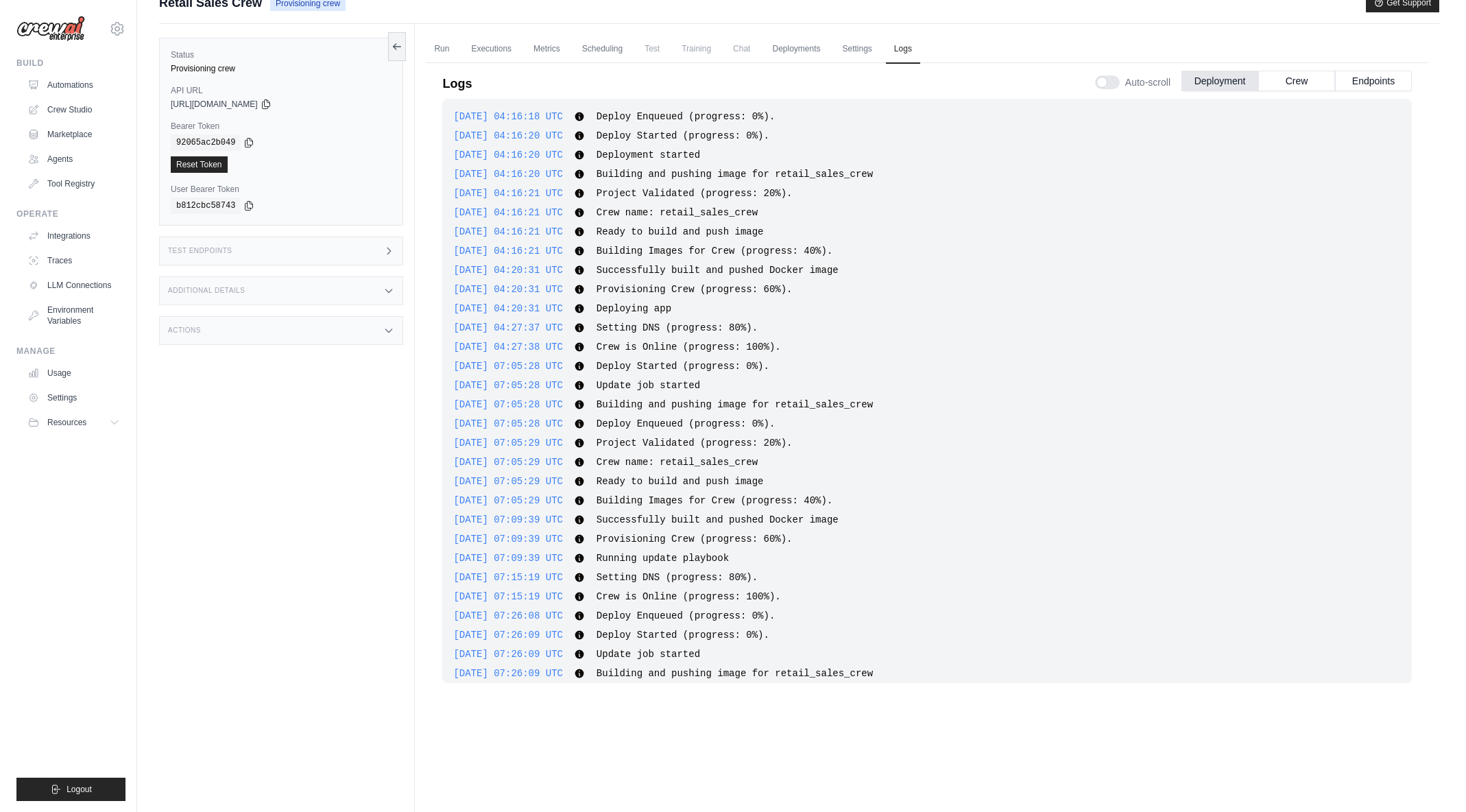
scroll to position [0, 0]
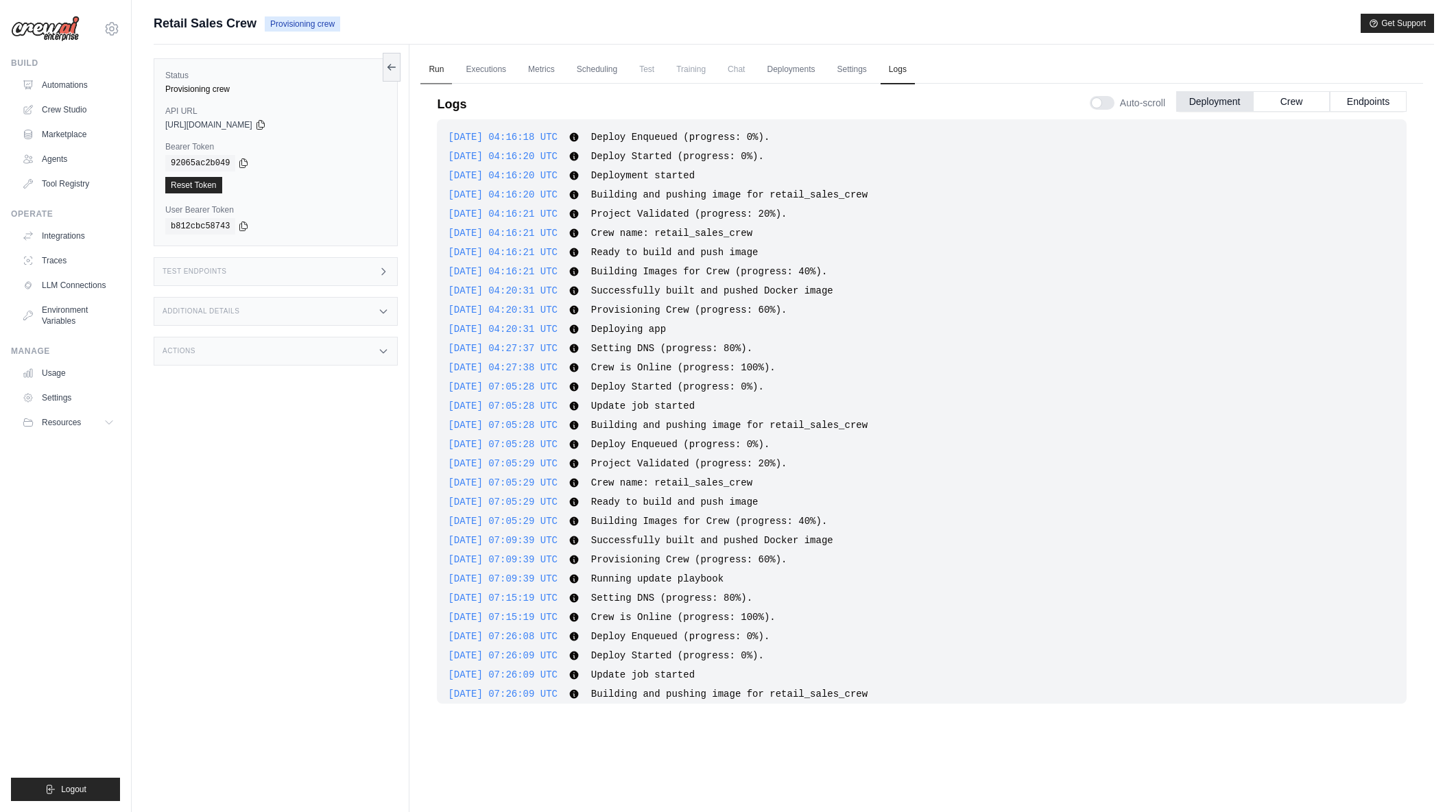
click at [426, 75] on link "Run" at bounding box center [436, 70] width 31 height 29
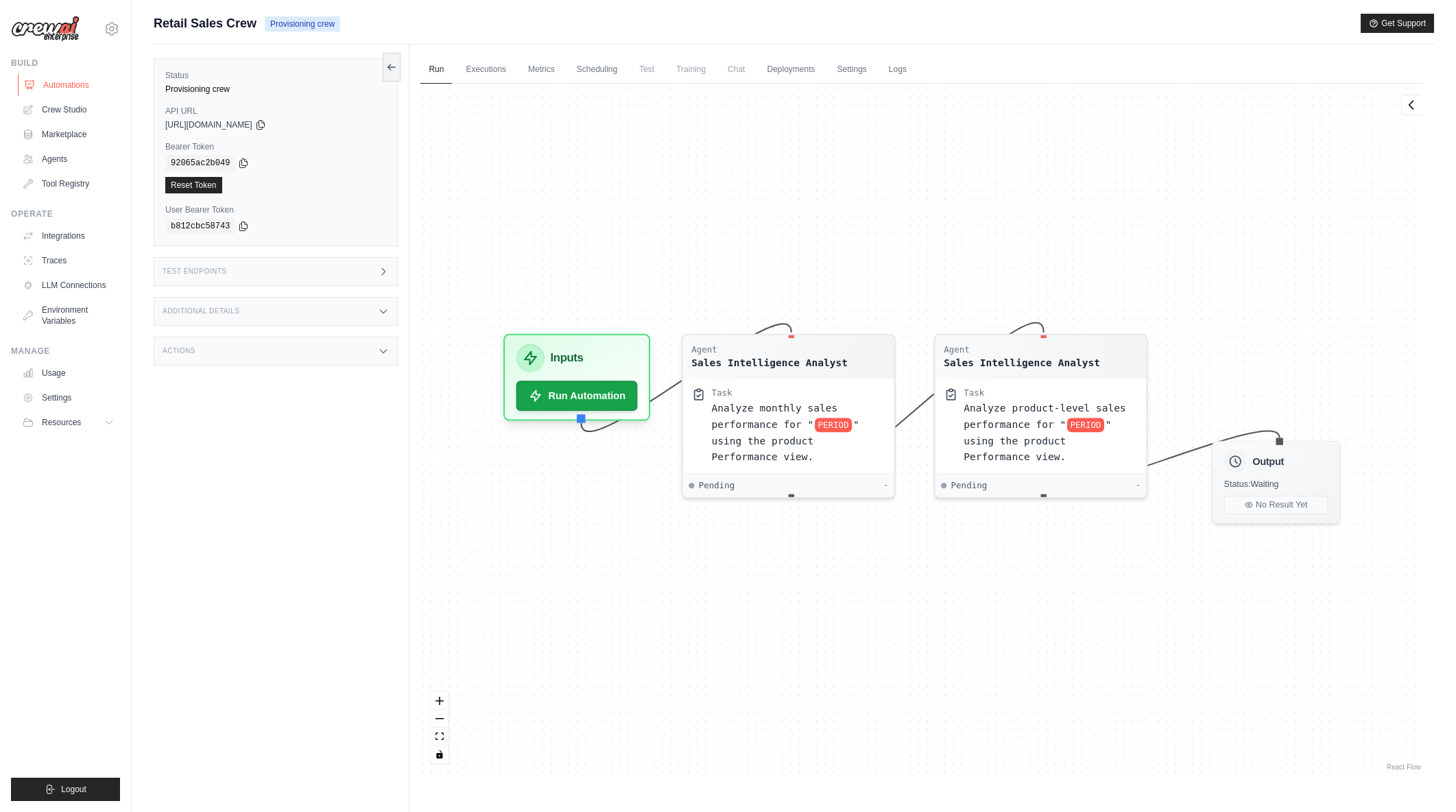
click at [85, 85] on link "Automations" at bounding box center [69, 85] width 104 height 22
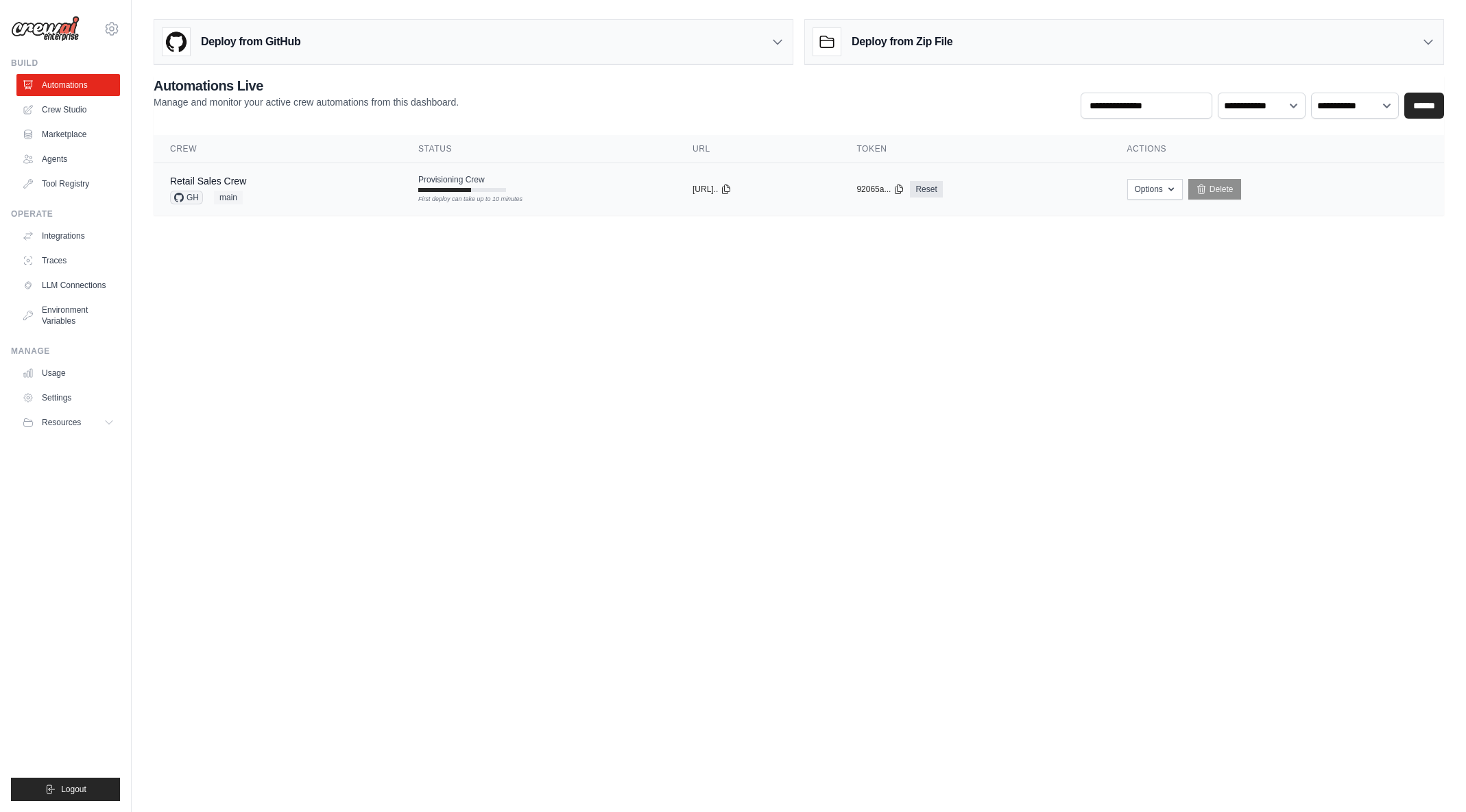
click at [273, 181] on div "Retail Sales Crew GH main" at bounding box center [277, 189] width 216 height 31
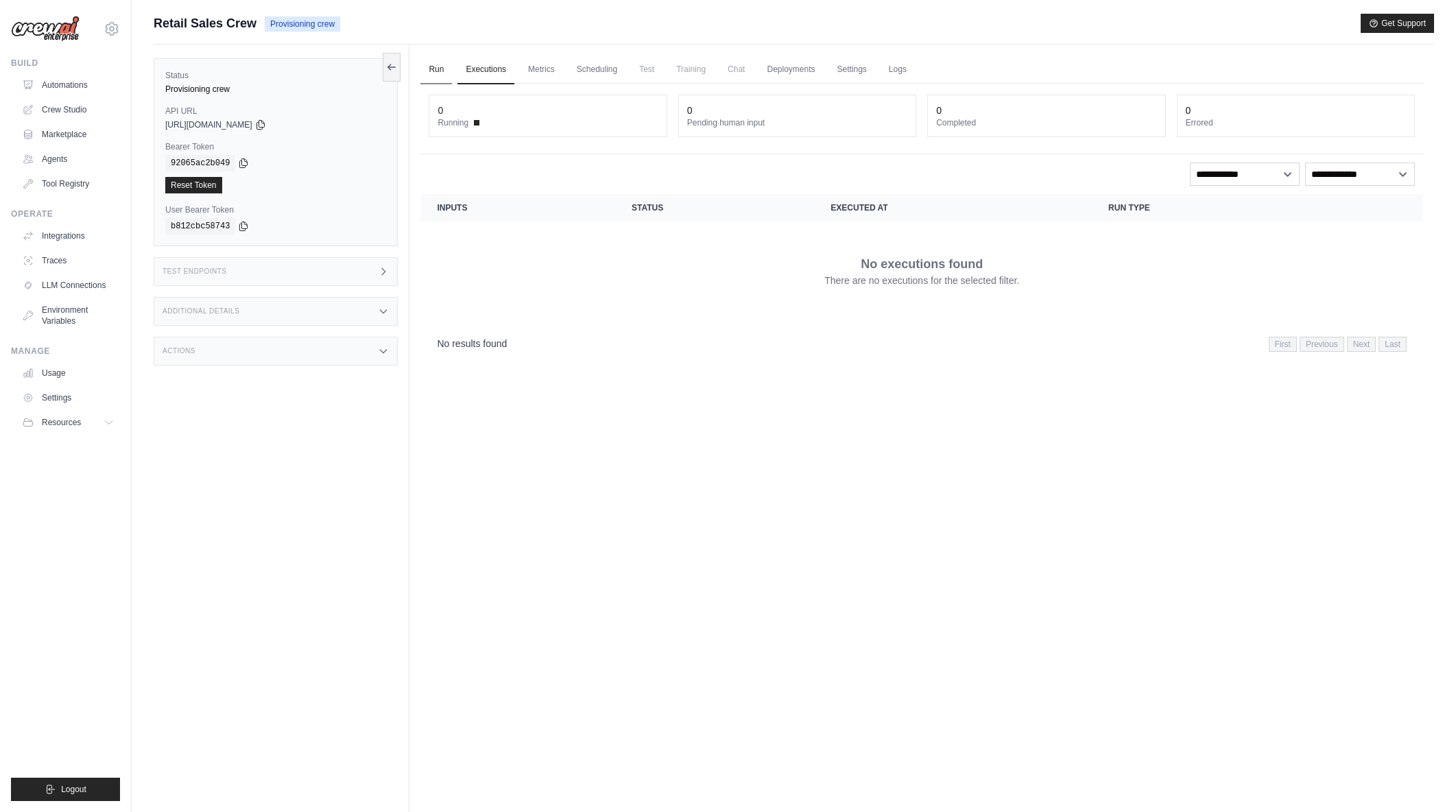
click at [440, 69] on link "Run" at bounding box center [436, 70] width 31 height 29
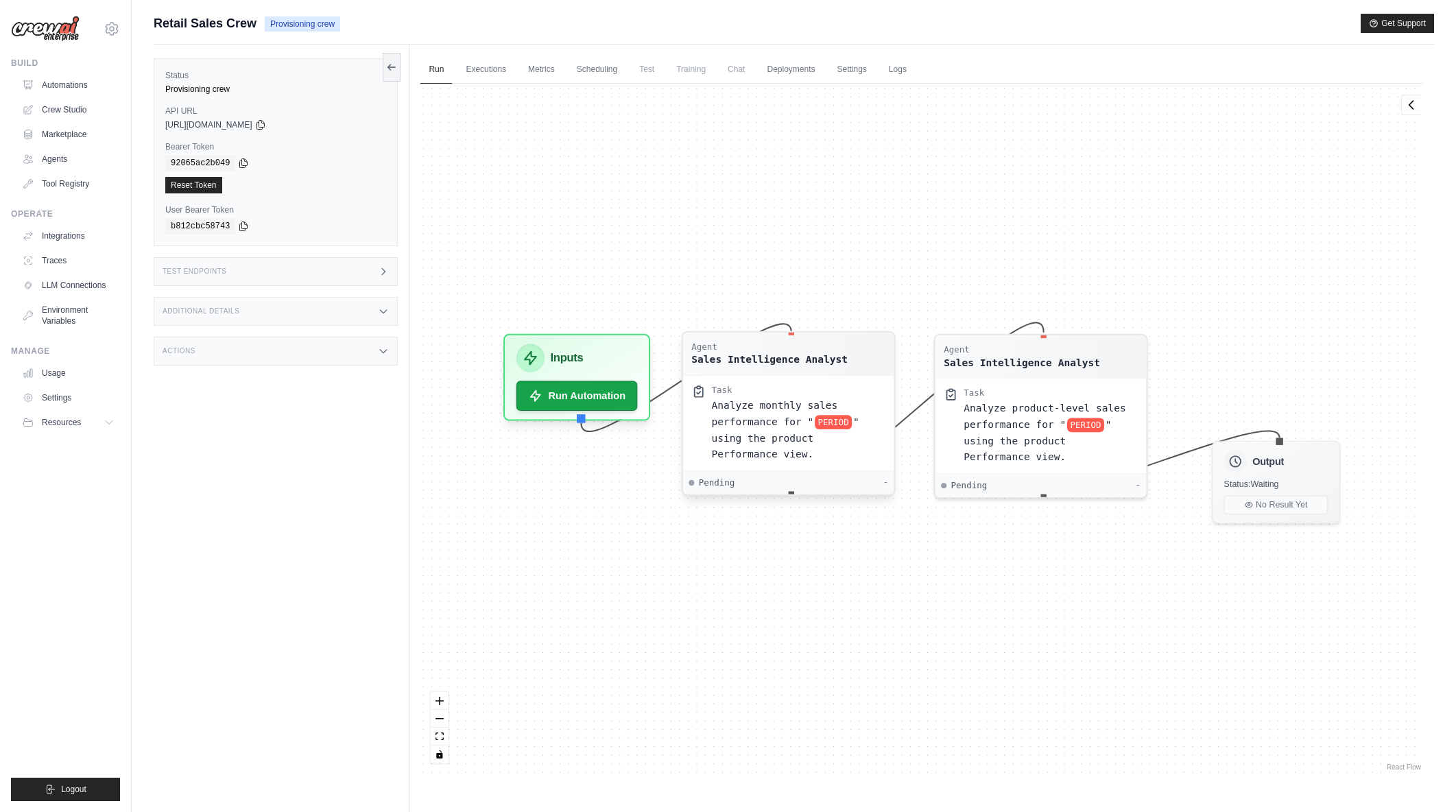
click at [778, 370] on div "Agent Sales Intelligence Analyst" at bounding box center [789, 353] width 211 height 43
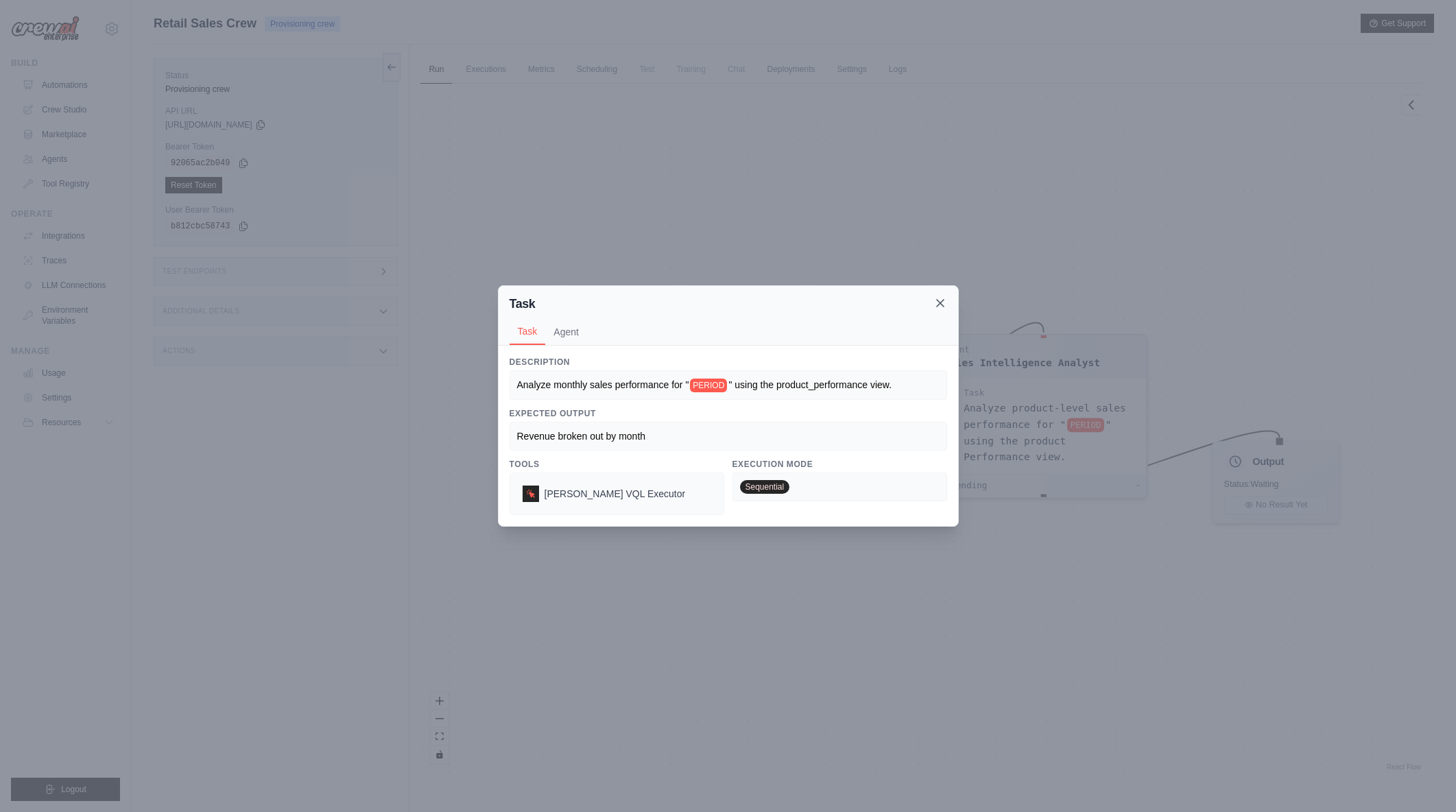
click at [943, 304] on icon at bounding box center [940, 304] width 14 height 14
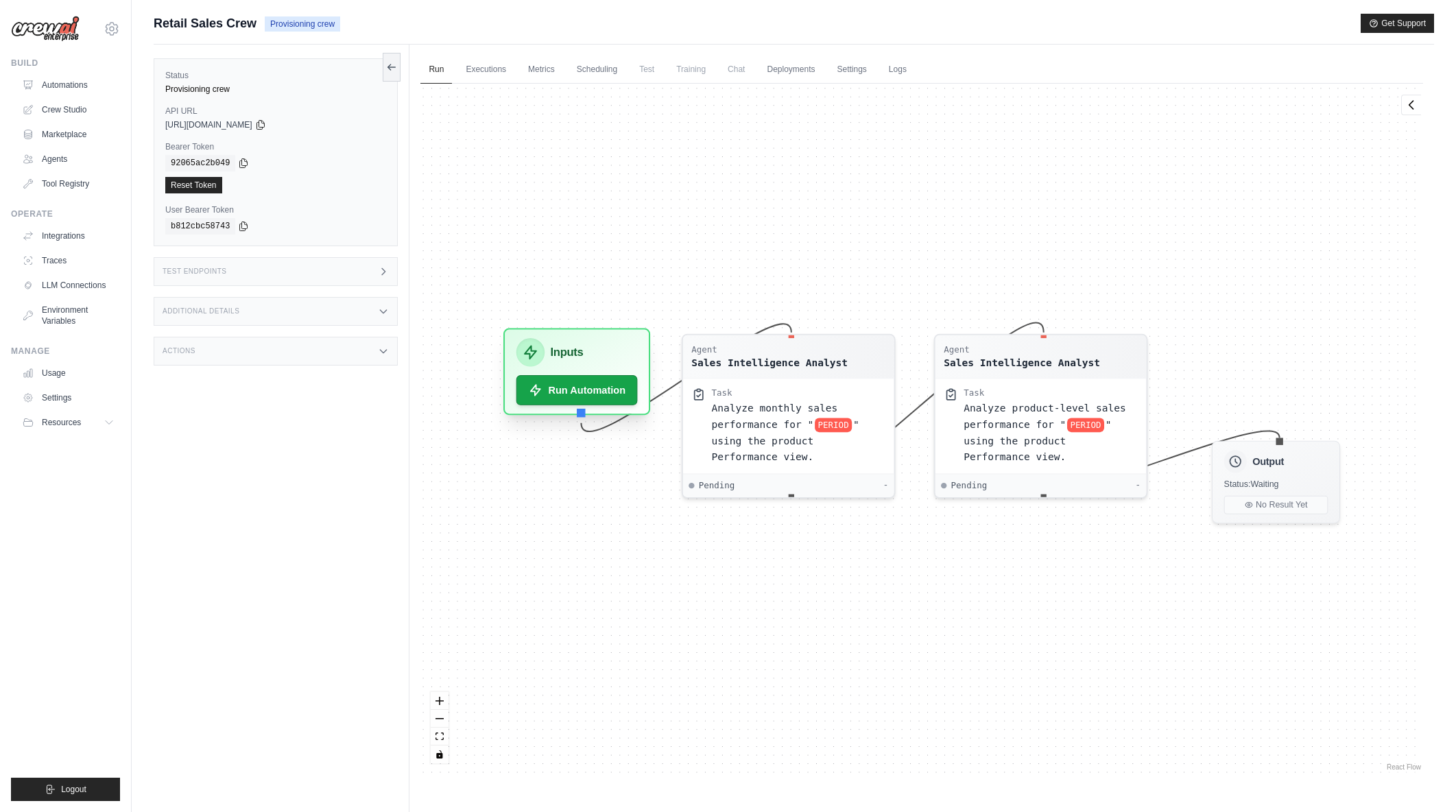
click at [619, 351] on div "Inputs" at bounding box center [577, 351] width 121 height 29
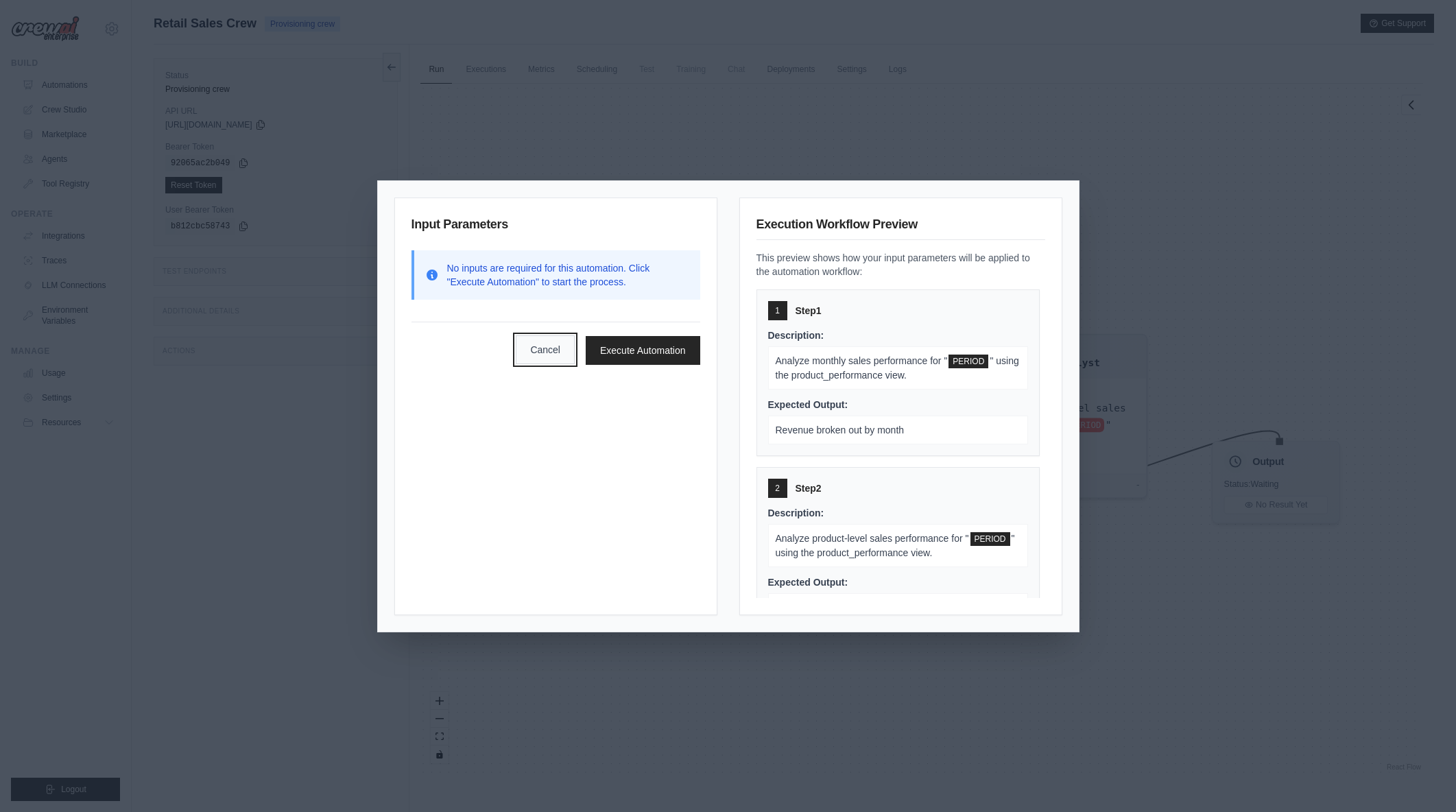
click at [543, 350] on button "Cancel" at bounding box center [545, 349] width 59 height 29
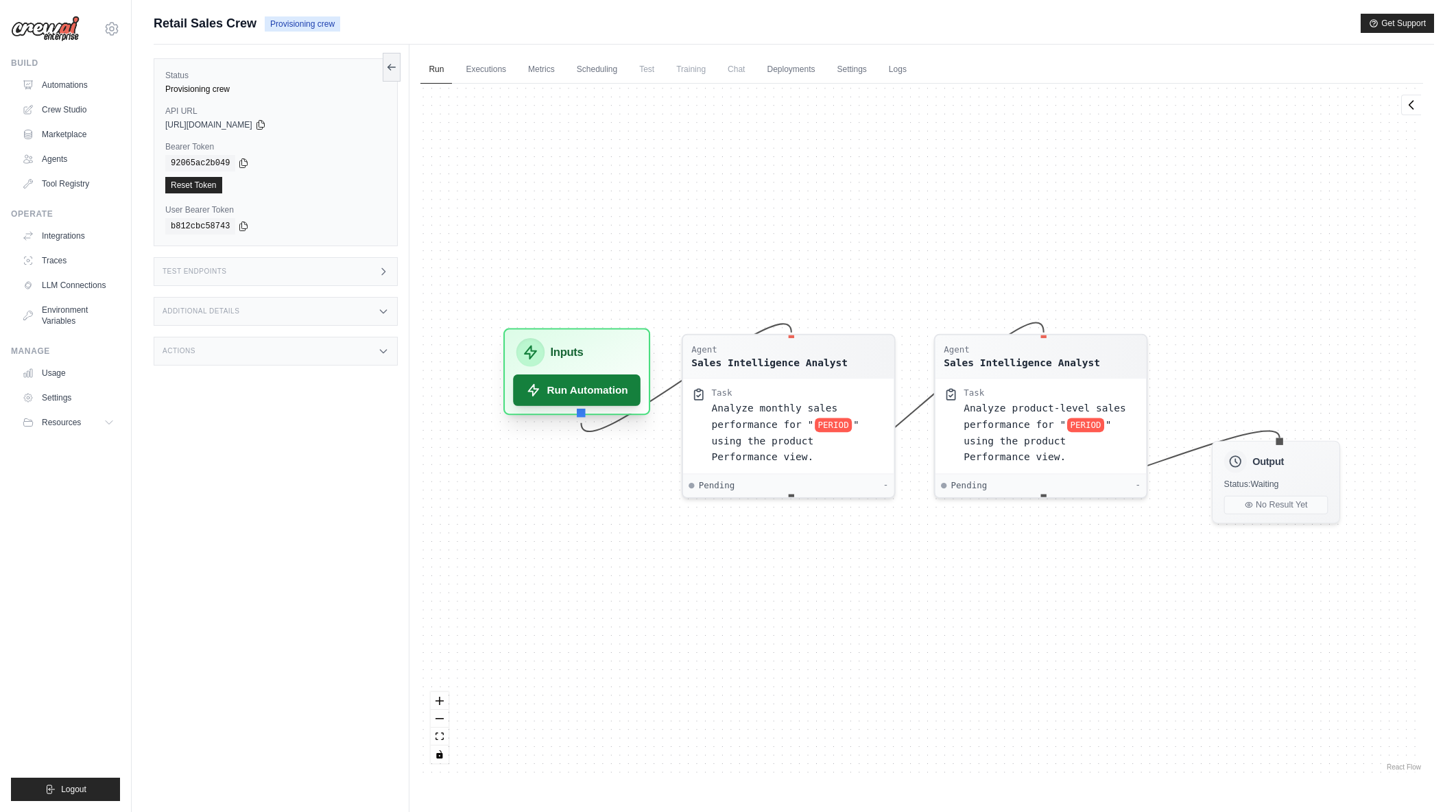
click at [575, 392] on button "Run Automation" at bounding box center [578, 390] width 127 height 31
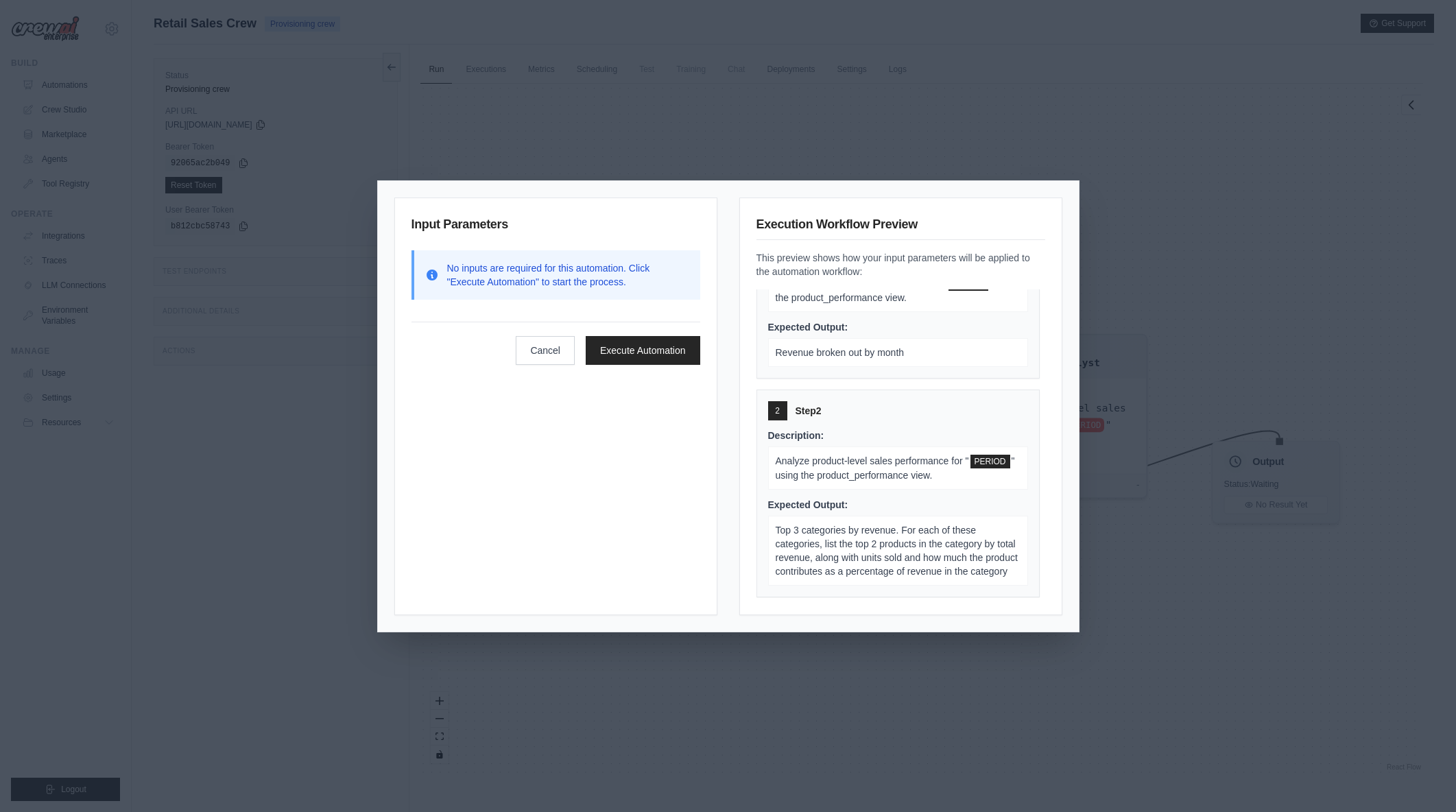
scroll to position [91, 0]
click at [1369, 122] on div "Input Parameters No inputs are required for this automation. Click "Execute Aut…" at bounding box center [728, 406] width 1456 height 812
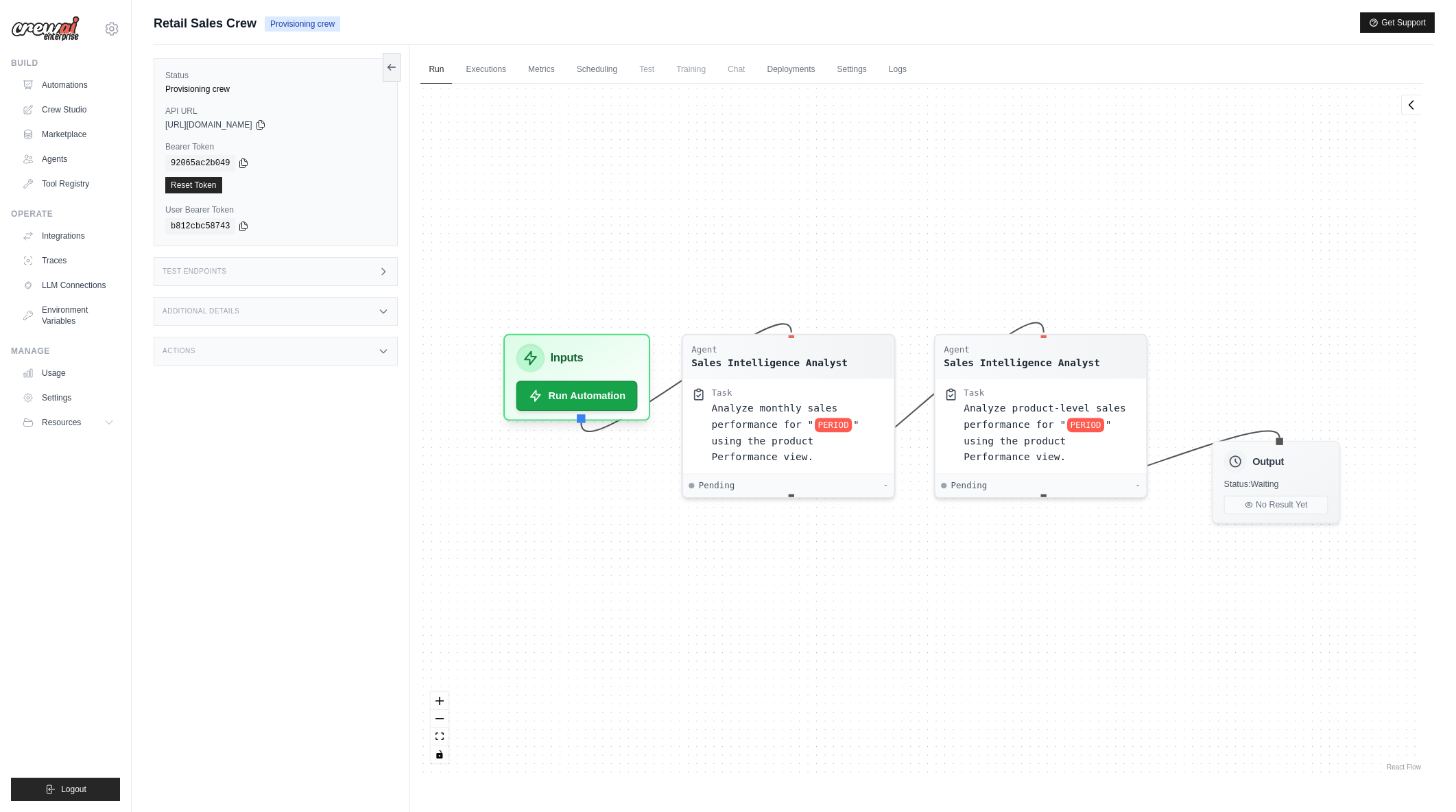
click at [1374, 18] on icon "button" at bounding box center [1373, 22] width 10 height 10
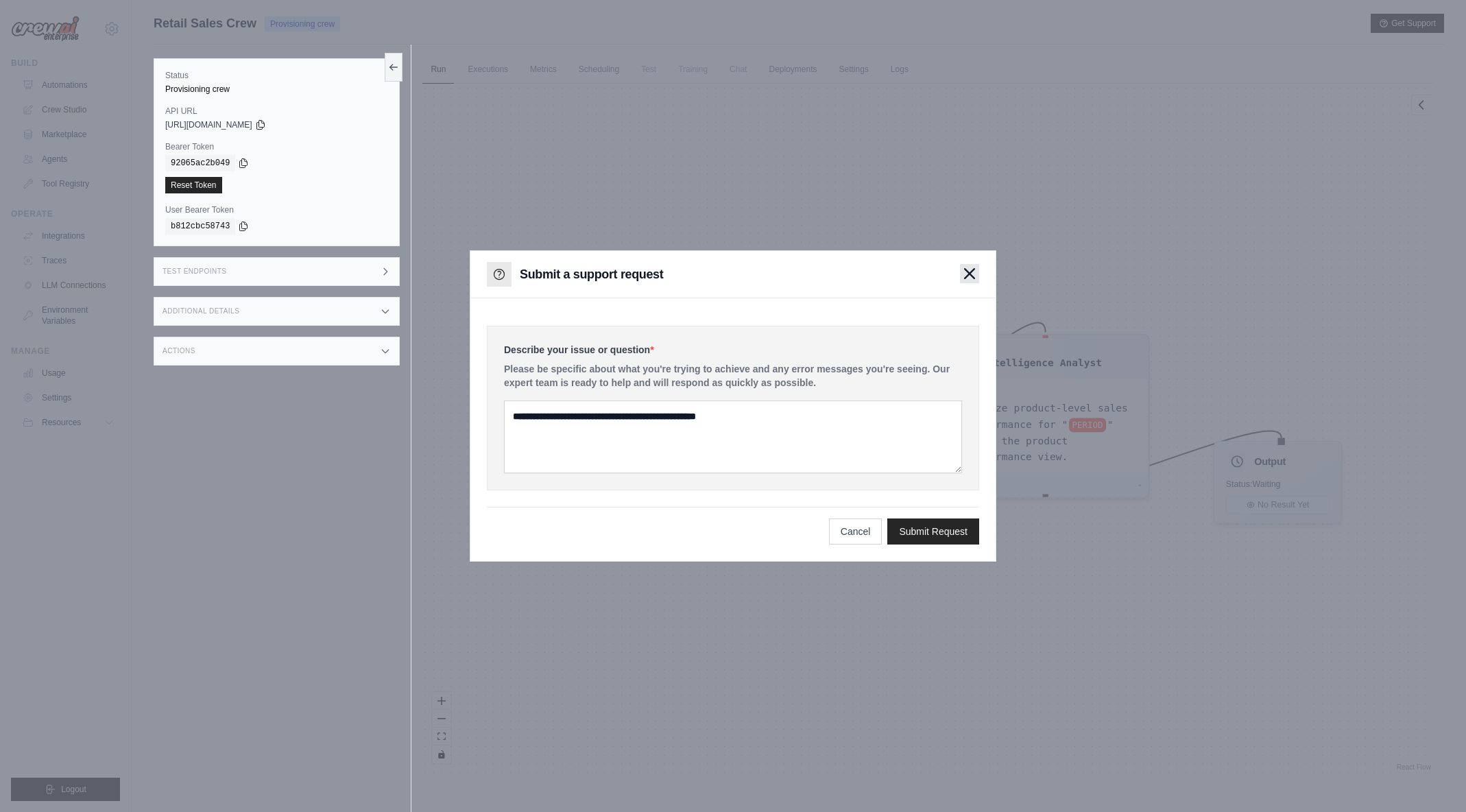
click at [975, 274] on icon "button" at bounding box center [969, 273] width 11 height 11
